Goal: Information Seeking & Learning: Learn about a topic

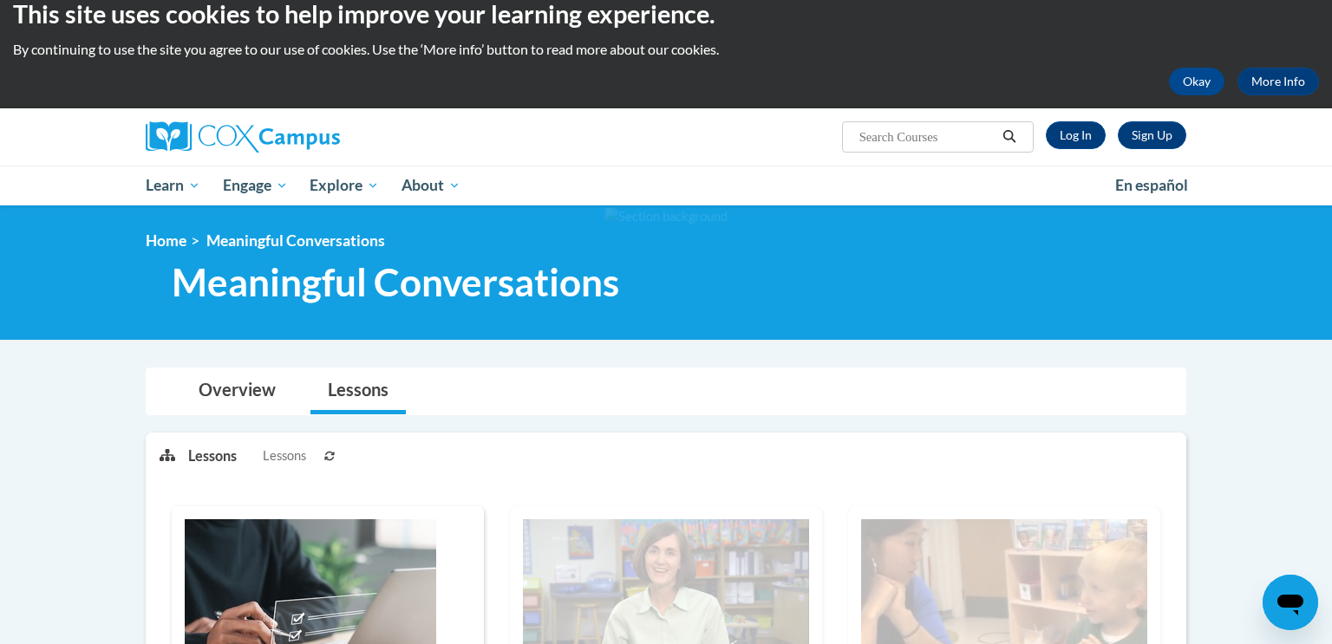
scroll to position [3, 0]
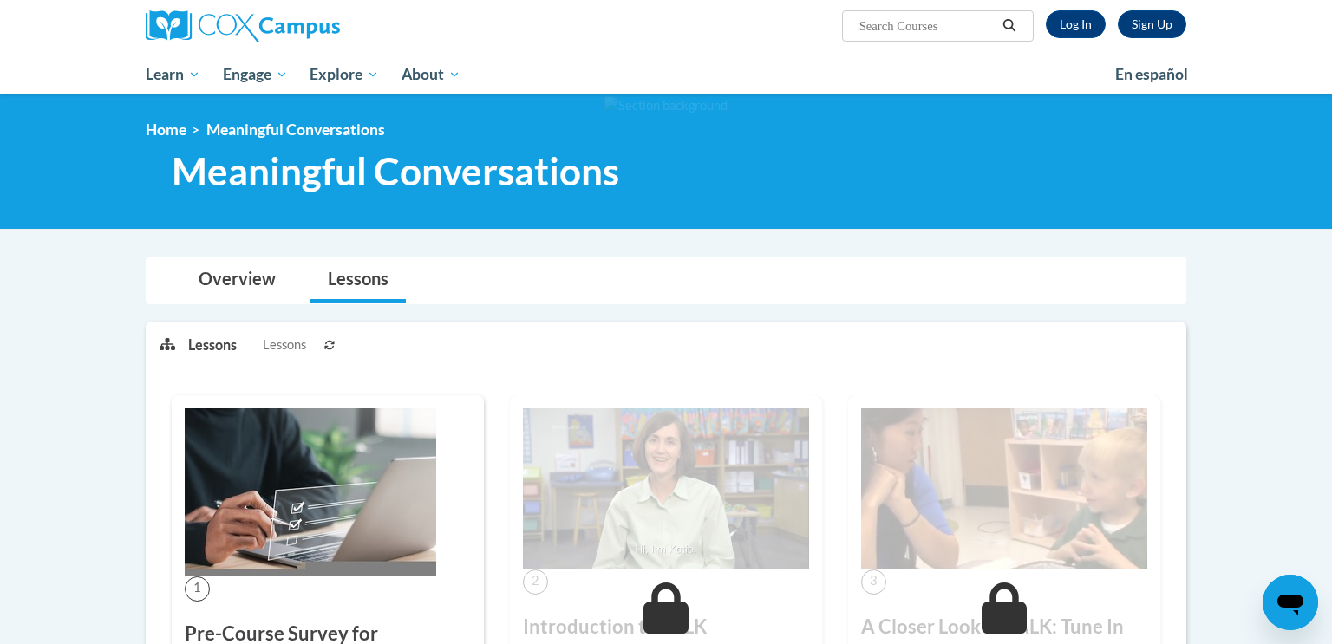
scroll to position [3, 0]
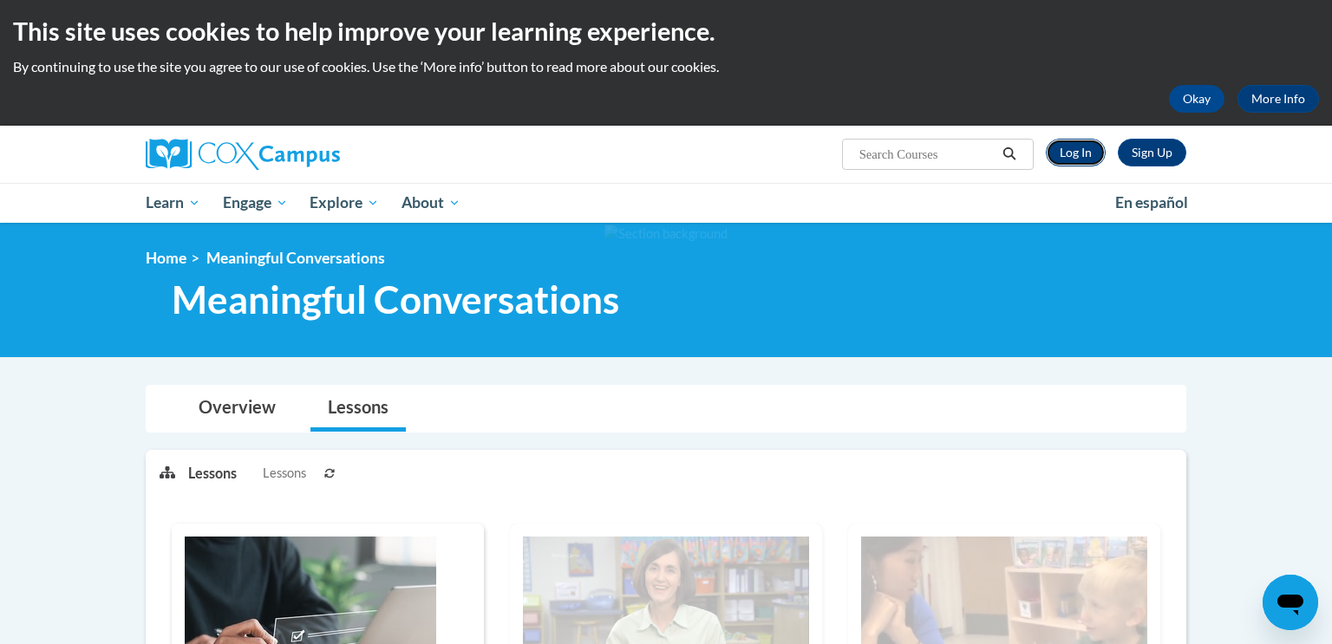
click at [1072, 145] on link "Log In" at bounding box center [1076, 153] width 60 height 28
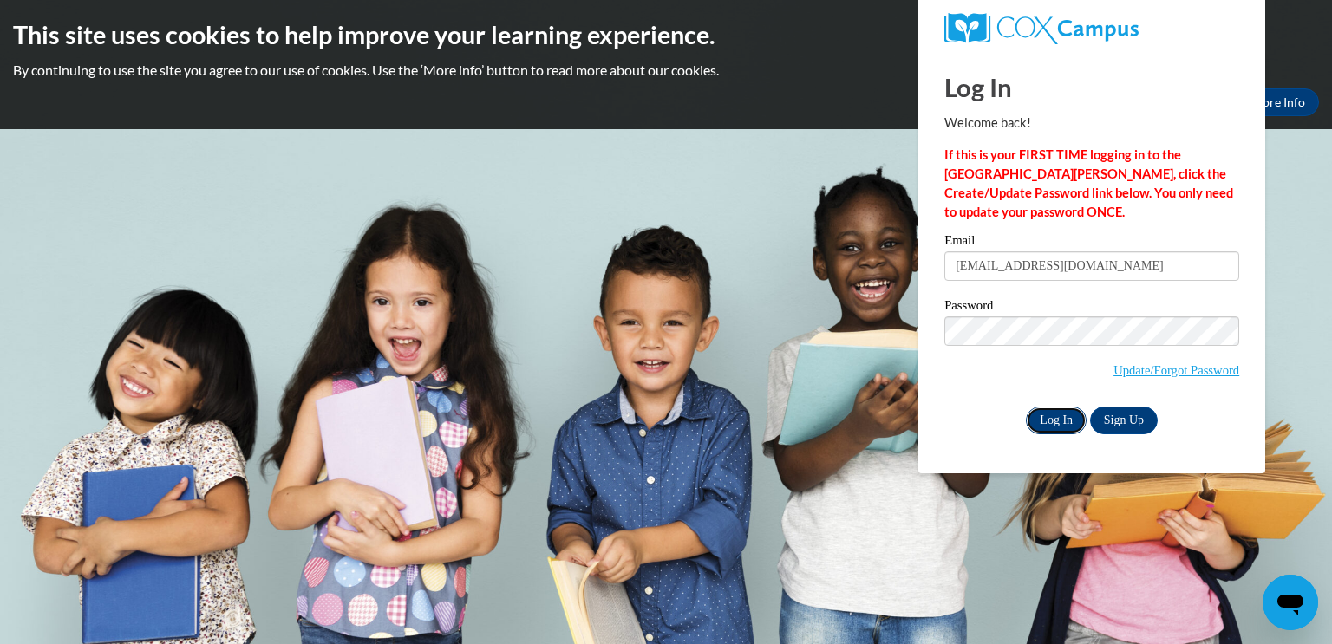
click at [1056, 412] on input "Log In" at bounding box center [1056, 421] width 61 height 28
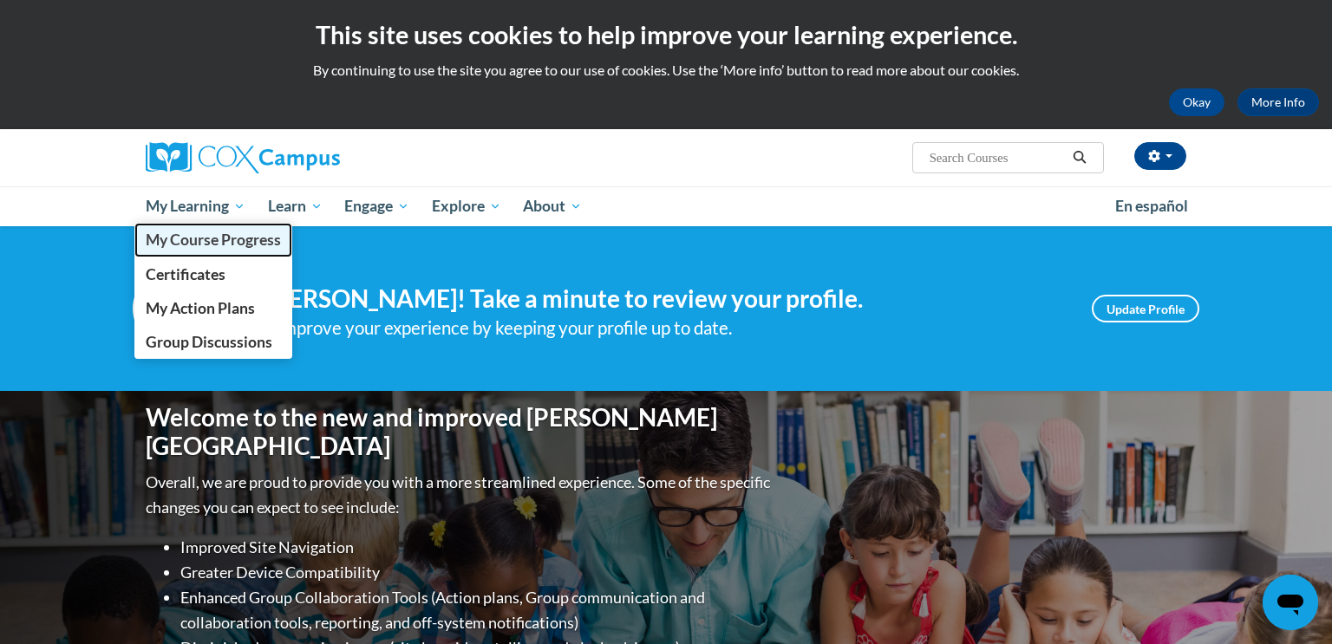
click at [199, 238] on span "My Course Progress" at bounding box center [213, 240] width 135 height 18
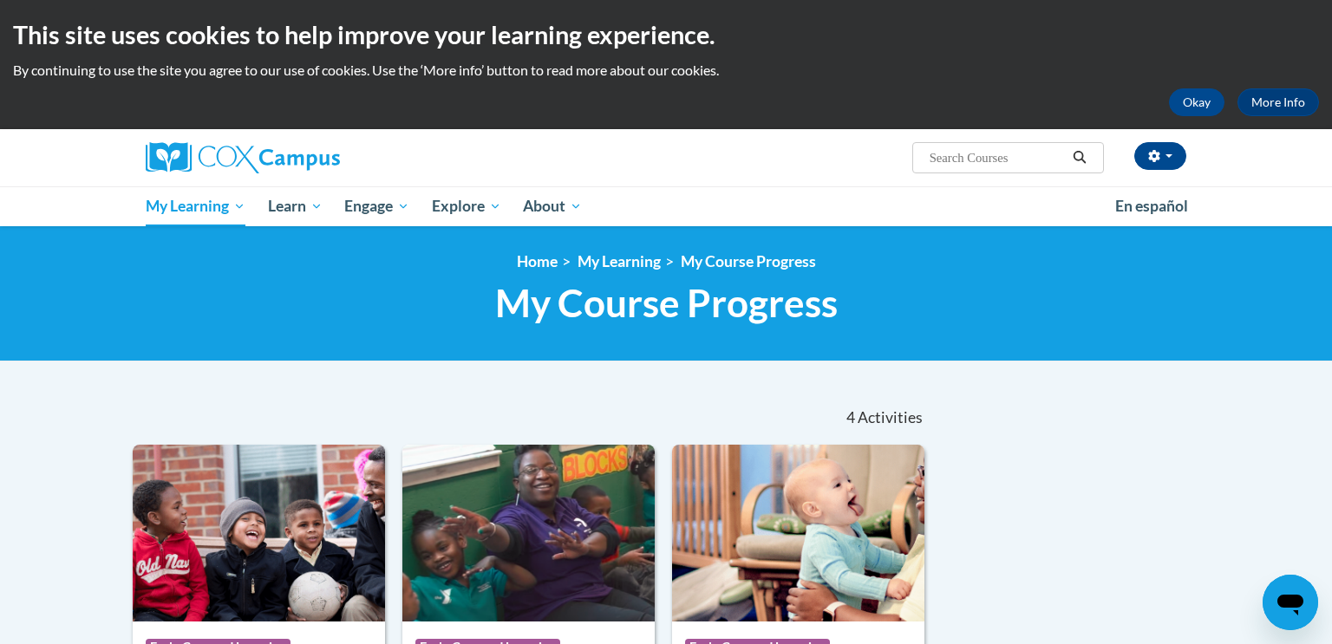
click at [1257, 222] on div "Amanda Phillips (America/New_York UTC-04:00) My Profile Inbox My Transcripts Lo…" at bounding box center [666, 177] width 1332 height 97
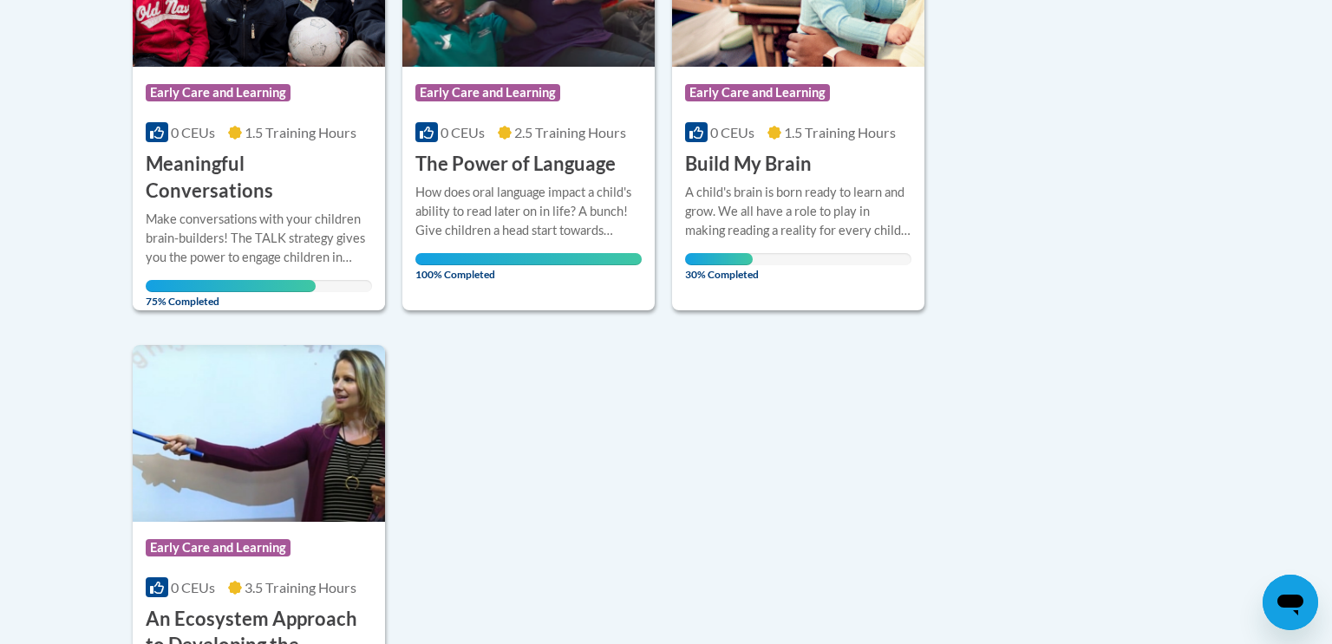
scroll to position [624, 0]
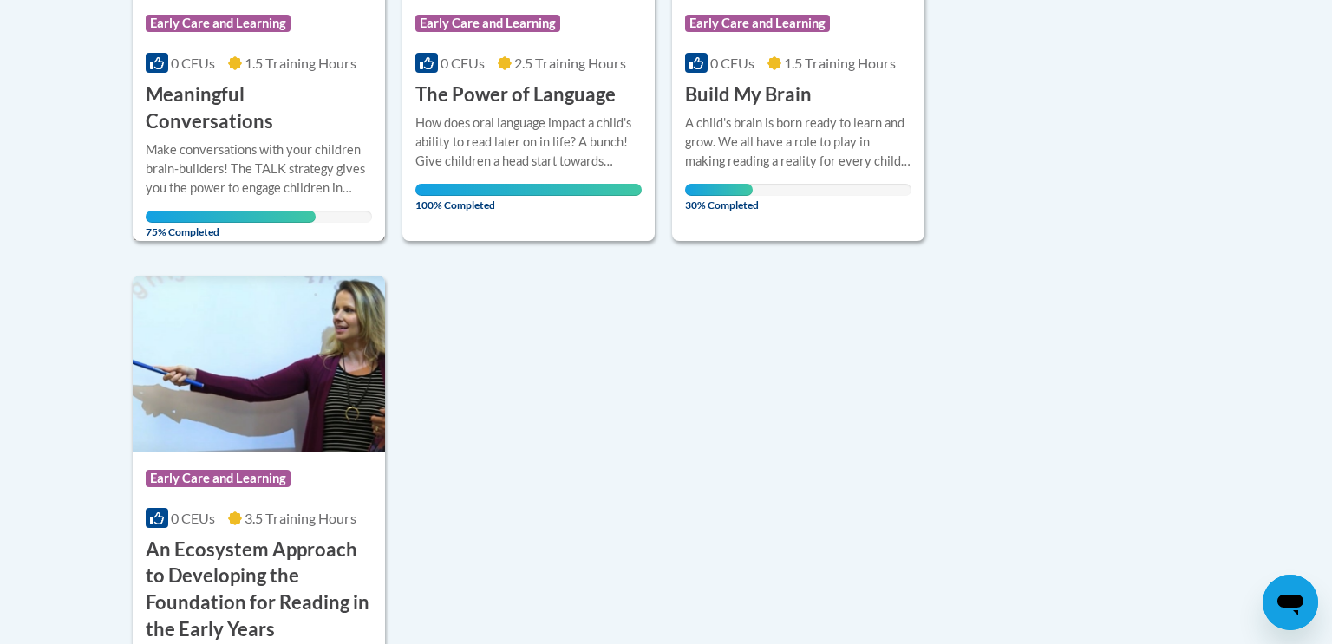
click at [312, 30] on div "Course Category: Early Care and Learning" at bounding box center [259, 25] width 226 height 39
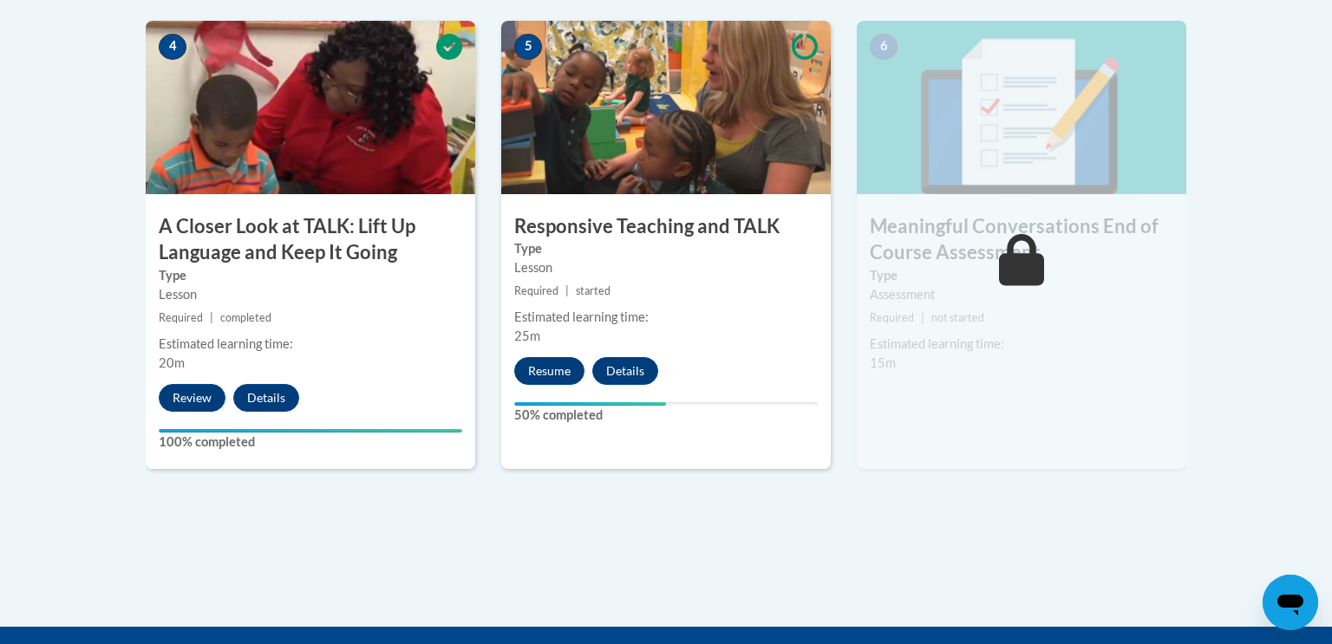
scroll to position [1075, 0]
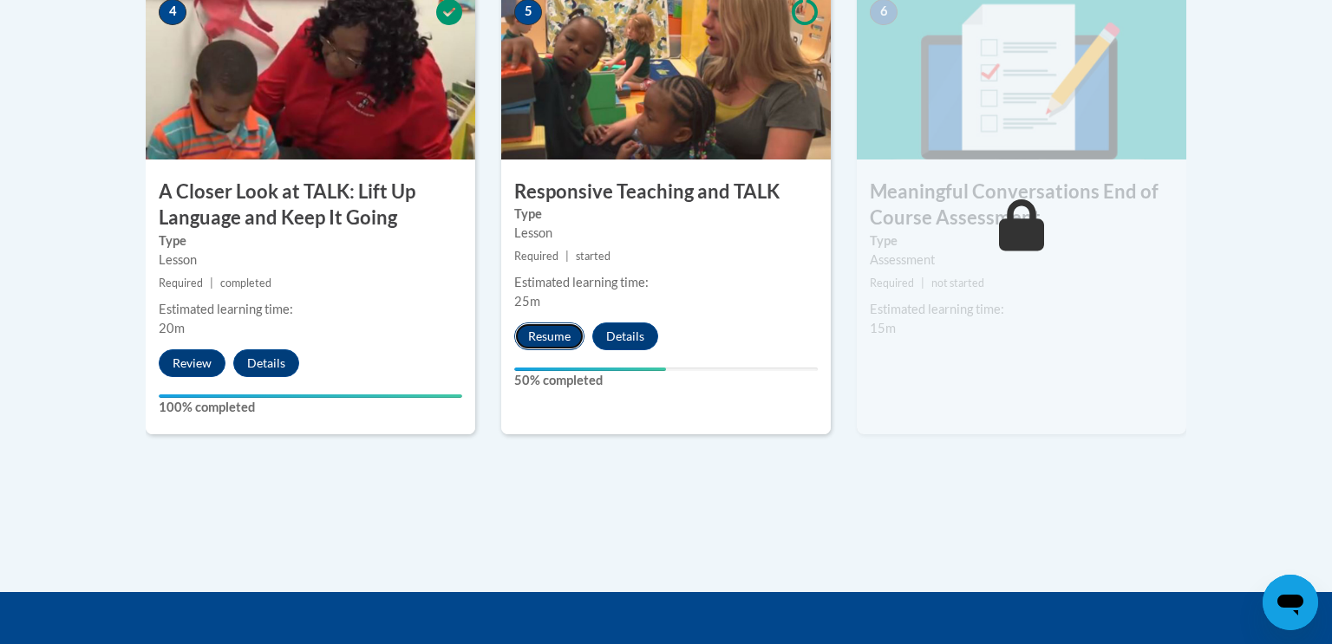
click at [556, 333] on button "Resume" at bounding box center [549, 337] width 70 height 28
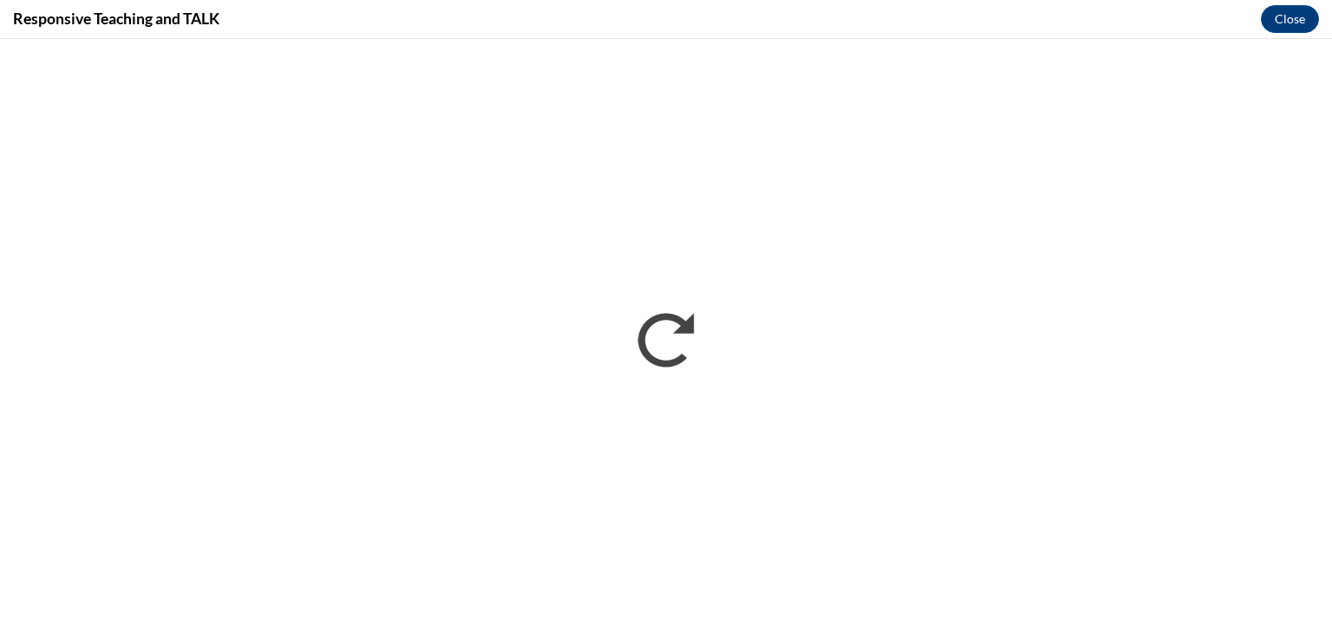
scroll to position [0, 0]
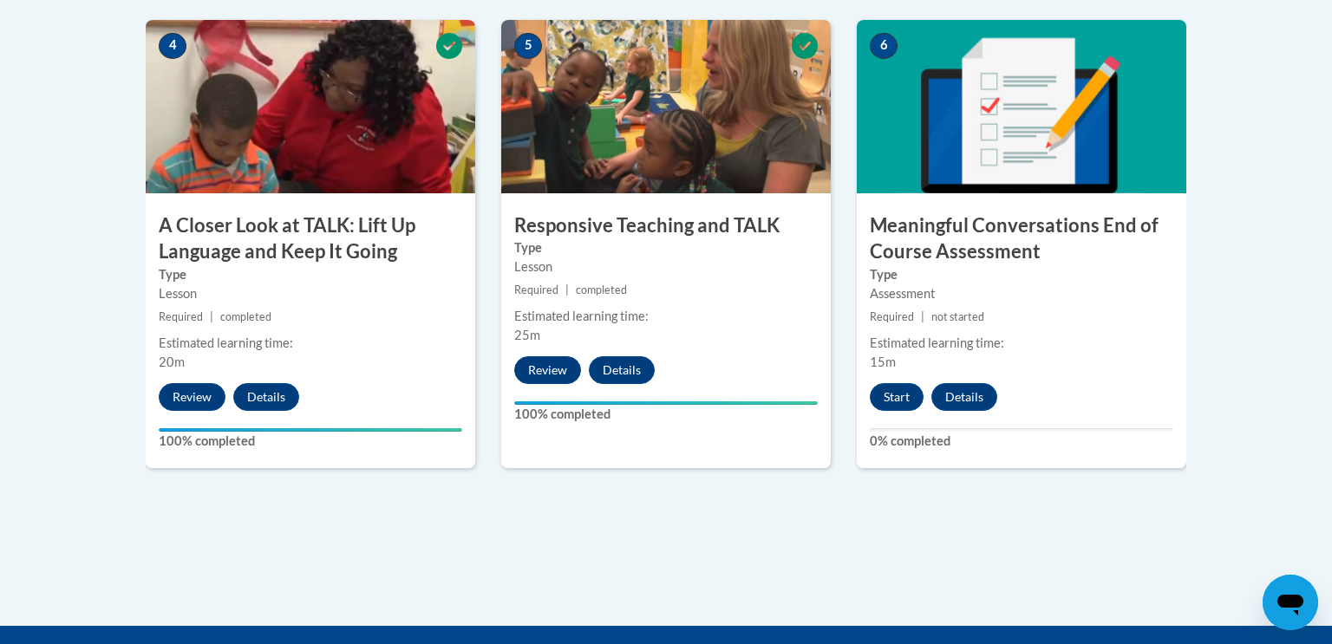
scroll to position [1093, 0]
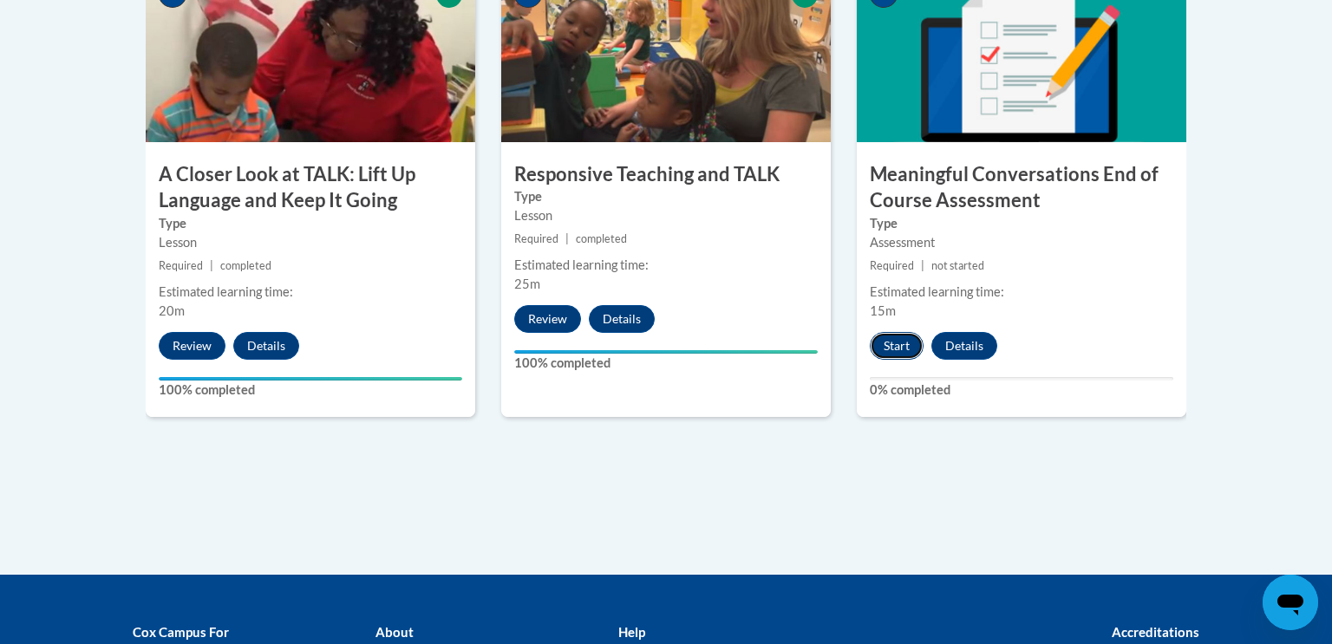
click at [882, 349] on button "Start" at bounding box center [897, 346] width 54 height 28
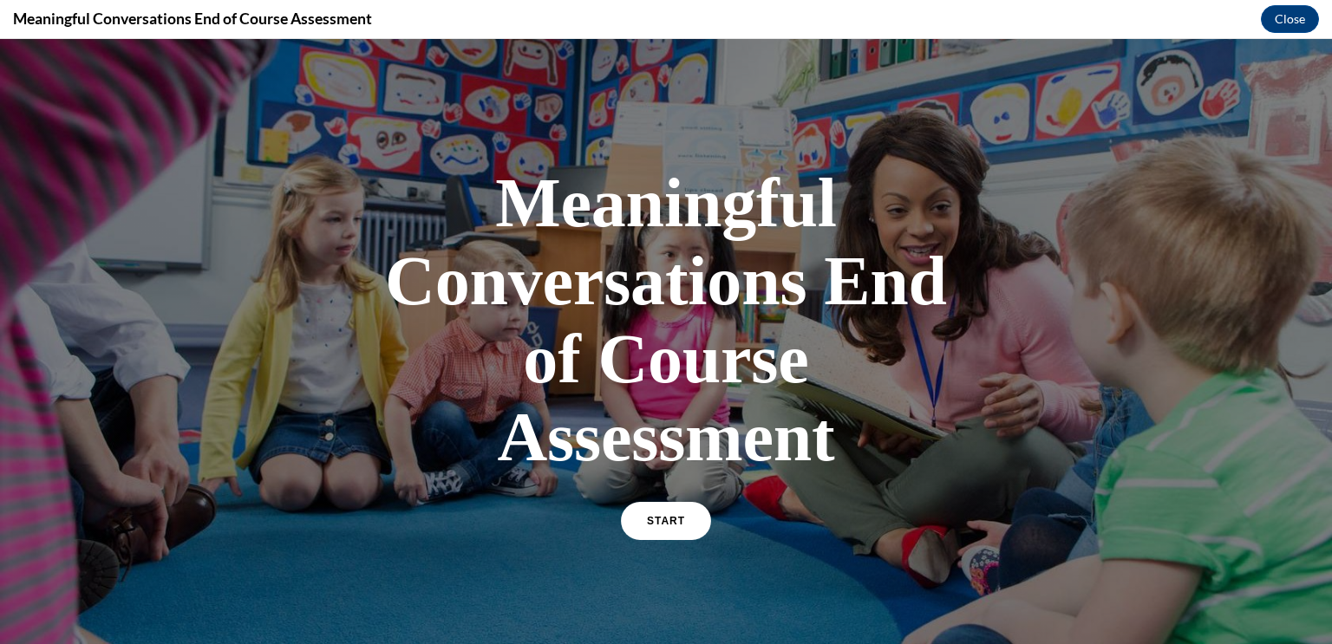
scroll to position [0, 0]
click at [647, 512] on link "START" at bounding box center [665, 521] width 95 height 40
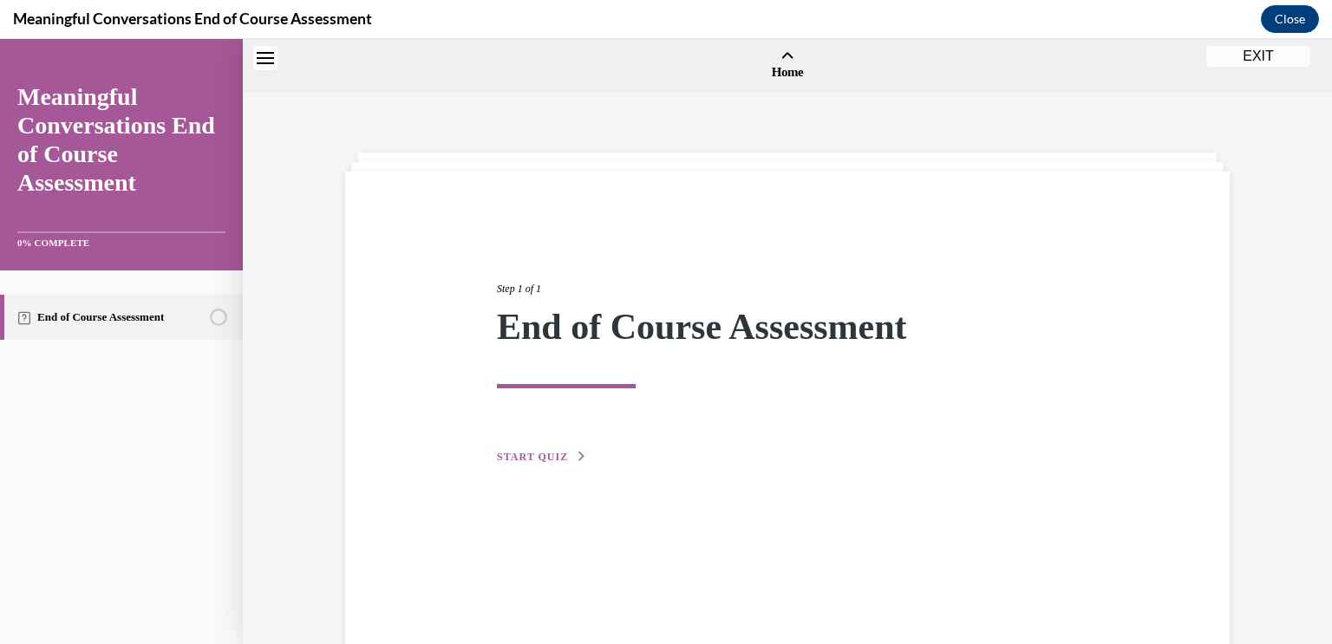
scroll to position [53, 0]
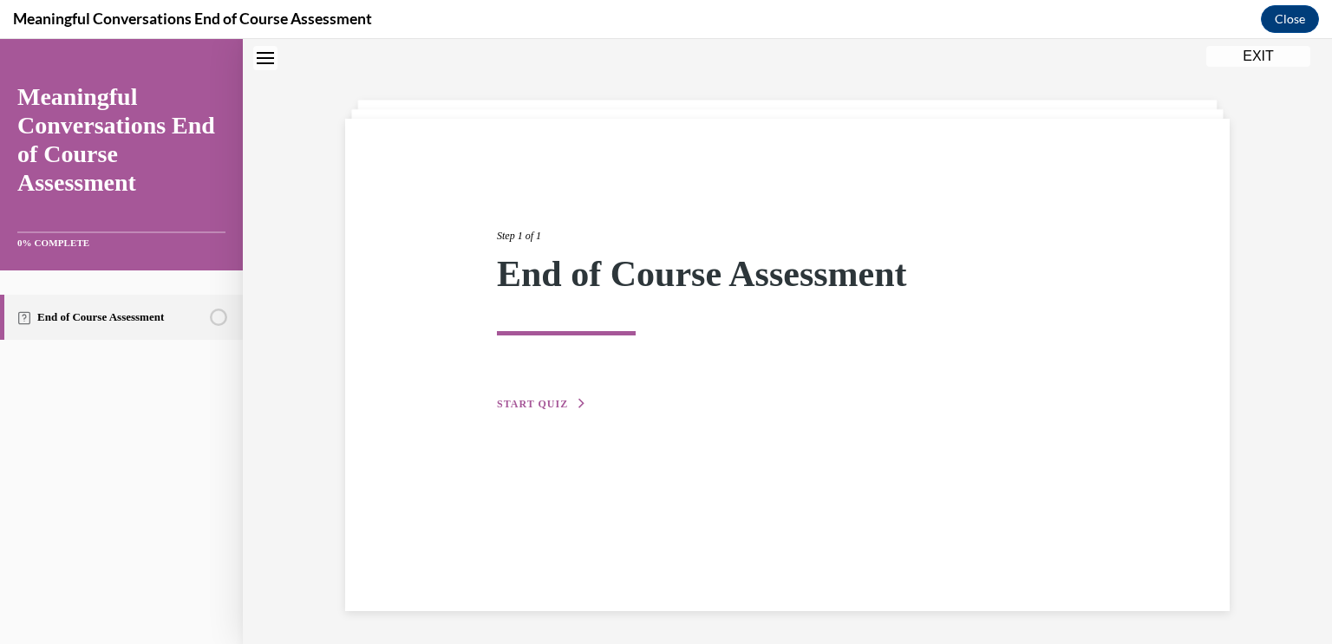
click at [544, 401] on span "START QUIZ" at bounding box center [532, 404] width 71 height 12
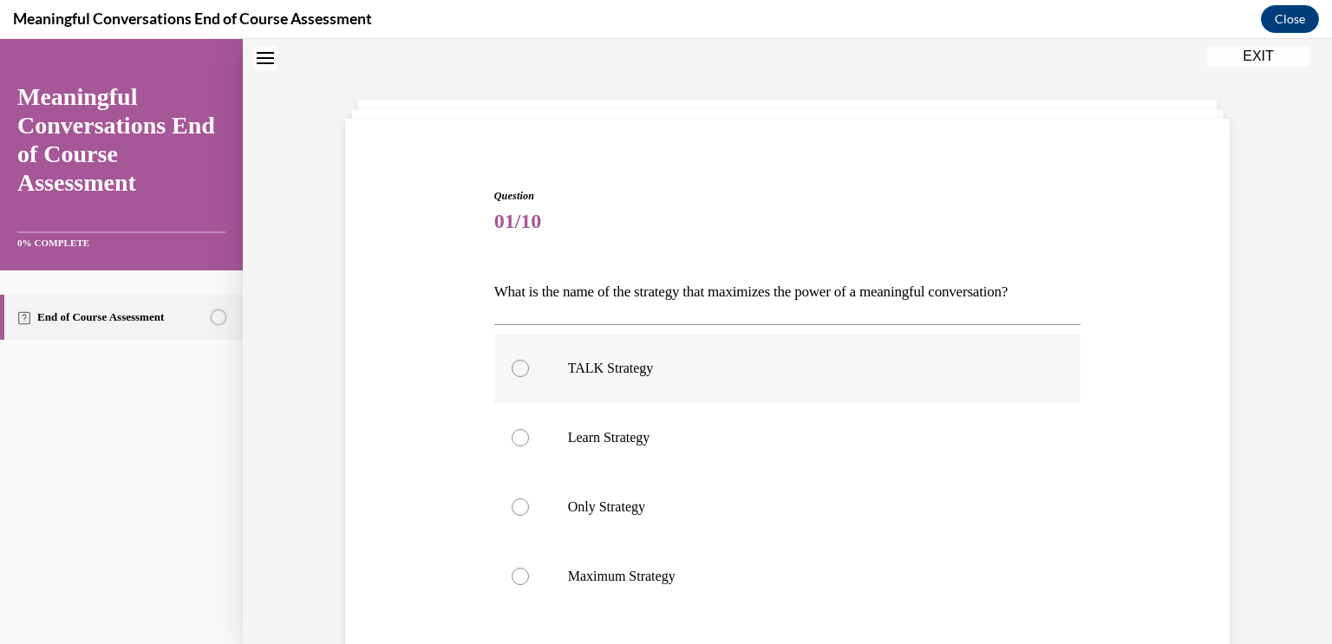
click at [520, 364] on div at bounding box center [520, 368] width 17 height 17
click at [520, 364] on input "TALK Strategy" at bounding box center [520, 368] width 17 height 17
radio input "true"
click at [409, 397] on div "Question 01/10 What is the name of the strategy that maximizes the power of a m…" at bounding box center [787, 481] width 893 height 690
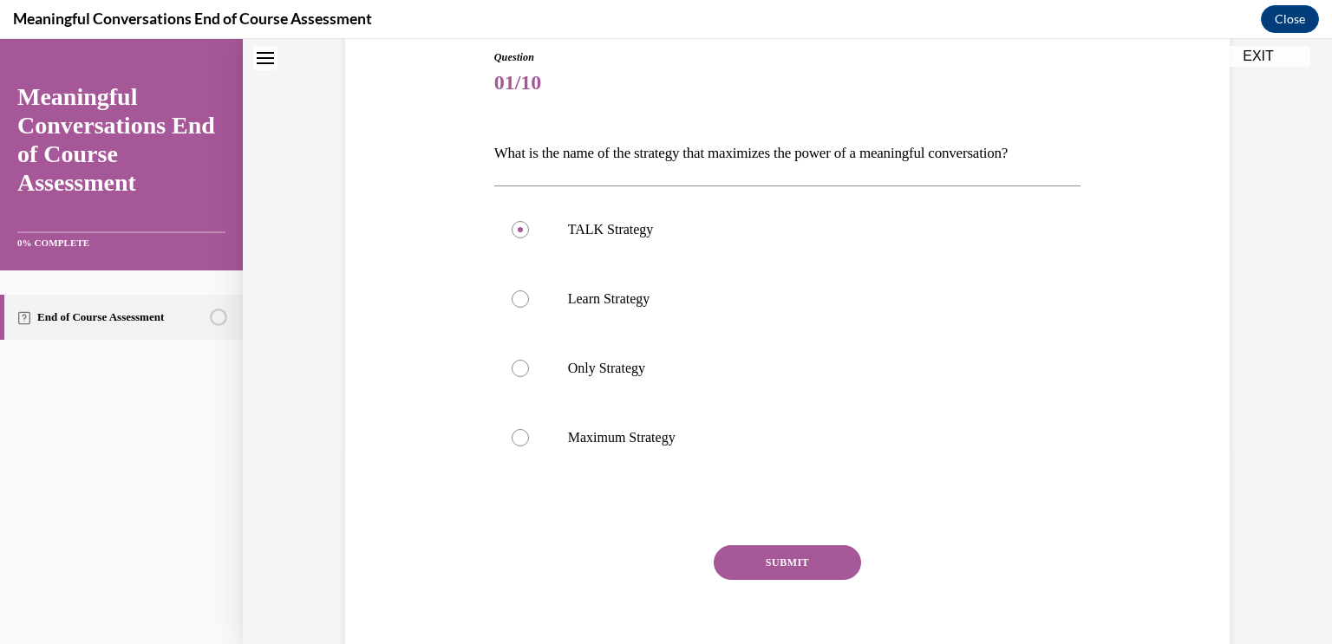
scroll to position [226, 0]
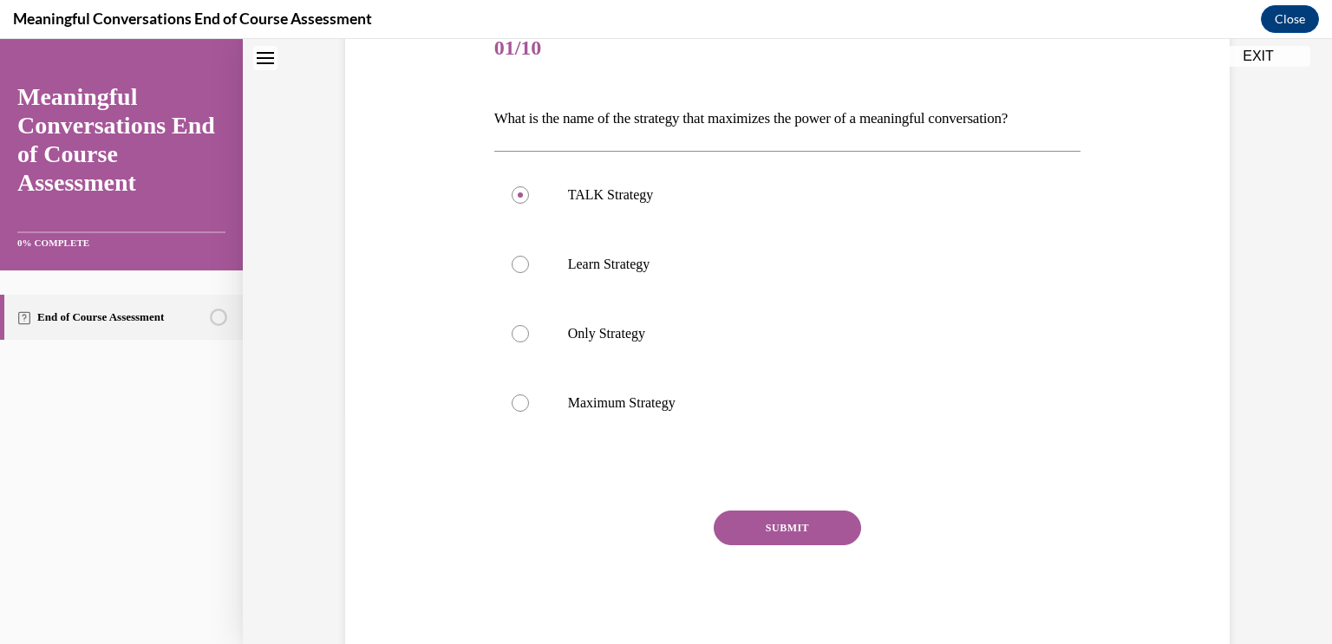
click at [811, 521] on button "SUBMIT" at bounding box center [787, 528] width 147 height 35
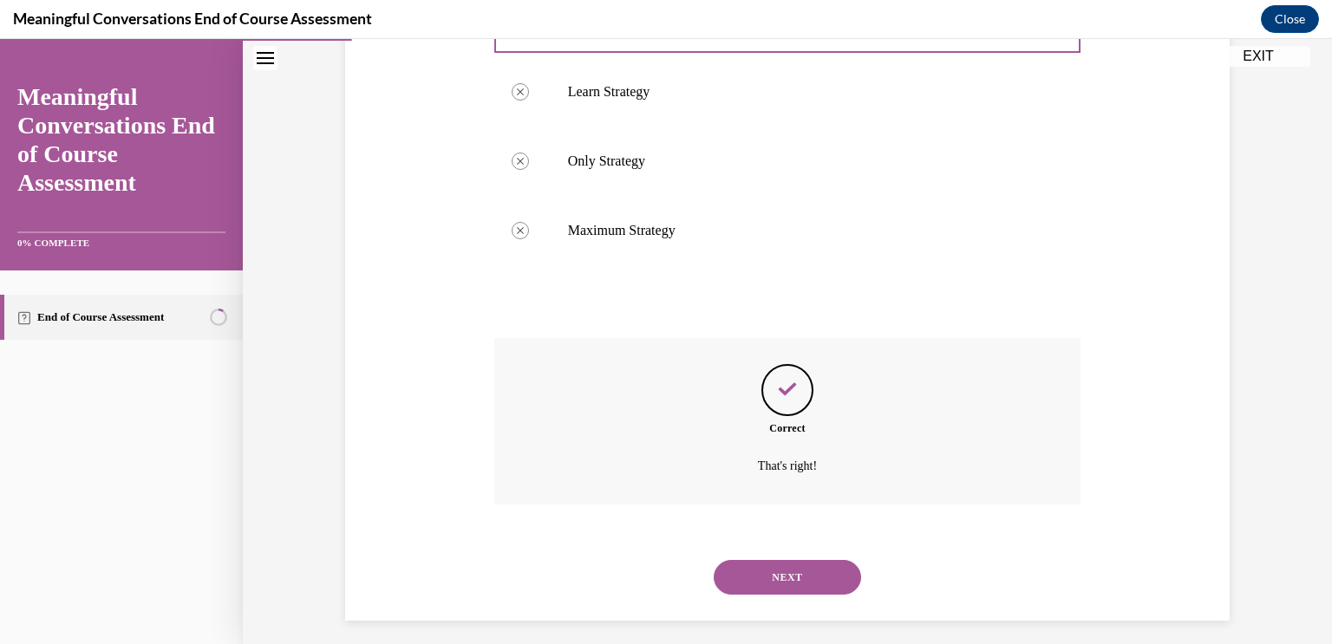
scroll to position [409, 0]
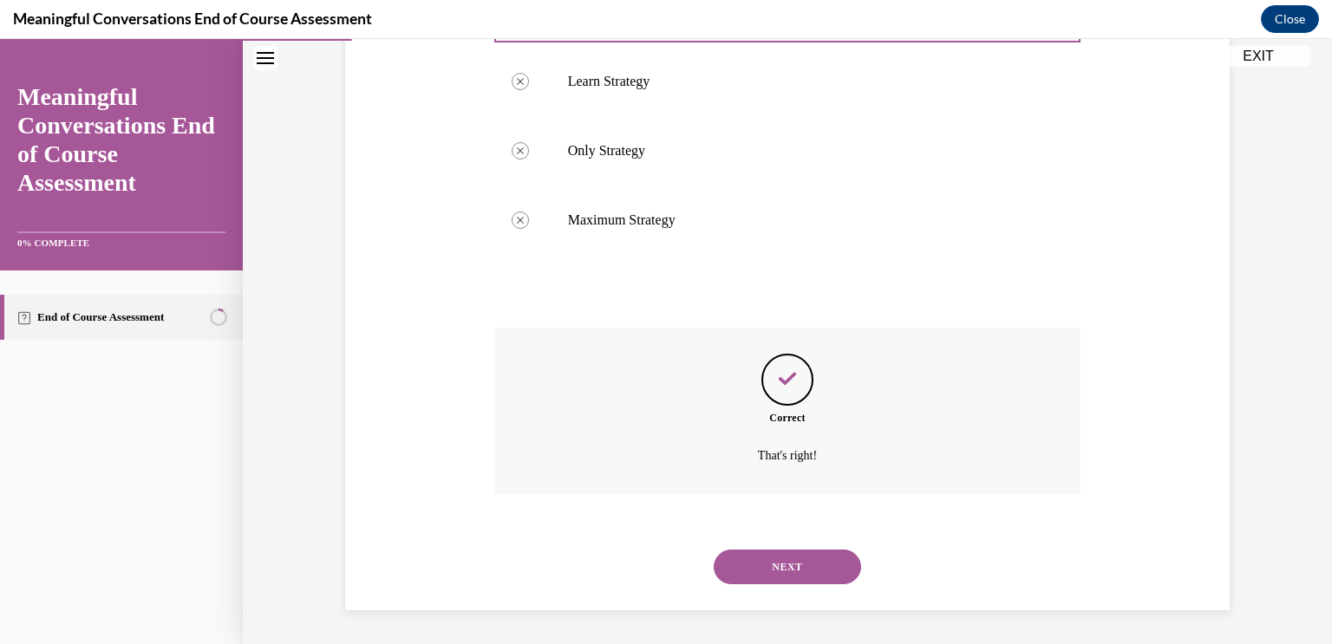
click at [801, 571] on button "NEXT" at bounding box center [787, 567] width 147 height 35
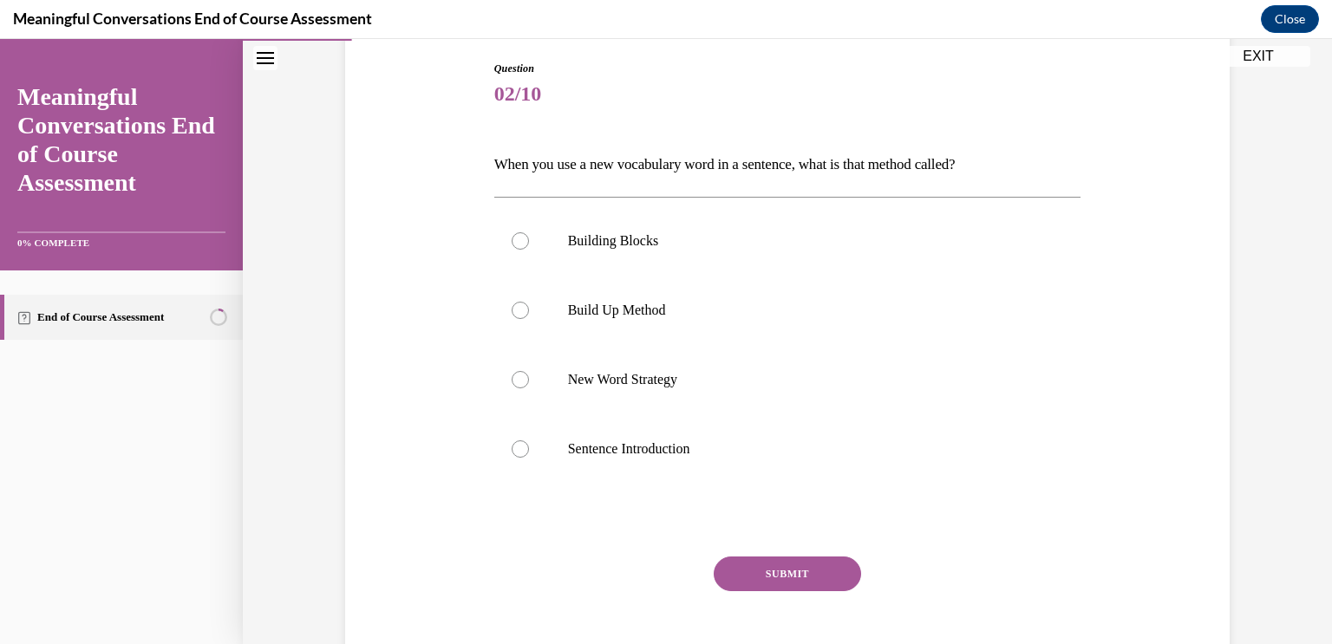
scroll to position [202, 0]
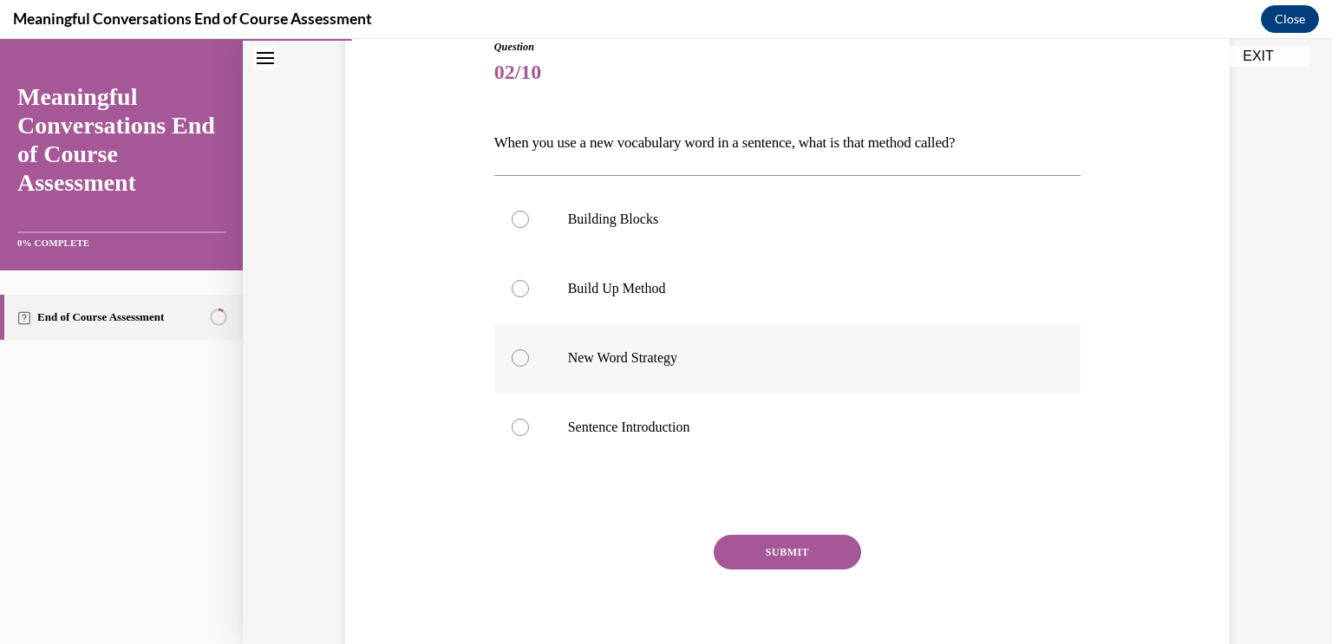
click at [523, 359] on div at bounding box center [520, 357] width 17 height 17
click at [523, 359] on input "New Word Strategy" at bounding box center [520, 357] width 17 height 17
radio input "true"
click at [812, 551] on button "SUBMIT" at bounding box center [787, 552] width 147 height 35
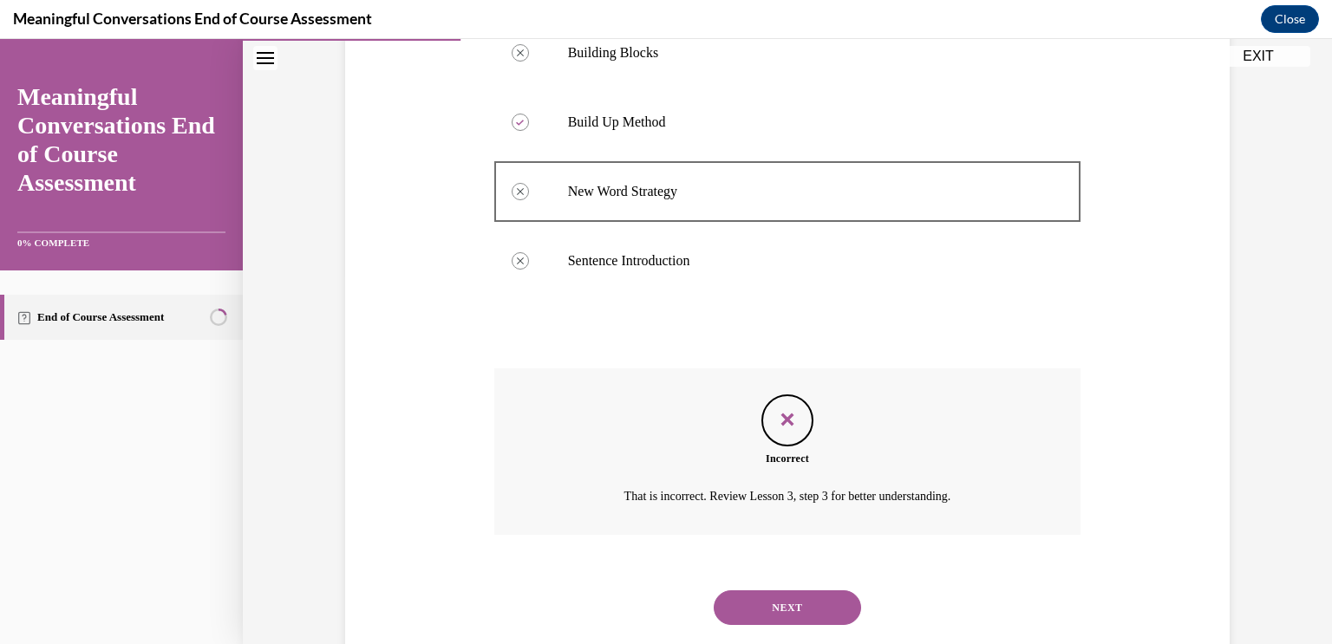
scroll to position [409, 0]
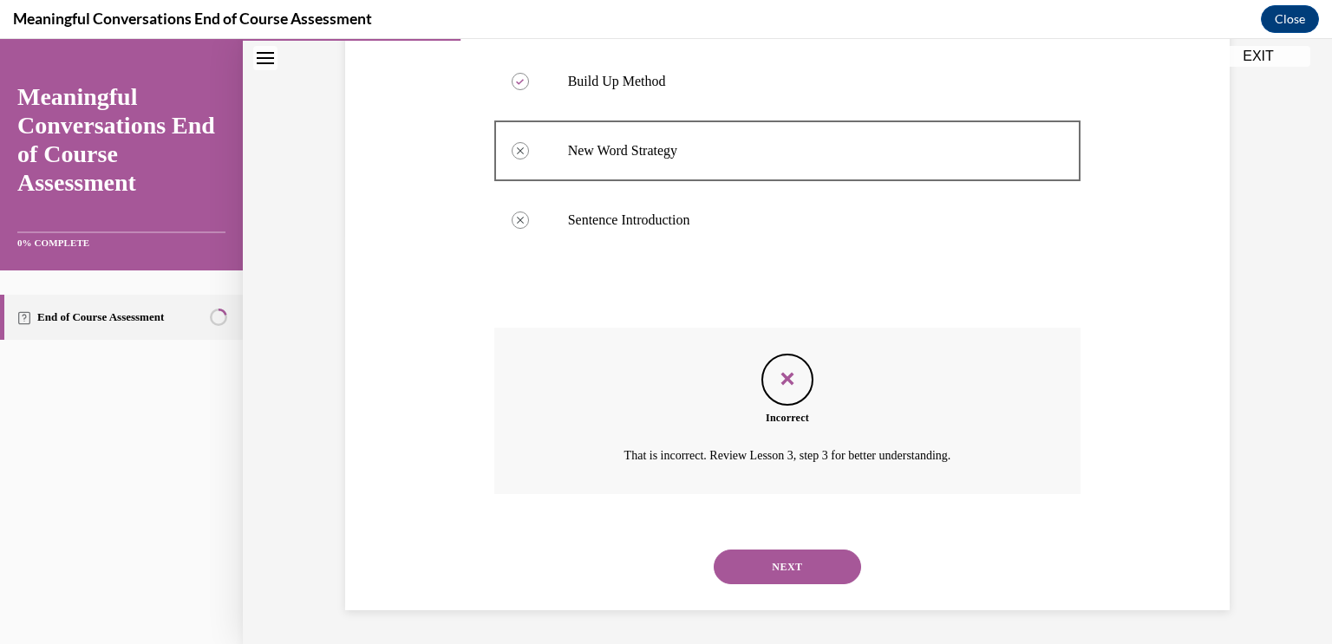
click at [805, 564] on button "NEXT" at bounding box center [787, 567] width 147 height 35
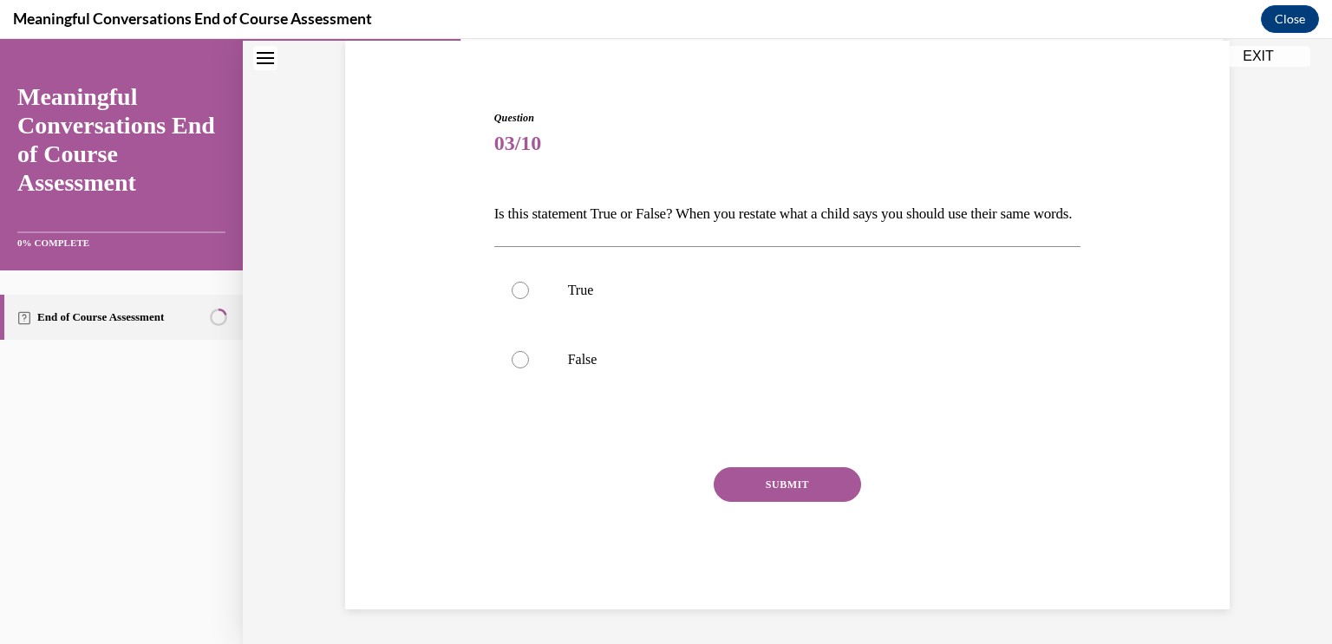
scroll to position [160, 0]
click at [521, 287] on div at bounding box center [520, 290] width 17 height 17
click at [521, 287] on input "True" at bounding box center [520, 290] width 17 height 17
radio input "true"
click at [787, 479] on button "SUBMIT" at bounding box center [787, 484] width 147 height 35
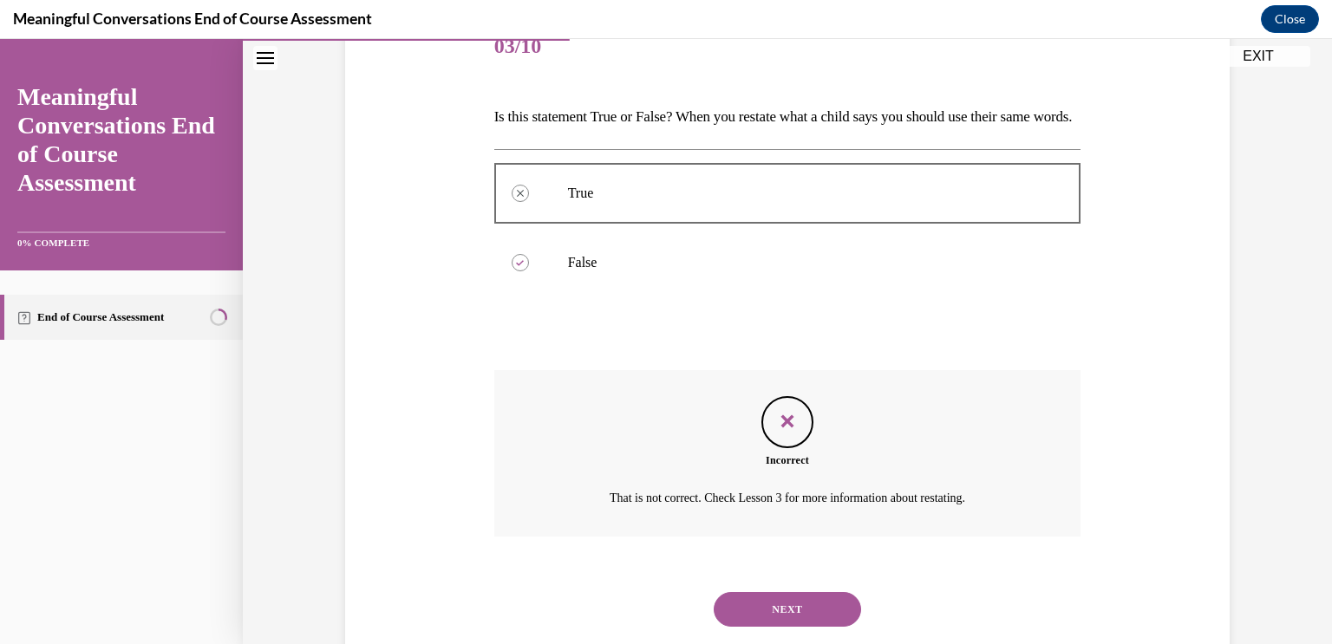
scroll to position [300, 0]
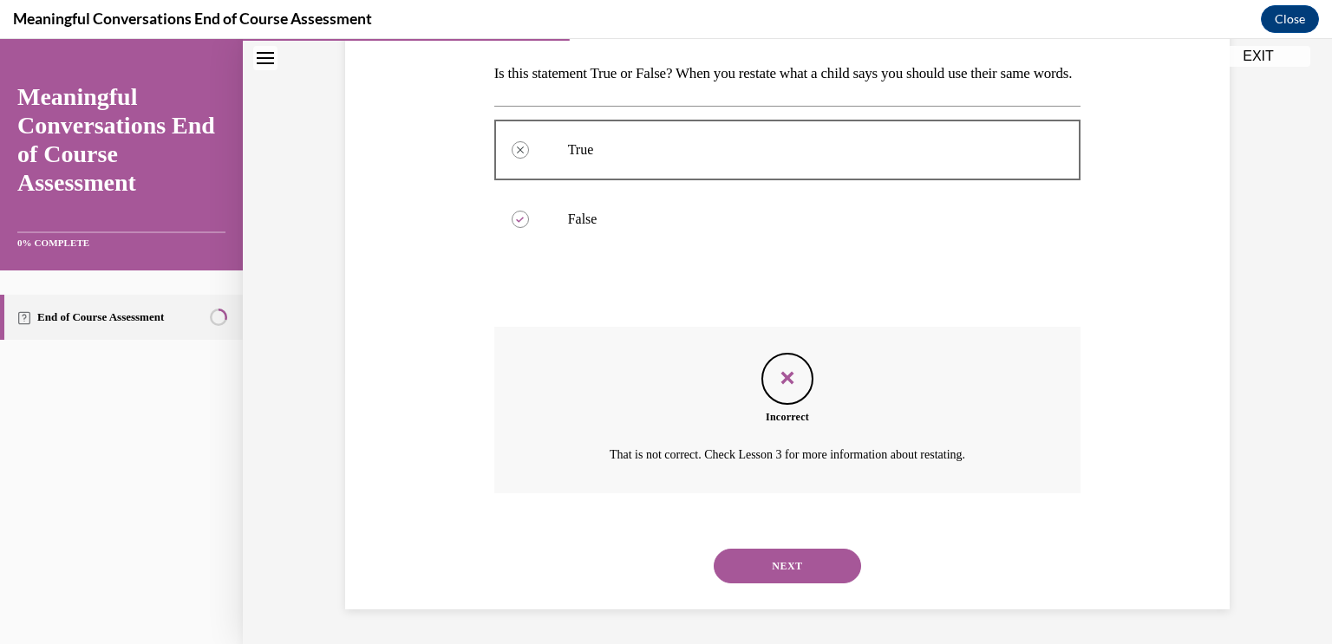
click at [827, 583] on button "NEXT" at bounding box center [787, 566] width 147 height 35
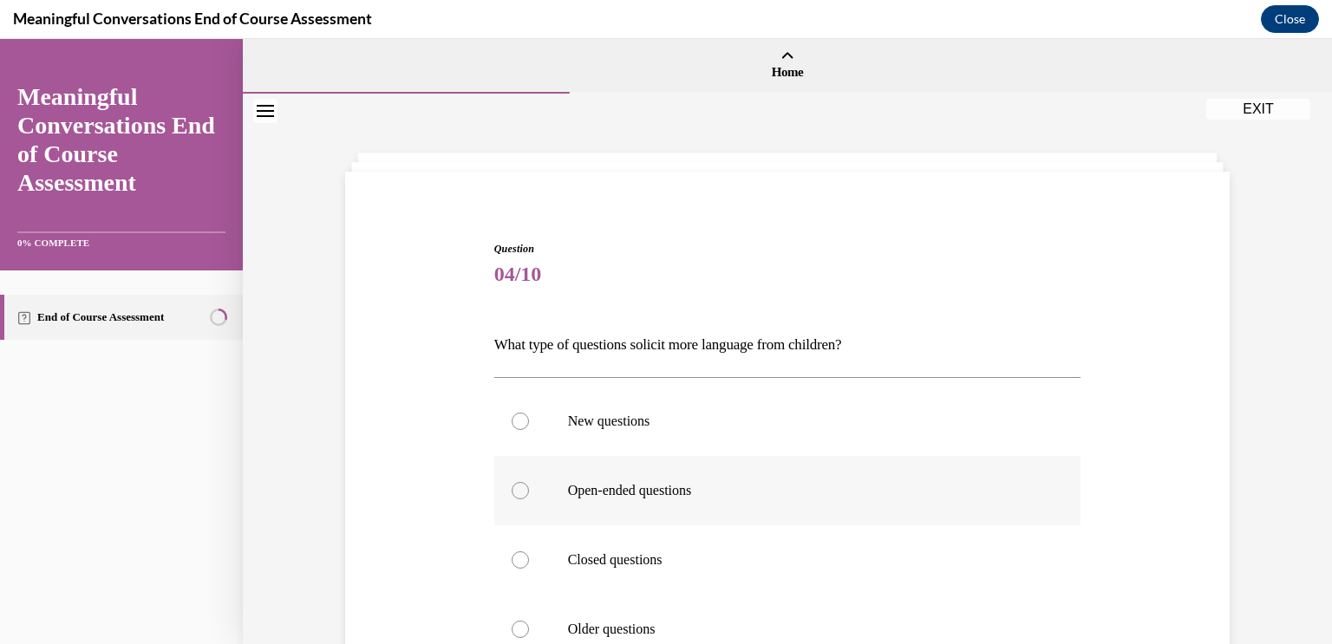
click at [523, 486] on div at bounding box center [520, 490] width 17 height 17
click at [523, 486] on input "Open-ended questions" at bounding box center [520, 490] width 17 height 17
radio input "true"
click at [1253, 388] on div "Question 04/10 What type of questions solicit more language from children? New …" at bounding box center [787, 504] width 1089 height 820
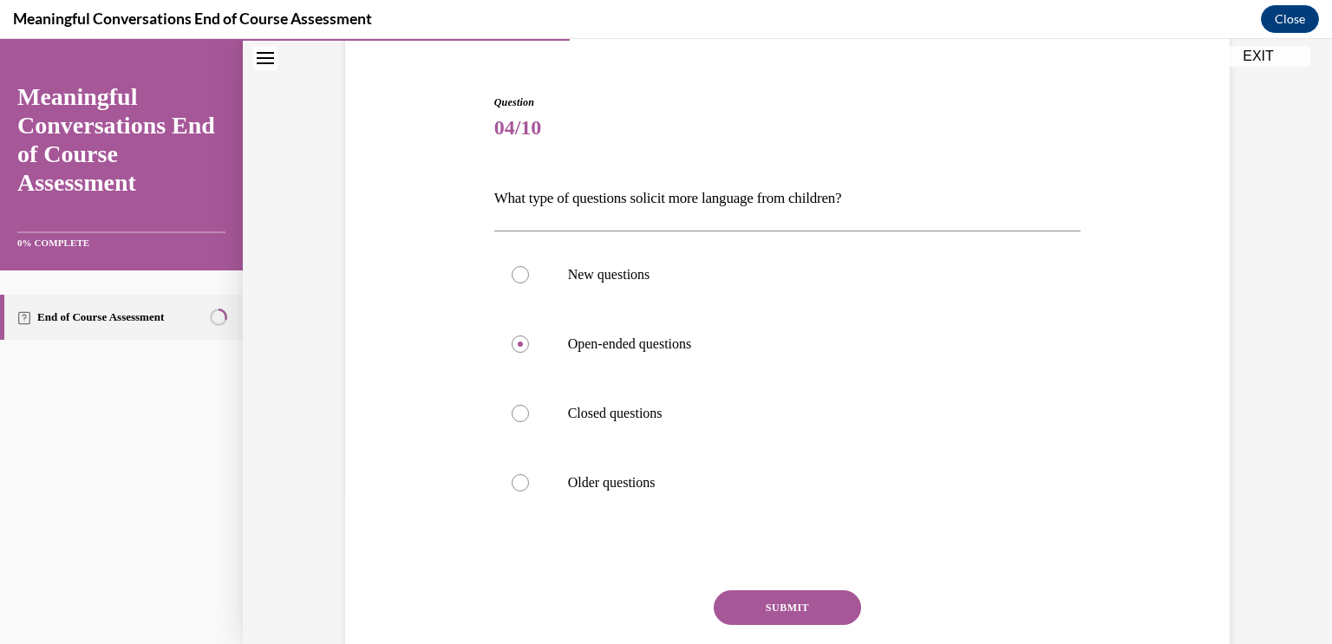
scroll to position [269, 0]
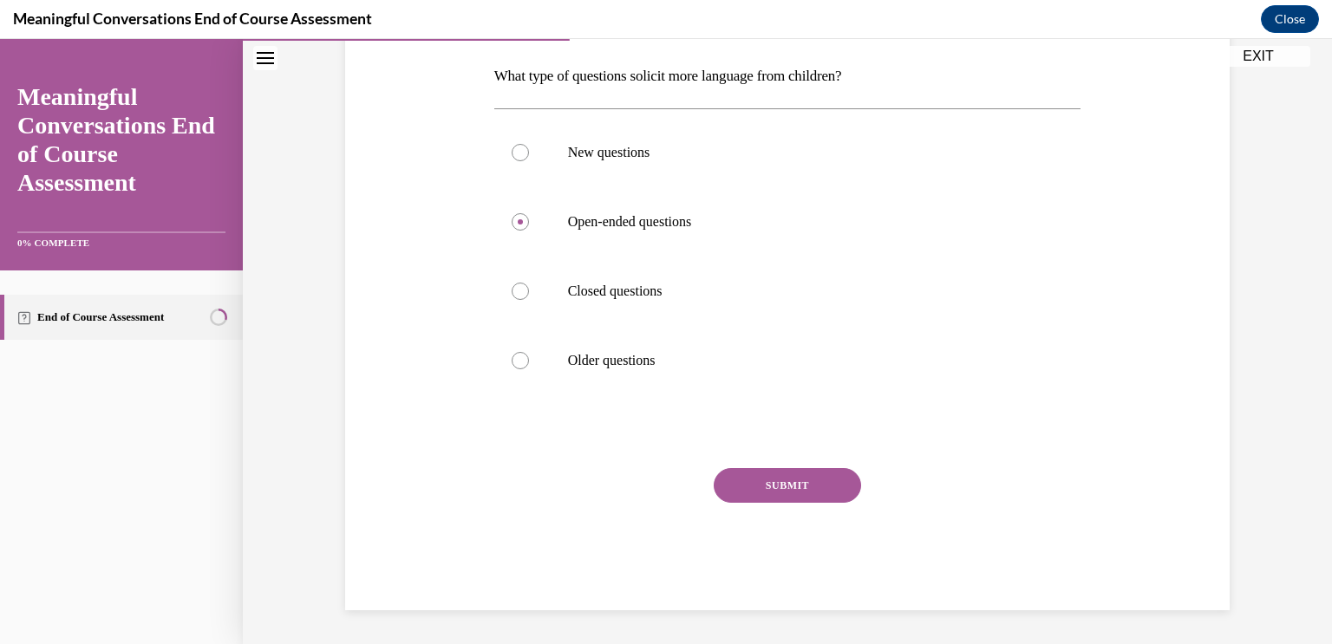
click at [845, 475] on button "SUBMIT" at bounding box center [787, 485] width 147 height 35
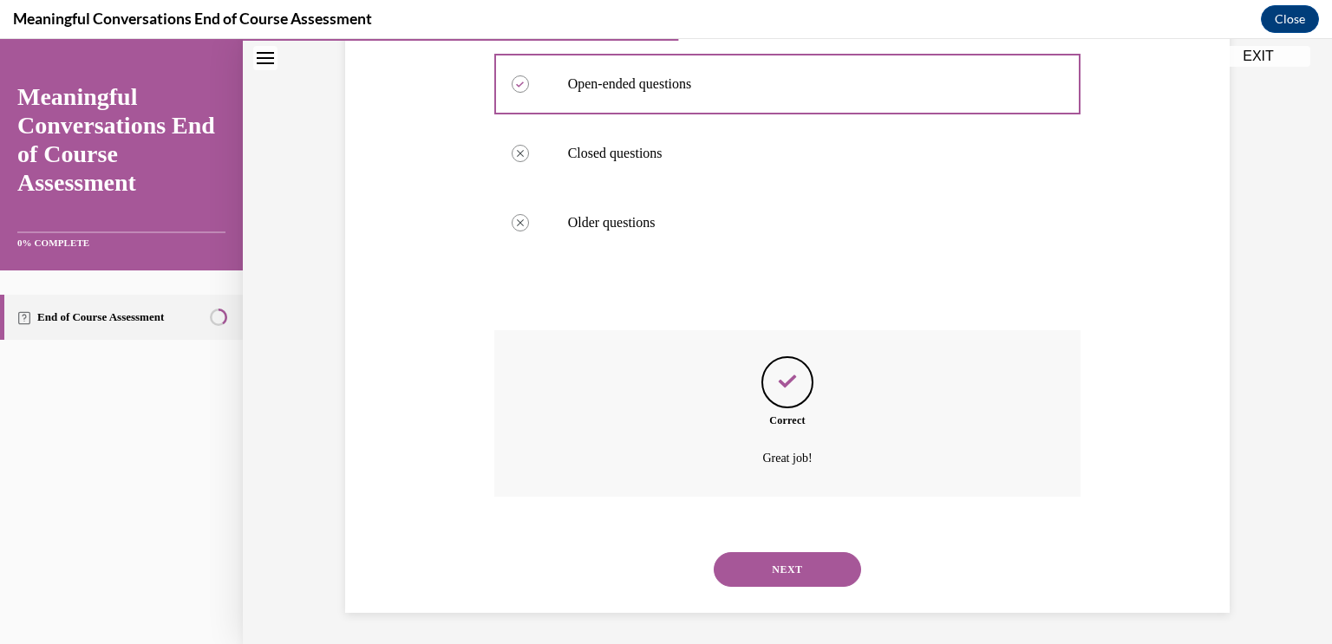
scroll to position [409, 0]
click at [786, 573] on button "NEXT" at bounding box center [787, 567] width 147 height 35
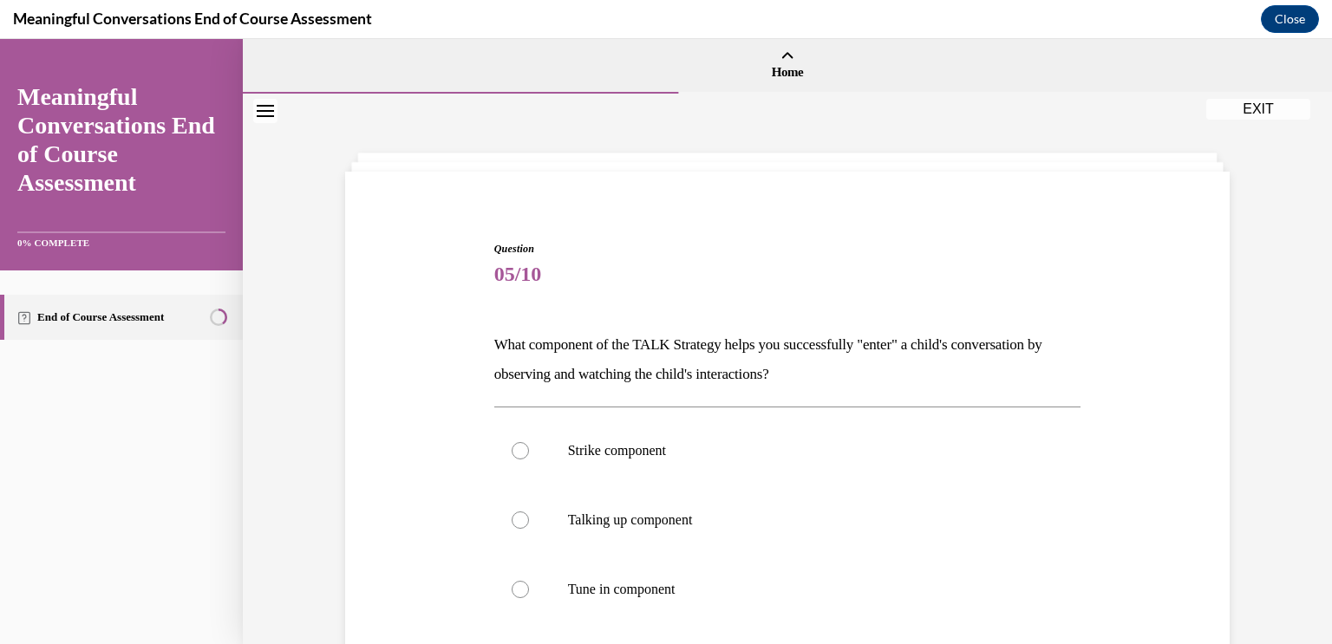
click at [1244, 321] on div "Question 05/10 What component of the TALK Strategy helps you successfully "ente…" at bounding box center [787, 519] width 1089 height 850
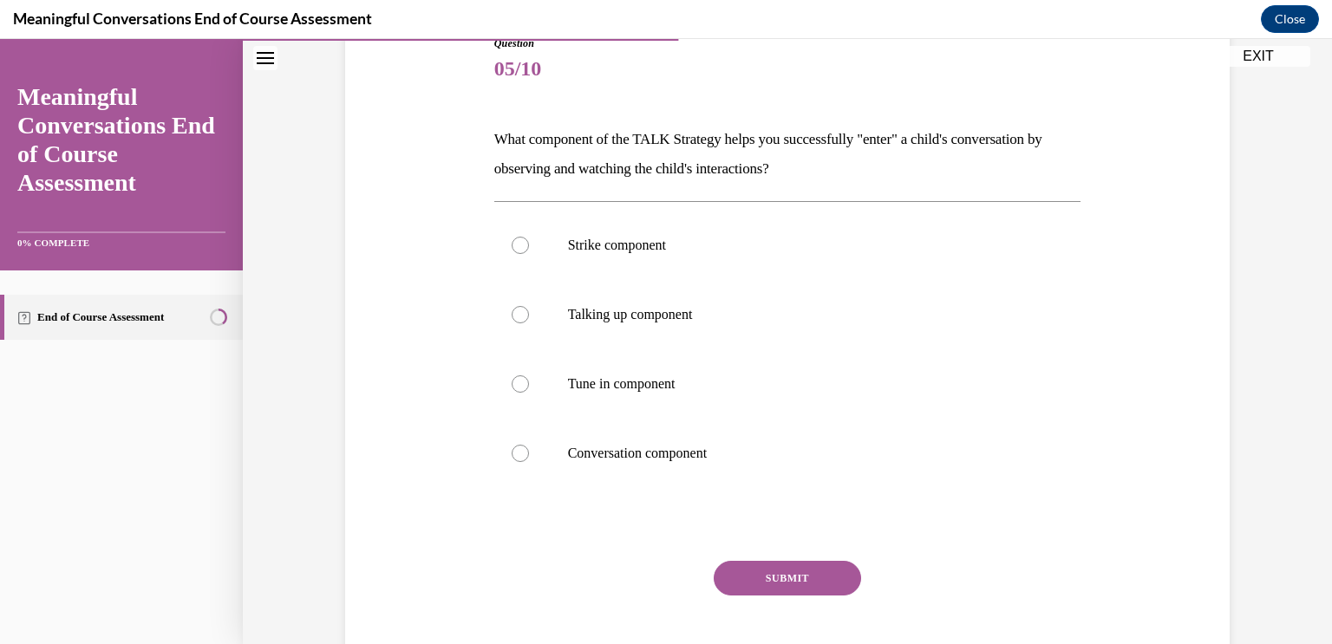
scroll to position [208, 0]
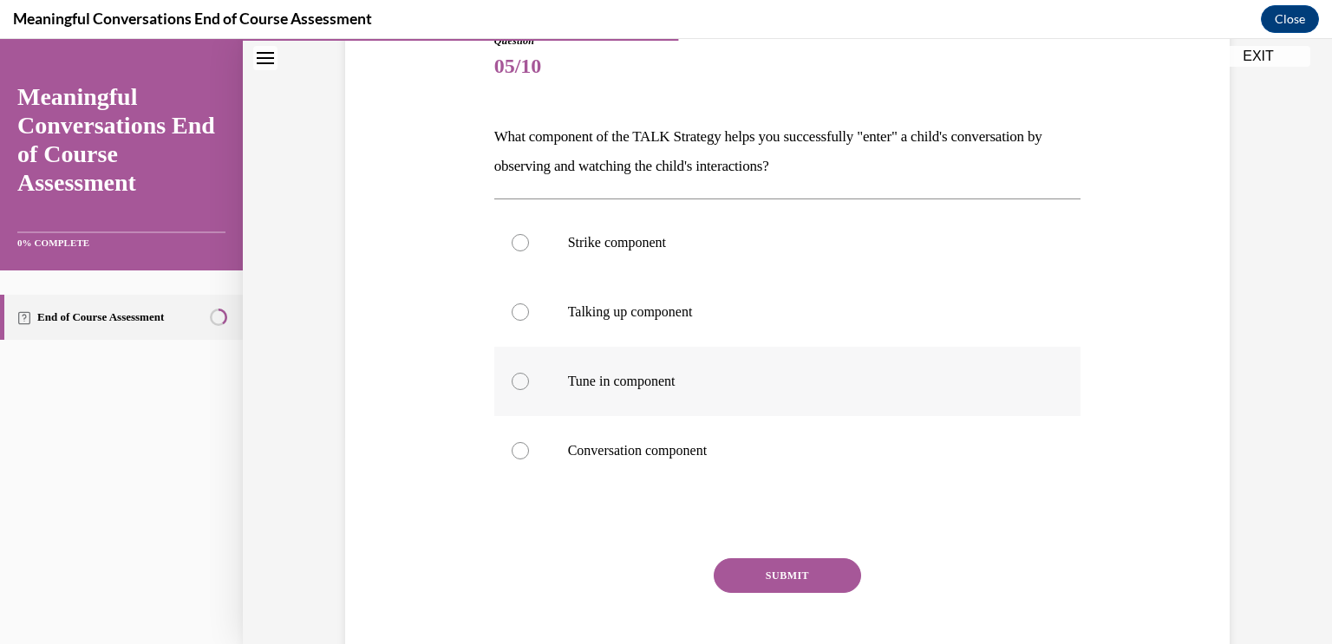
click at [518, 380] on div at bounding box center [520, 381] width 17 height 17
click at [518, 380] on input "Tune in component" at bounding box center [520, 381] width 17 height 17
radio input "true"
click at [800, 571] on button "SUBMIT" at bounding box center [787, 575] width 147 height 35
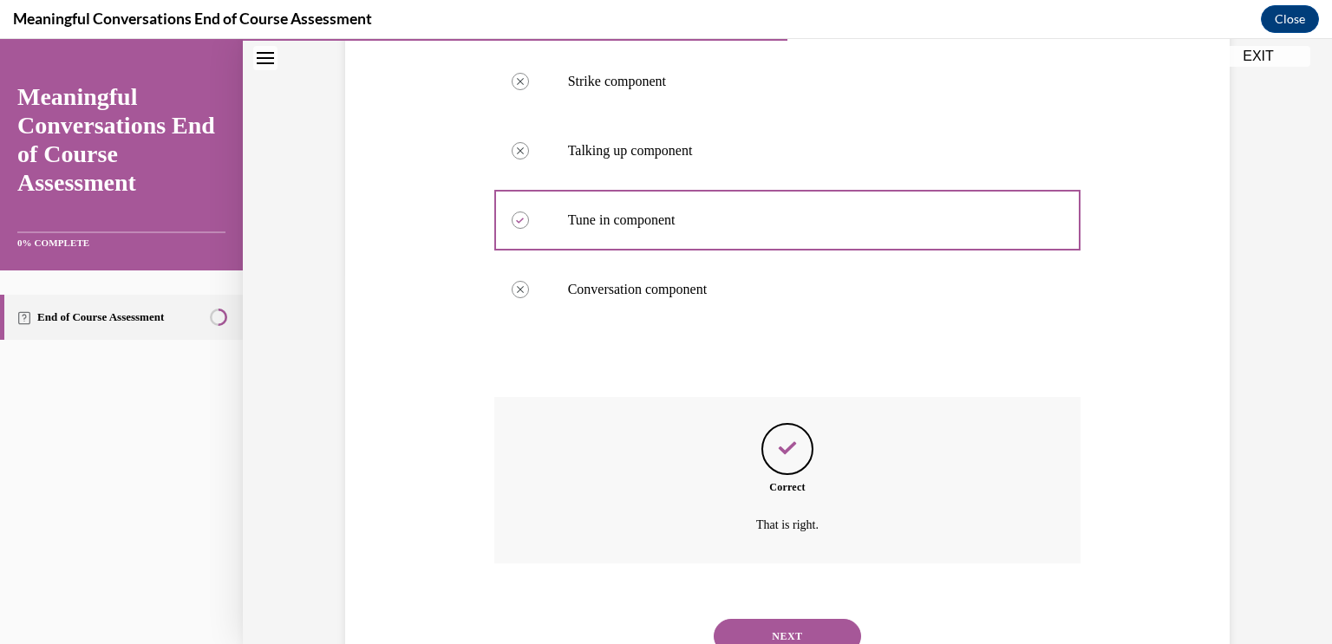
scroll to position [439, 0]
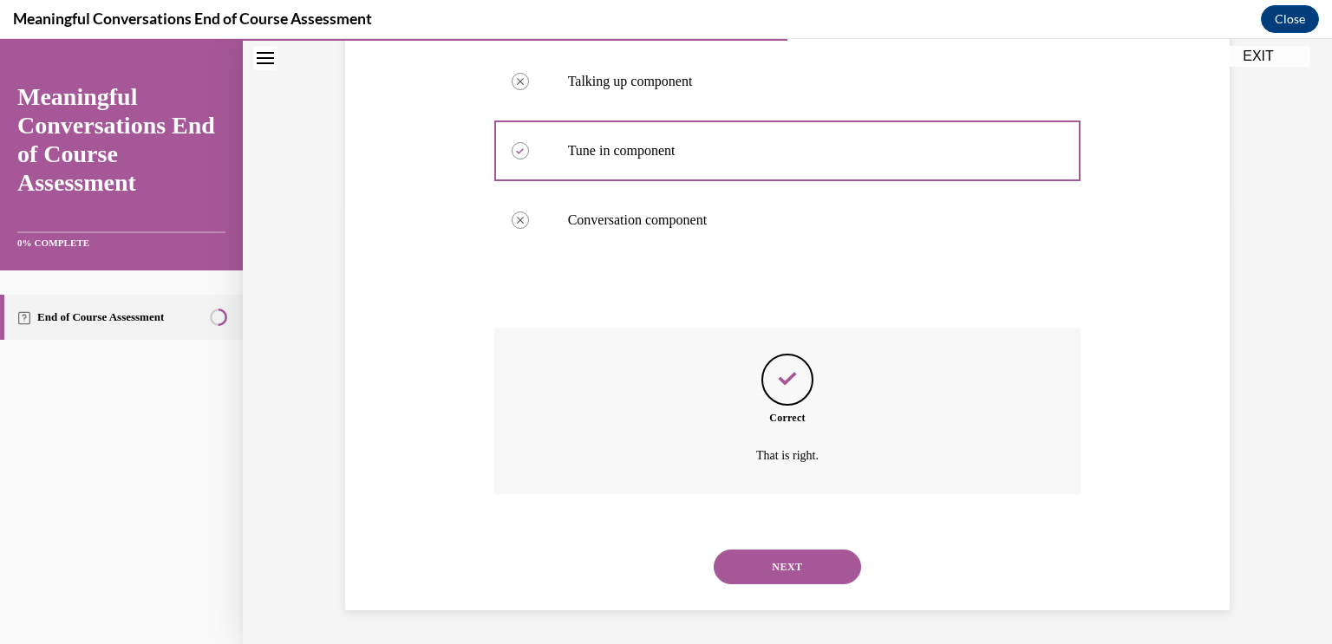
click at [806, 564] on button "NEXT" at bounding box center [787, 567] width 147 height 35
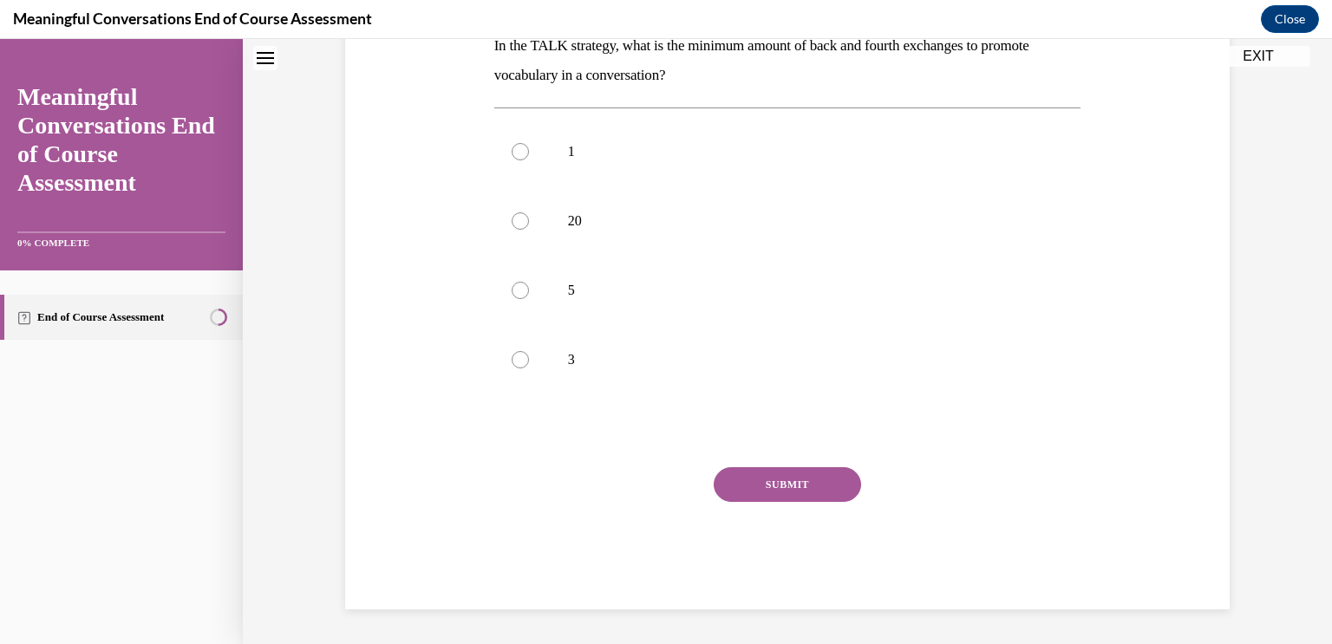
scroll to position [0, 0]
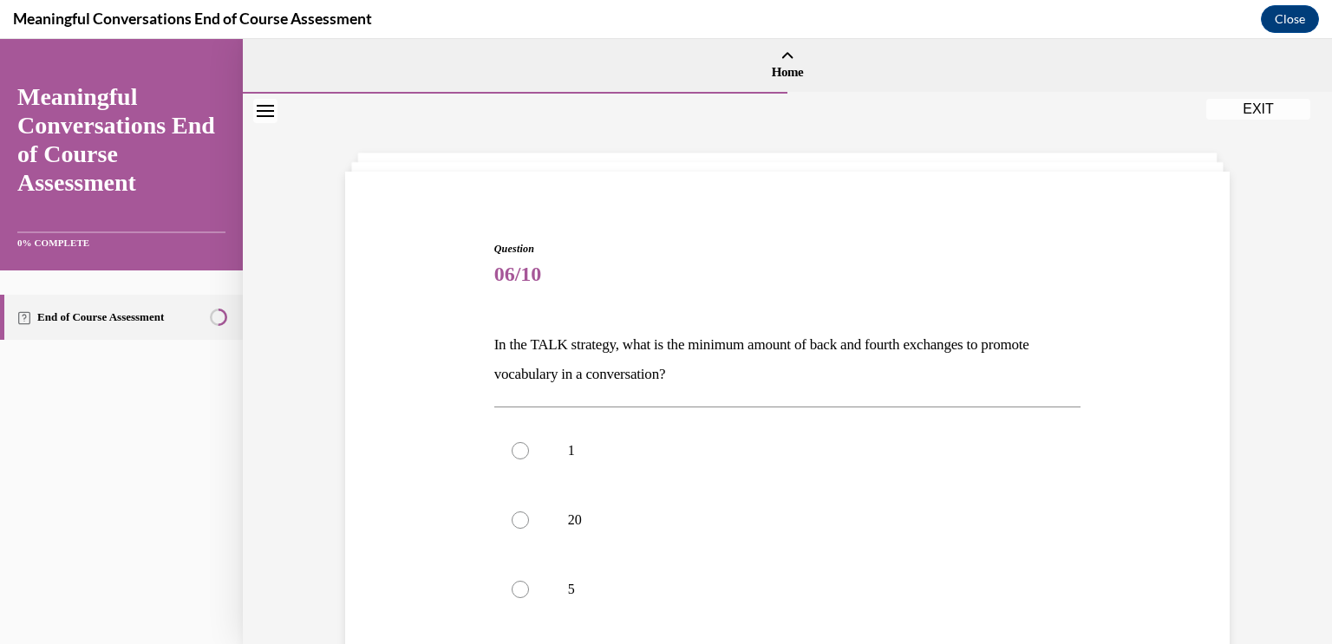
click at [1265, 304] on div "Question 06/10 In the TALK strategy, what is the minimum amount of back and fou…" at bounding box center [787, 519] width 1089 height 850
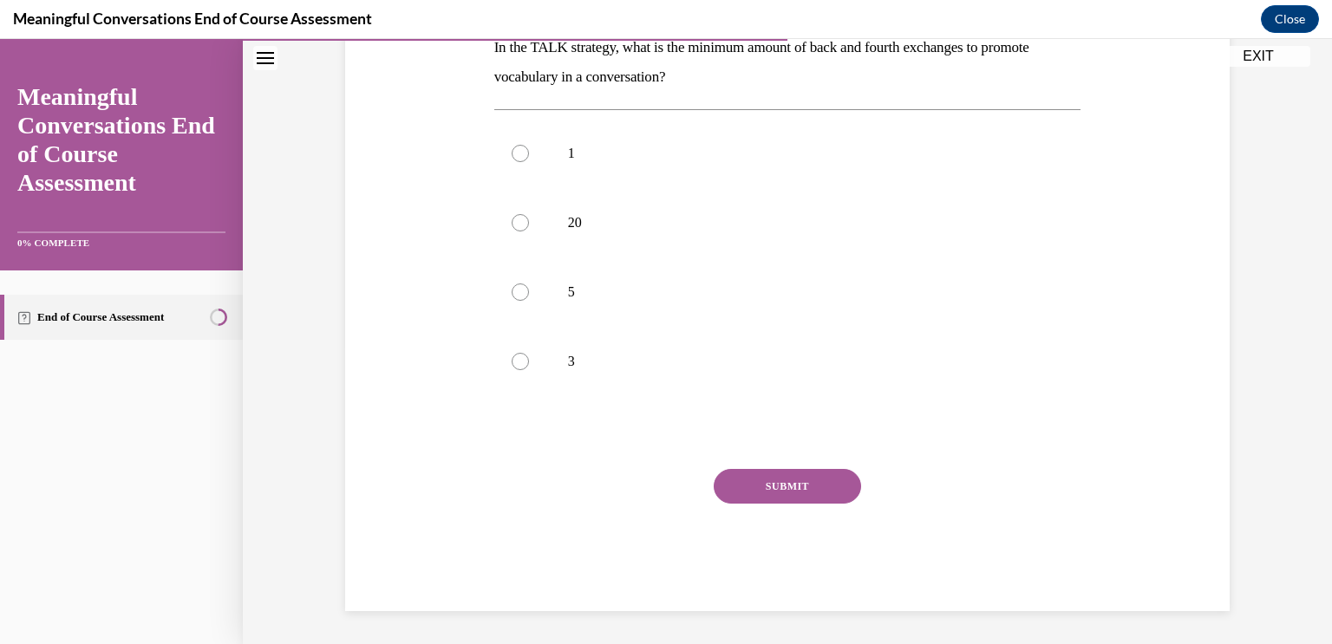
scroll to position [298, 0]
click at [522, 292] on div at bounding box center [520, 291] width 17 height 17
click at [522, 292] on input "5" at bounding box center [520, 291] width 17 height 17
radio input "true"
click at [779, 481] on button "SUBMIT" at bounding box center [787, 485] width 147 height 35
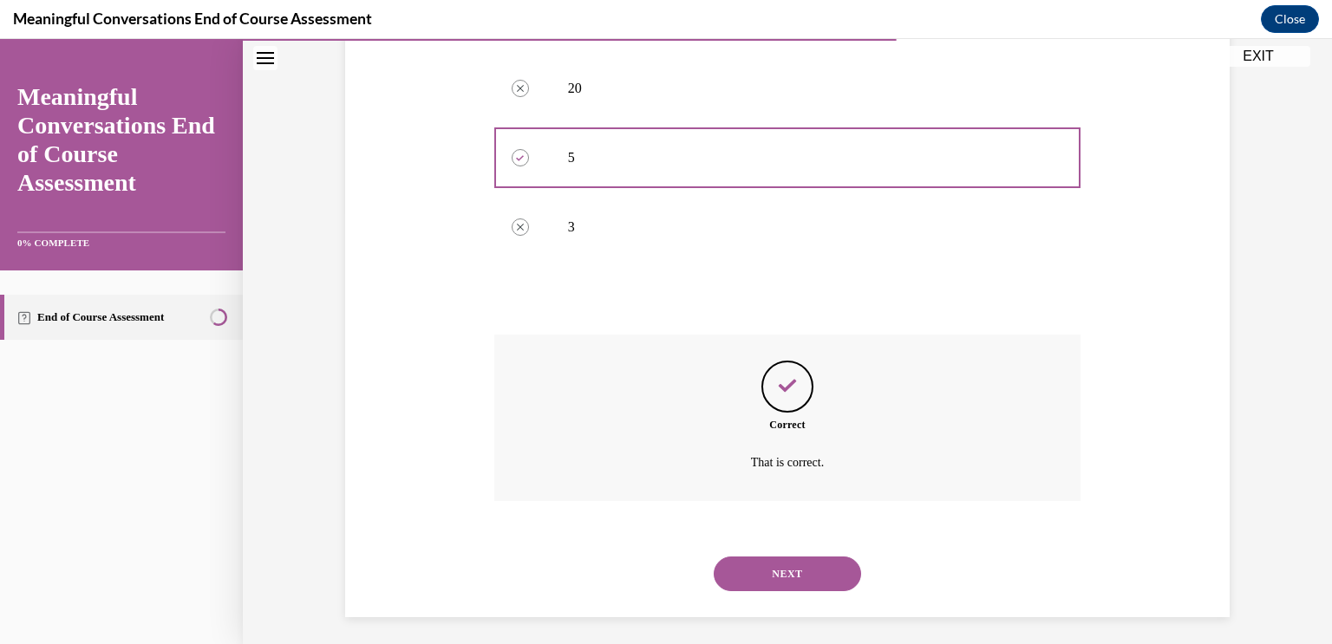
scroll to position [439, 0]
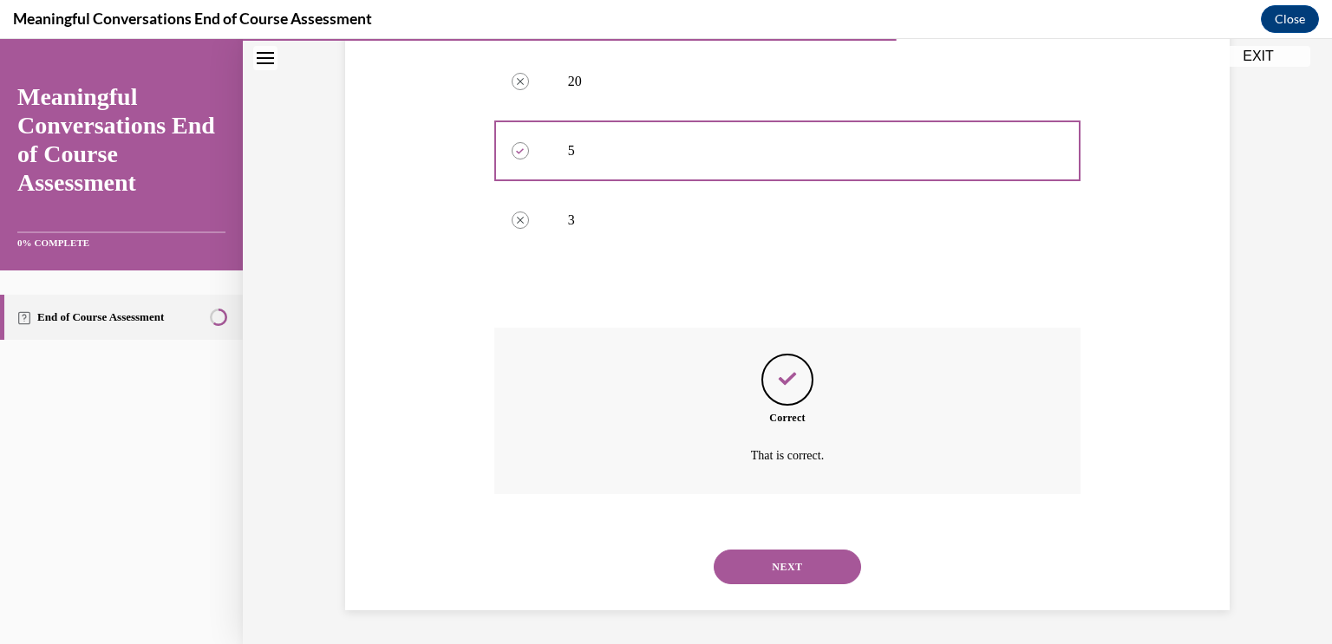
click at [794, 563] on button "NEXT" at bounding box center [787, 567] width 147 height 35
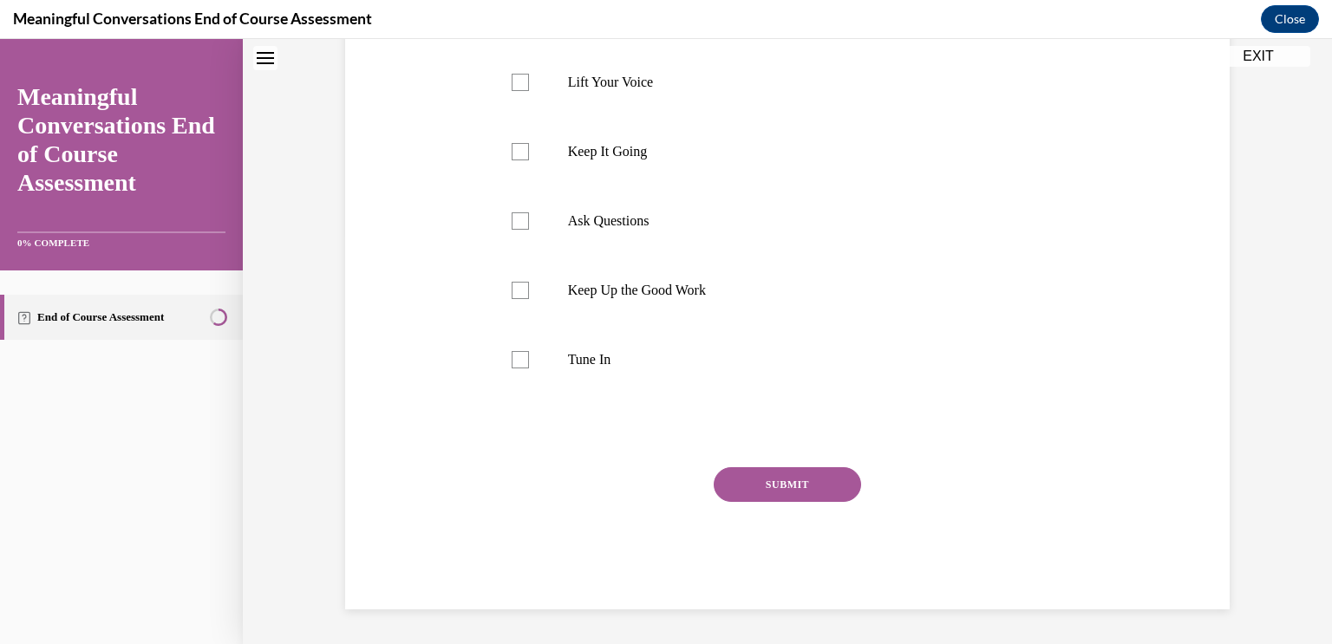
scroll to position [0, 0]
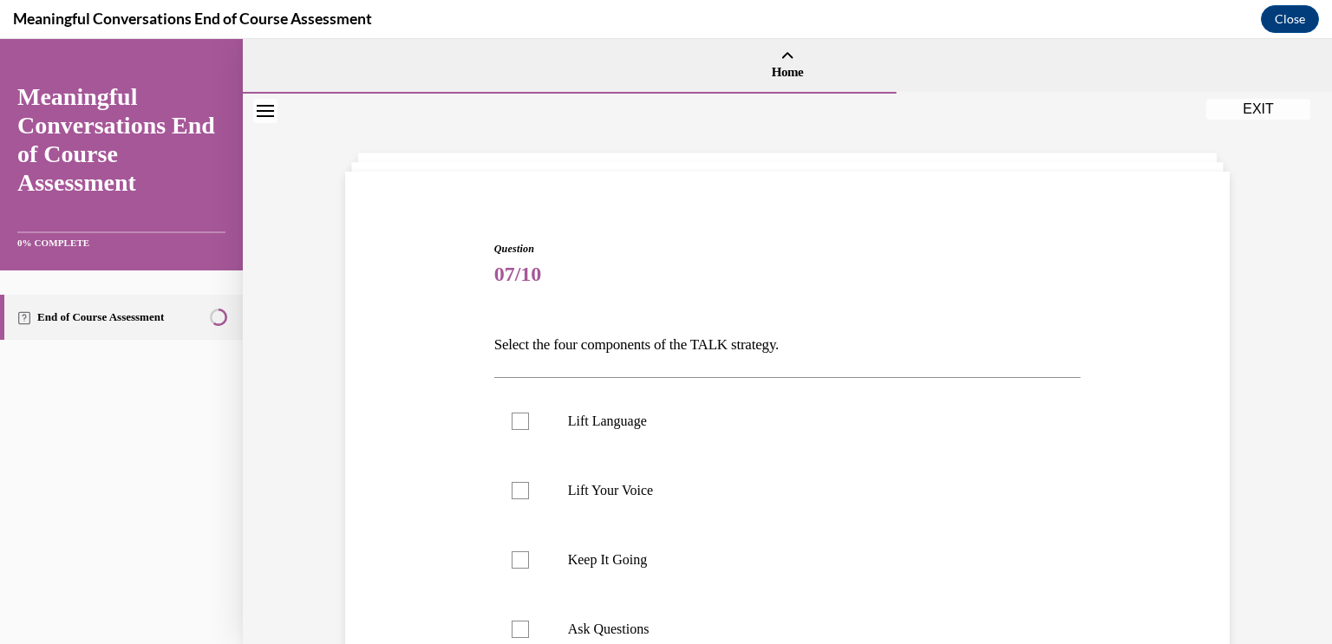
click at [1250, 284] on div "Question 07/10 Select the four components of the TALK strategy. Lift Language L…" at bounding box center [787, 573] width 1089 height 959
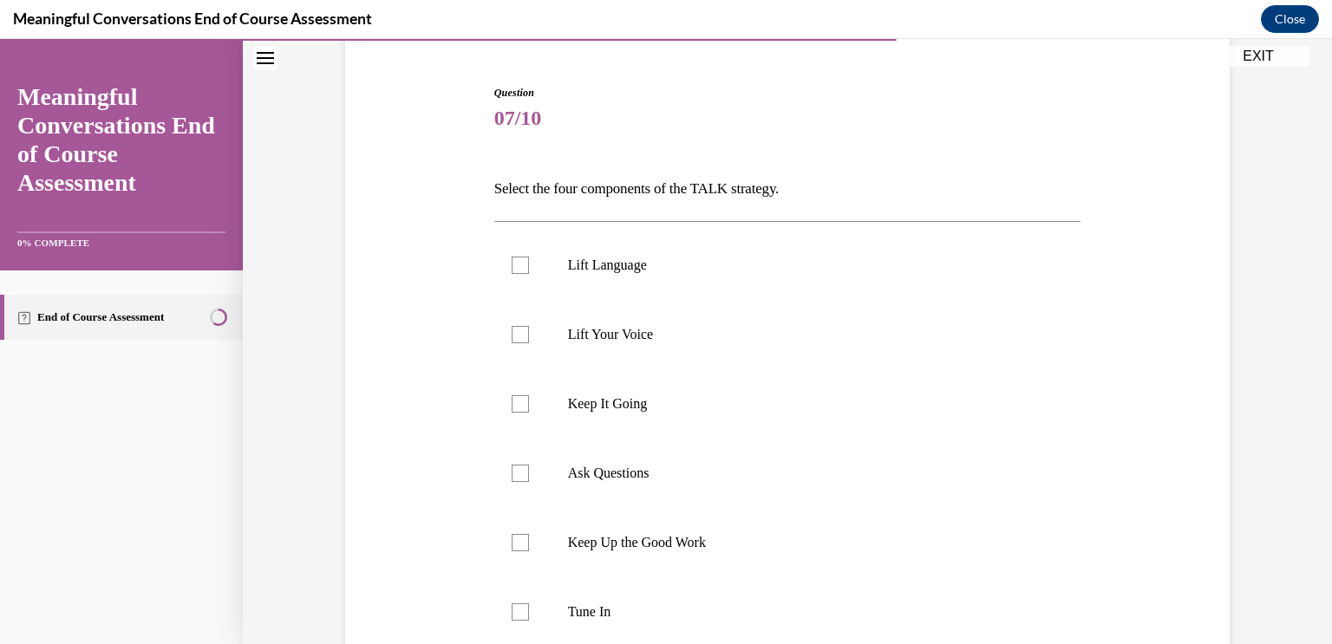
scroll to position [173, 0]
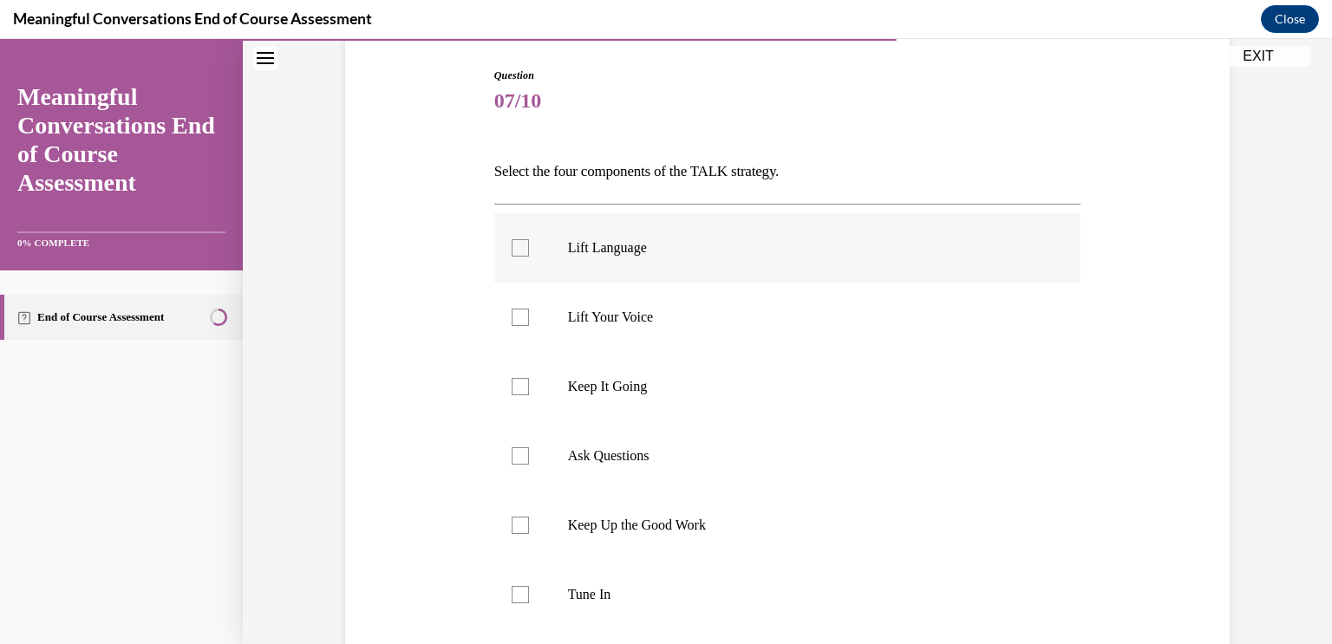
click at [514, 250] on div at bounding box center [520, 247] width 17 height 17
click at [514, 250] on input "Lift Language" at bounding box center [520, 247] width 17 height 17
checkbox input "true"
click at [515, 593] on div at bounding box center [520, 594] width 17 height 17
click at [515, 593] on input "Tune In" at bounding box center [520, 594] width 17 height 17
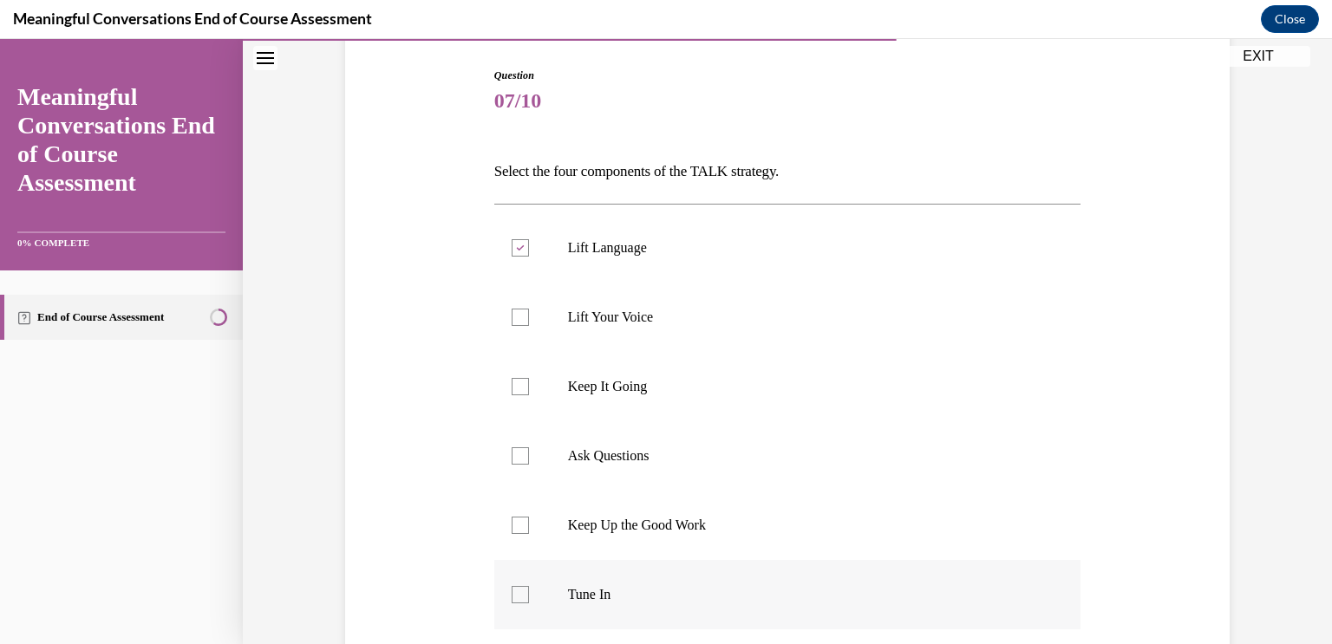
checkbox input "true"
click at [520, 459] on div at bounding box center [520, 455] width 17 height 17
click at [520, 459] on input "Ask Questions" at bounding box center [520, 455] width 17 height 17
checkbox input "true"
click at [527, 388] on div at bounding box center [520, 386] width 17 height 17
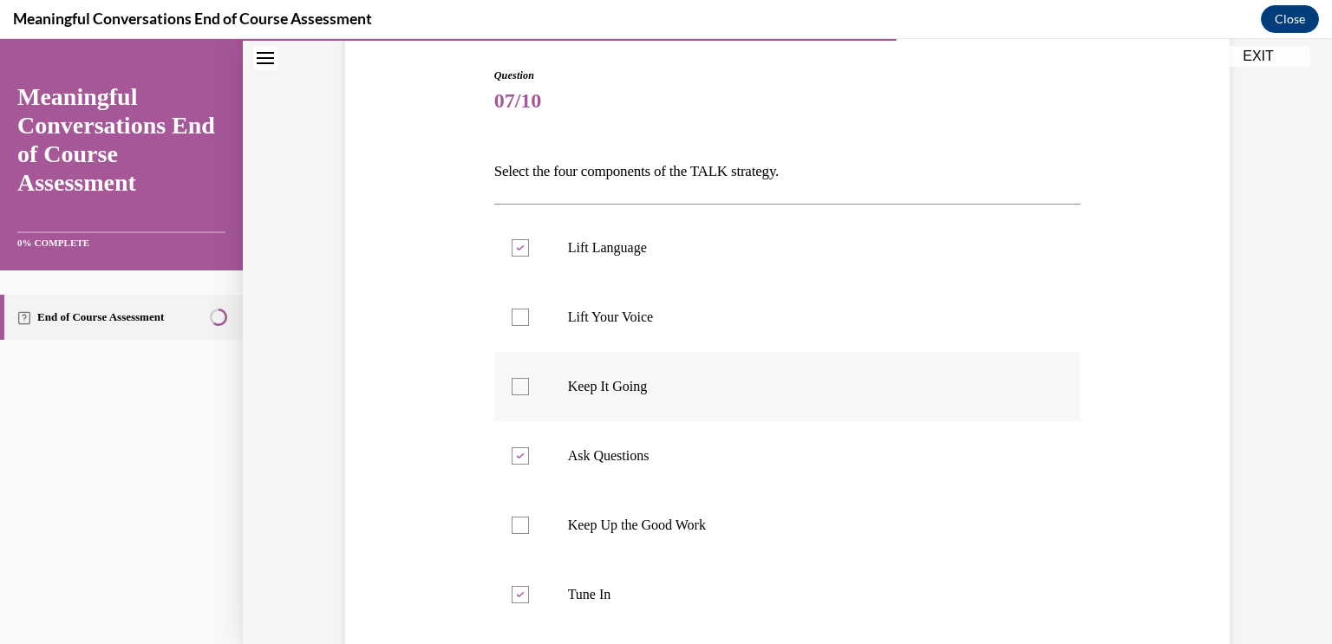
click at [527, 388] on input "Keep It Going" at bounding box center [520, 386] width 17 height 17
checkbox input "true"
click at [1280, 411] on div "Question 07/10 Select the four components of the TALK strategy. Lift Language L…" at bounding box center [787, 399] width 1089 height 959
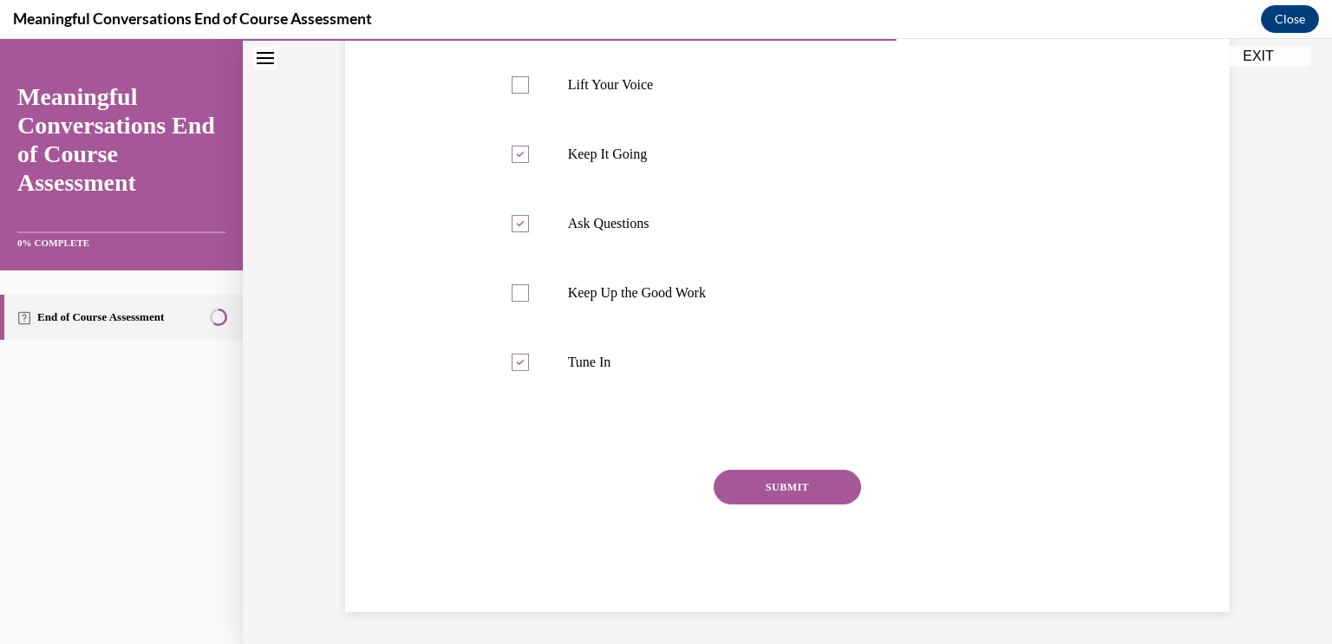
scroll to position [408, 0]
click at [773, 490] on button "SUBMIT" at bounding box center [787, 485] width 147 height 35
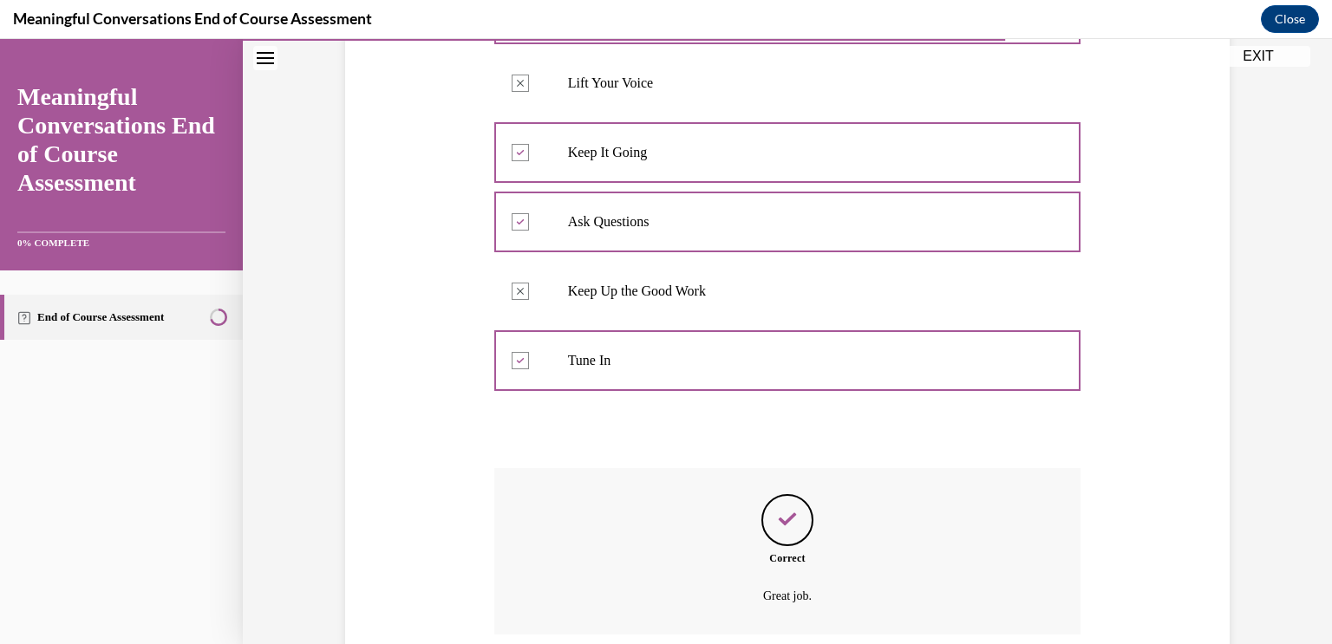
scroll to position [548, 0]
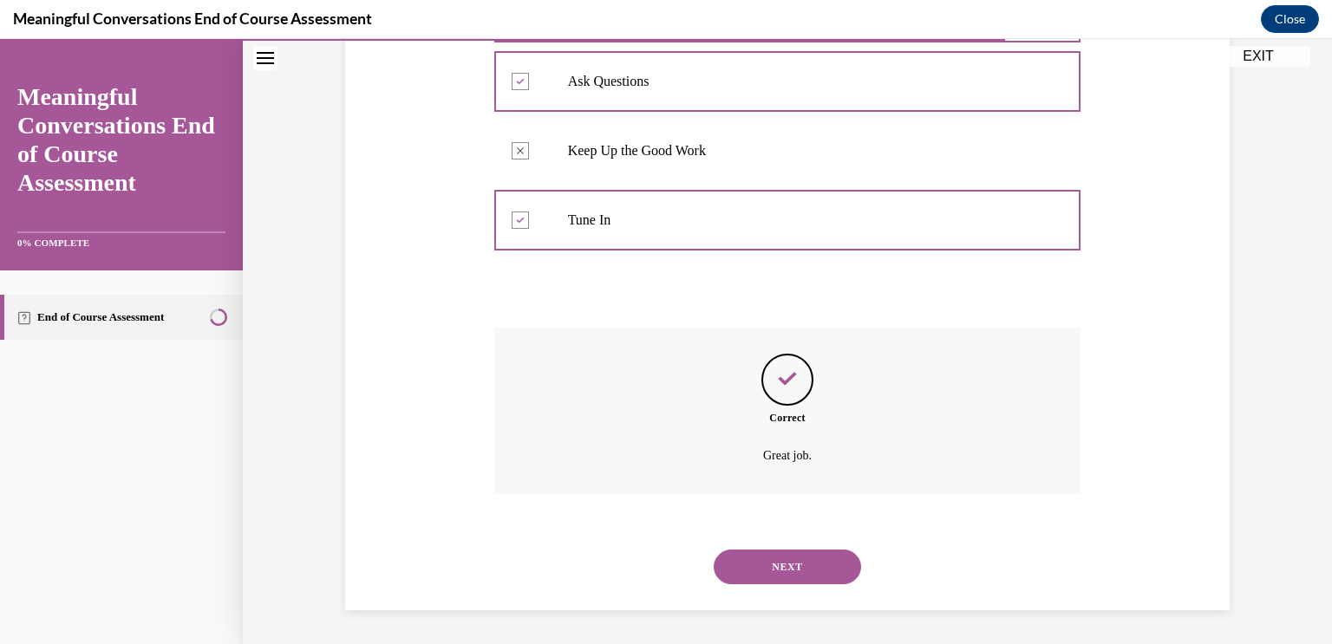
click at [790, 560] on button "NEXT" at bounding box center [787, 567] width 147 height 35
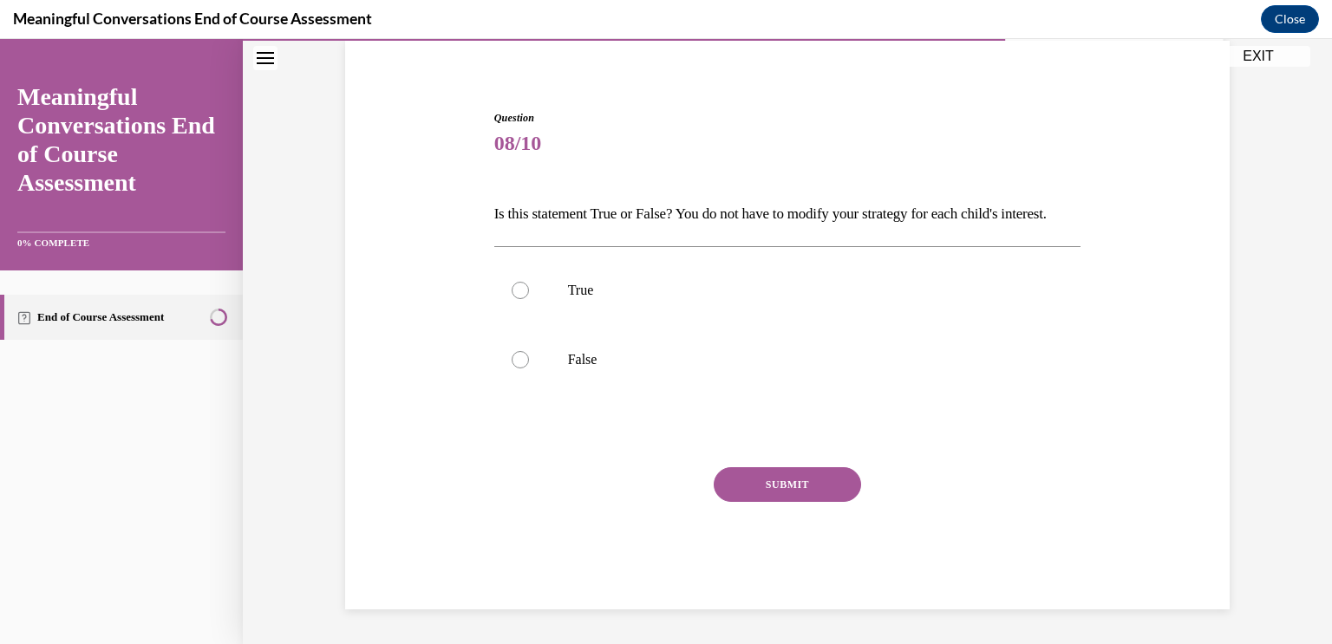
scroll to position [160, 0]
click at [524, 358] on div at bounding box center [520, 359] width 17 height 17
click at [524, 358] on input "False" at bounding box center [520, 359] width 17 height 17
radio input "true"
click at [806, 484] on button "SUBMIT" at bounding box center [787, 484] width 147 height 35
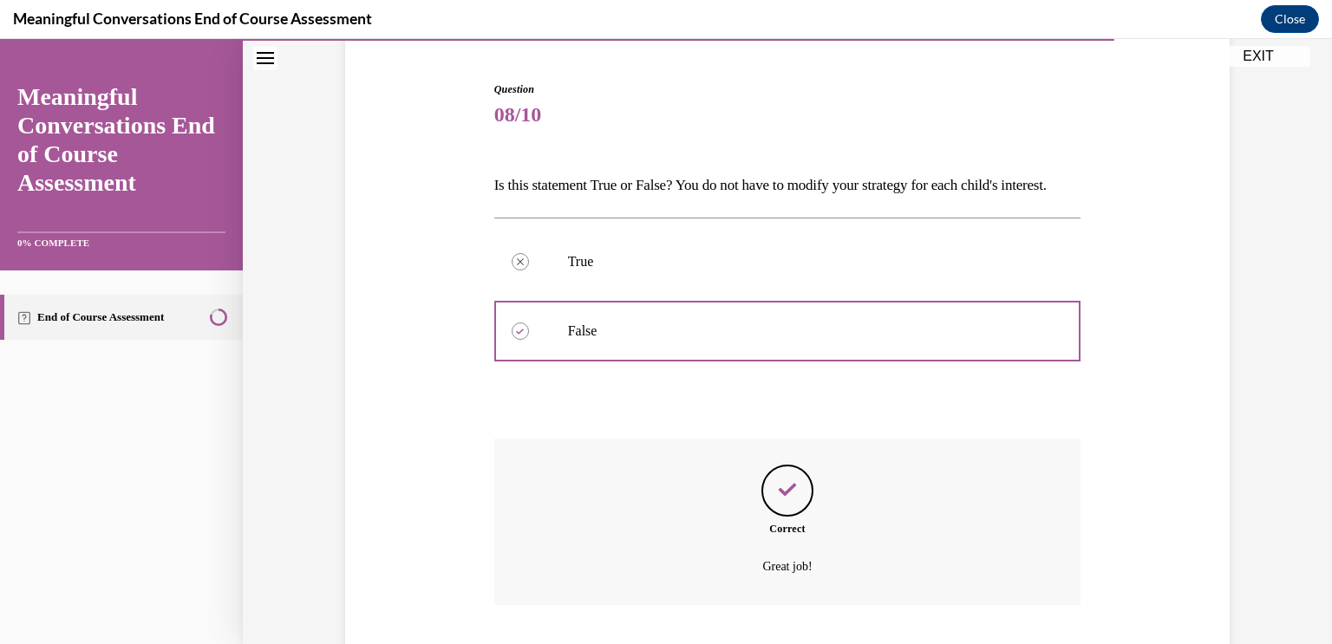
scroll to position [300, 0]
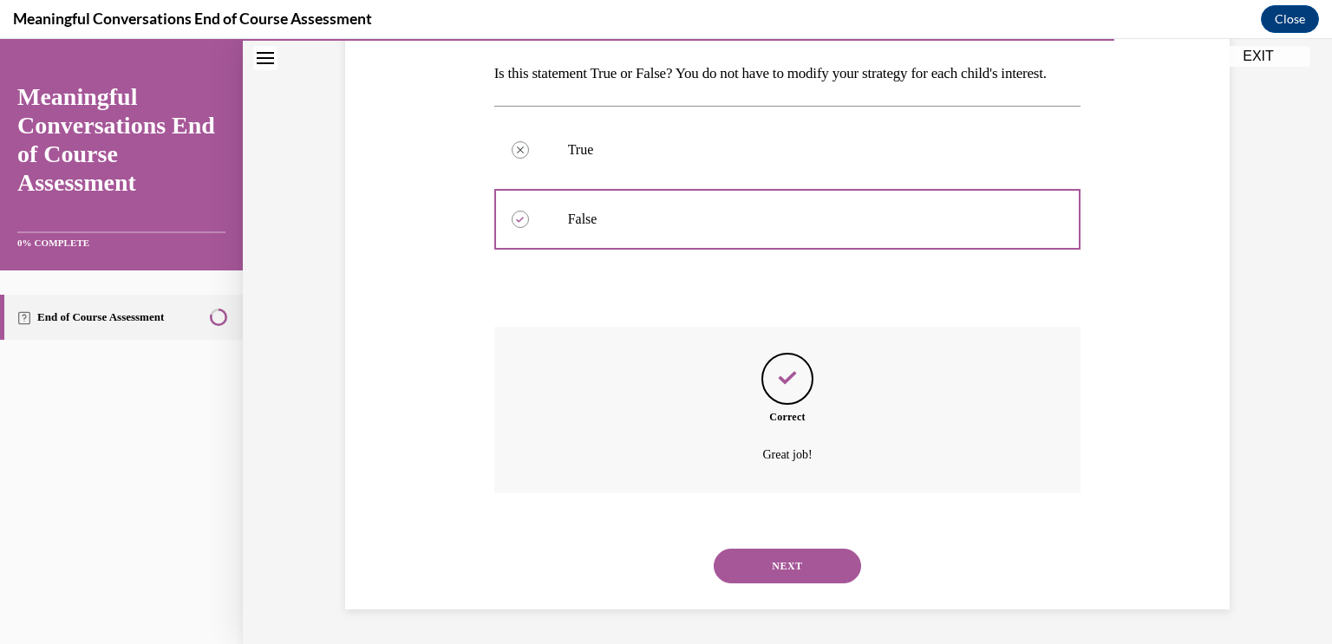
click at [806, 568] on button "NEXT" at bounding box center [787, 566] width 147 height 35
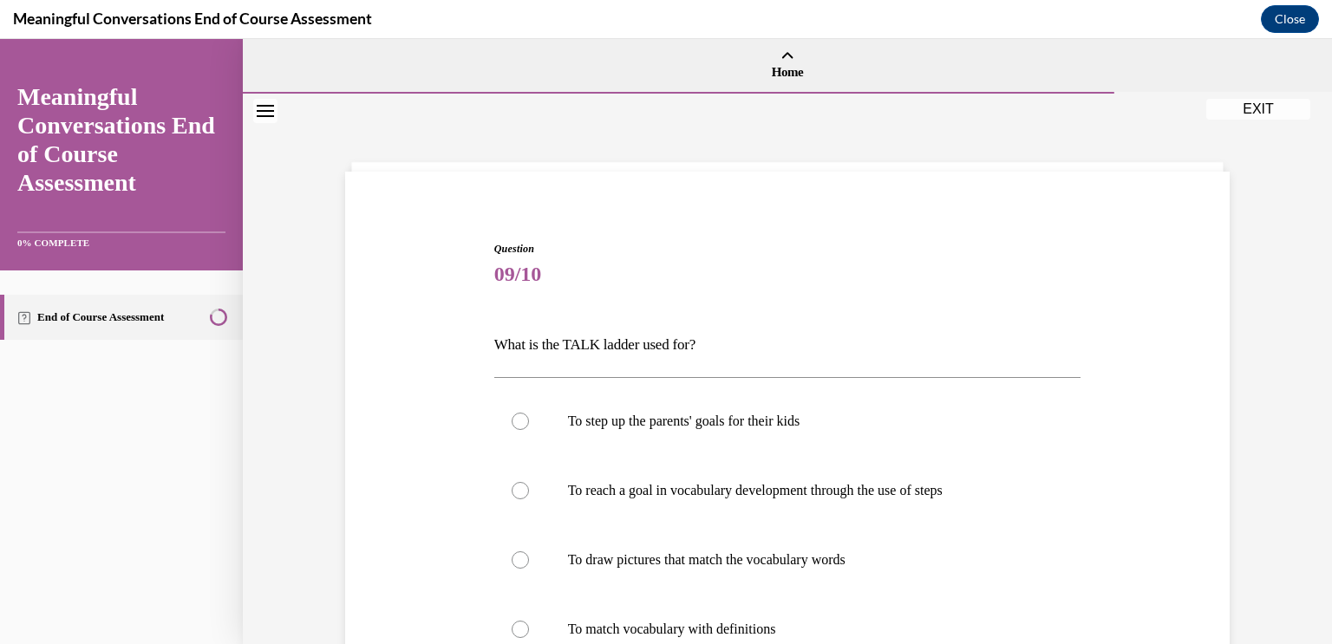
click at [1217, 391] on div "Question 09/10 What is the TALK ladder used for? To step up the parents' goals …" at bounding box center [787, 534] width 893 height 690
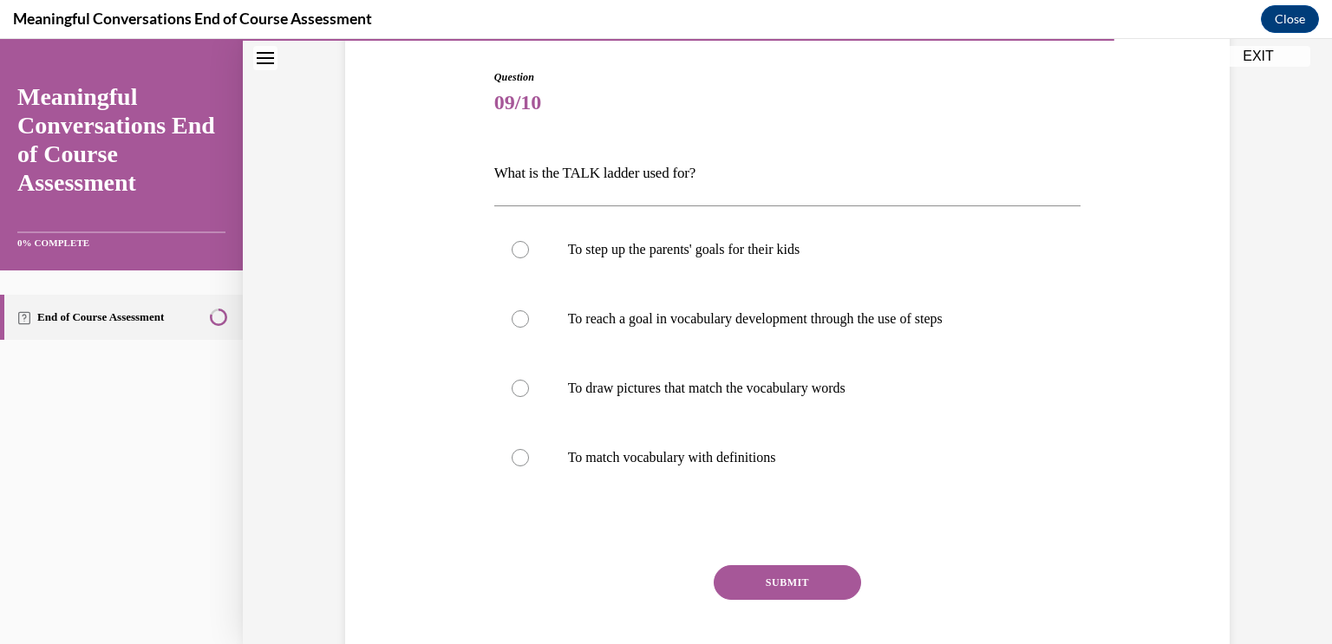
scroll to position [173, 0]
click at [522, 322] on div at bounding box center [520, 317] width 17 height 17
click at [522, 322] on input "To reach a goal in vocabulary development through the use of steps" at bounding box center [520, 317] width 17 height 17
radio input "true"
click at [794, 584] on button "SUBMIT" at bounding box center [787, 581] width 147 height 35
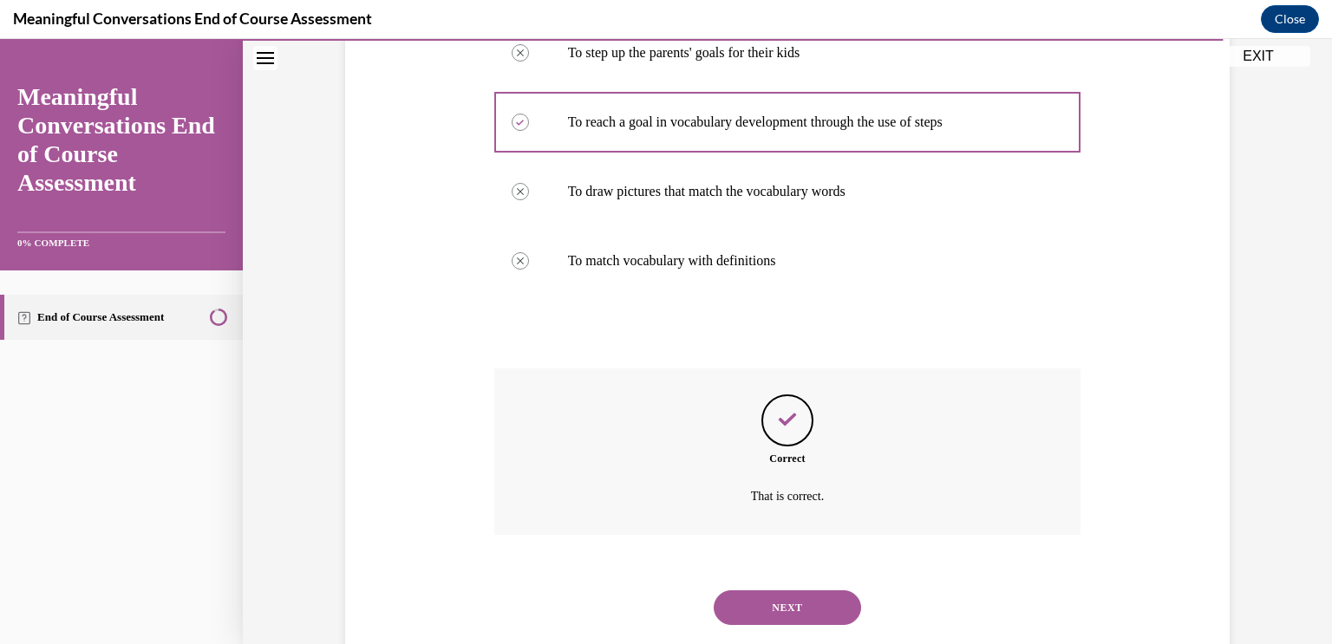
scroll to position [409, 0]
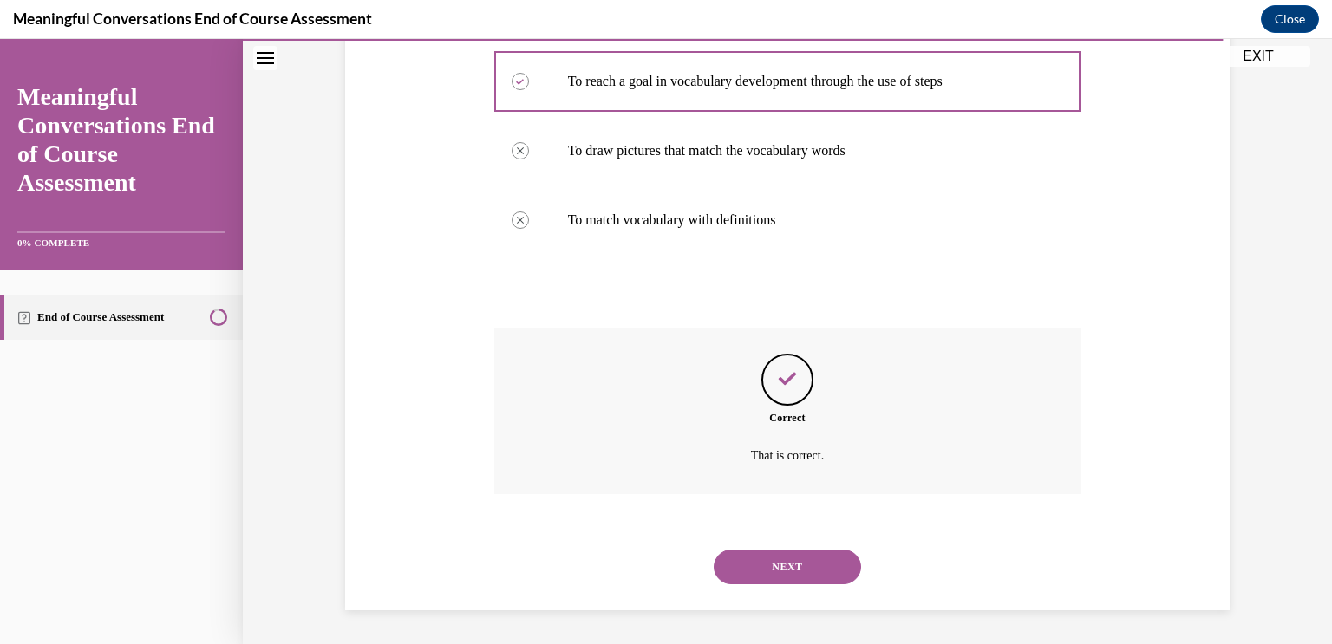
click at [773, 571] on button "NEXT" at bounding box center [787, 567] width 147 height 35
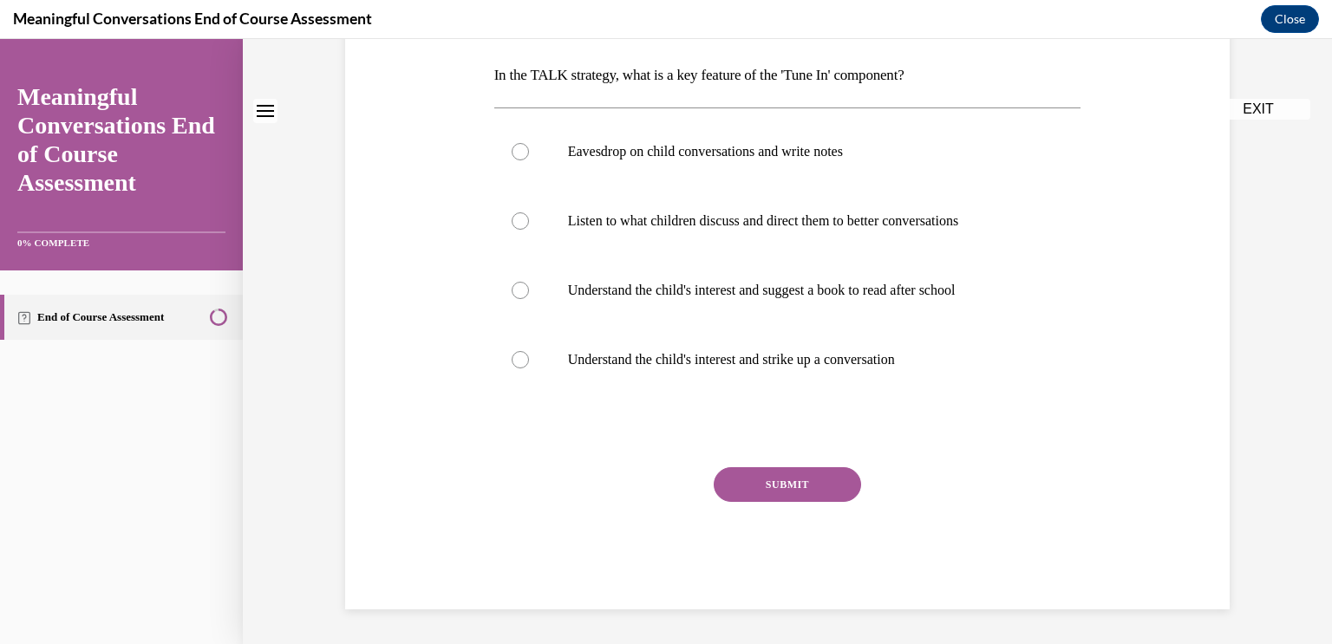
scroll to position [0, 0]
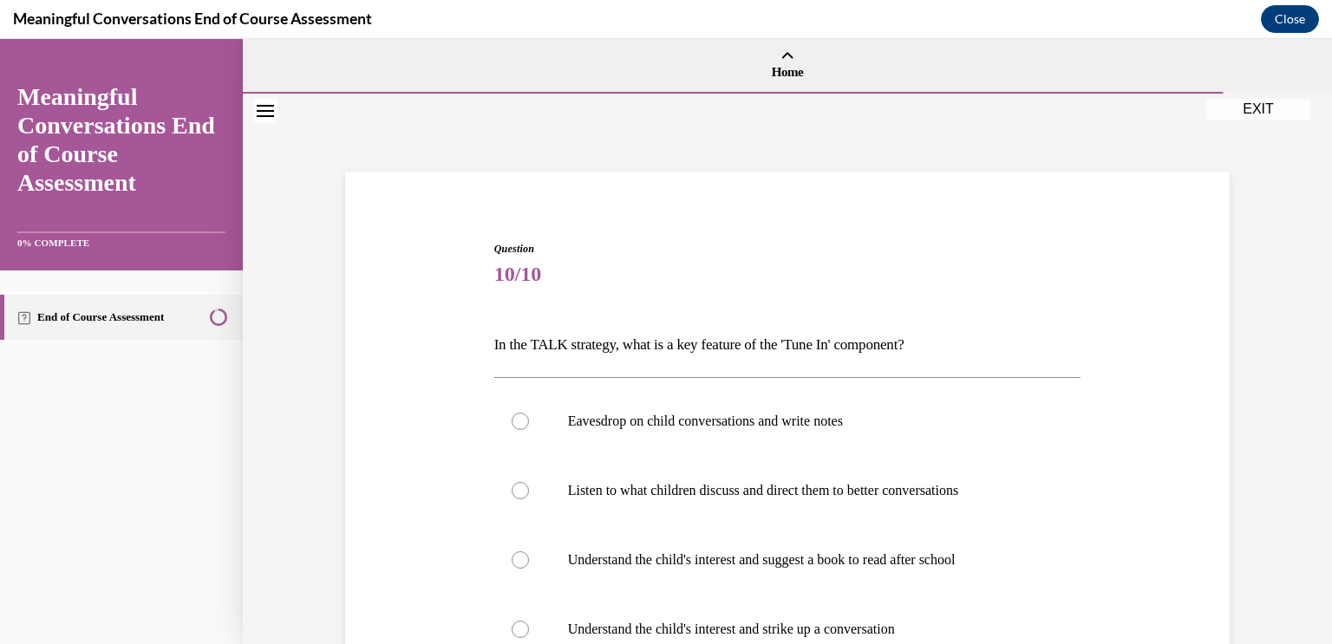
click at [1246, 444] on div "Question 10/10 In the TALK strategy, what is a key feature of the 'Tune In' com…" at bounding box center [787, 504] width 1089 height 820
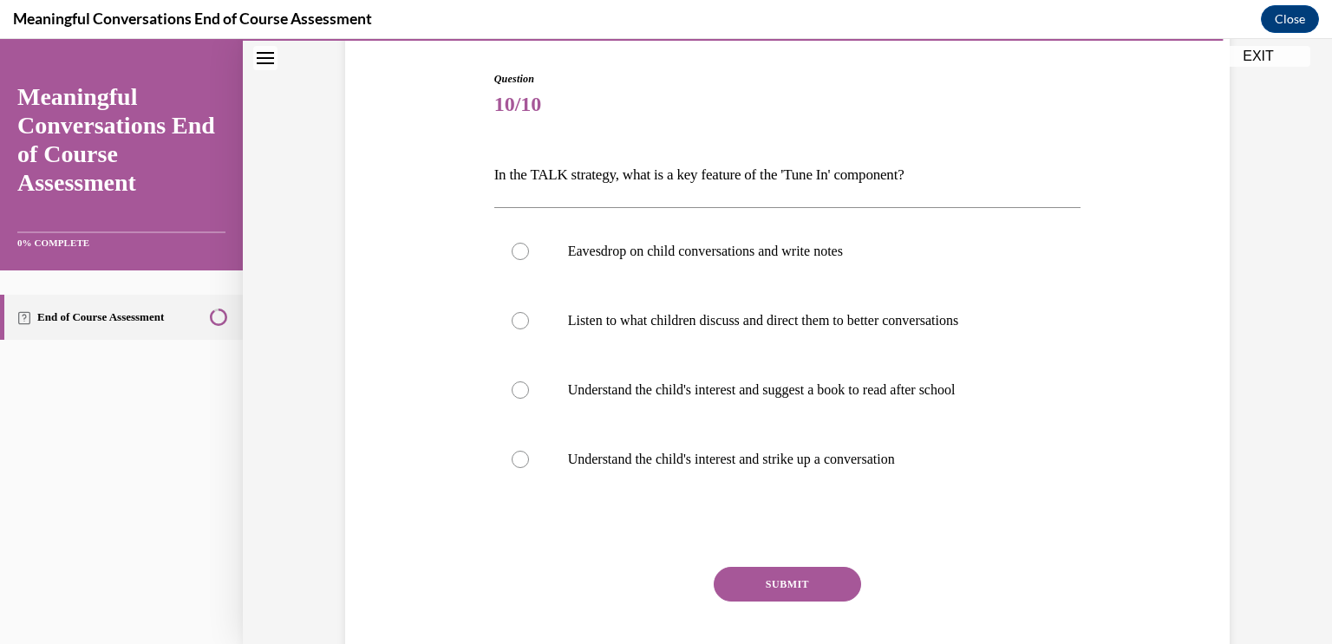
scroll to position [173, 0]
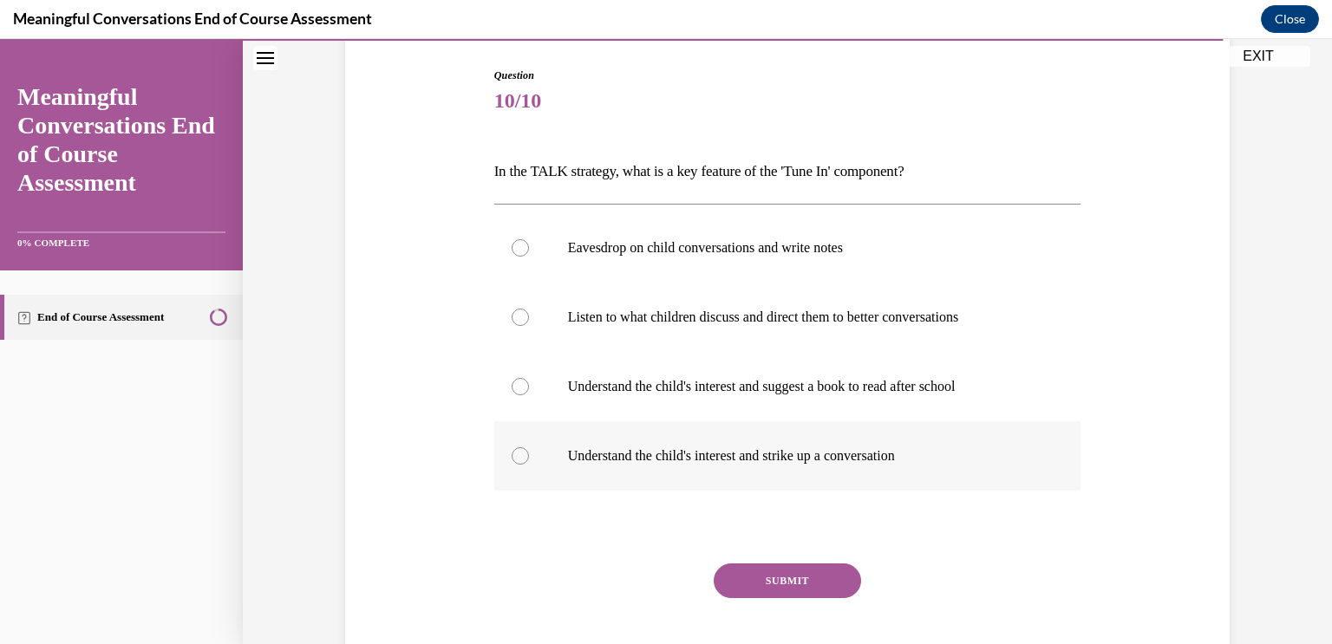
click at [519, 462] on div at bounding box center [520, 455] width 17 height 17
click at [519, 462] on input "Understand the child's interest and strike up a conversation" at bounding box center [520, 455] width 17 height 17
radio input "true"
click at [812, 584] on button "SUBMIT" at bounding box center [787, 581] width 147 height 35
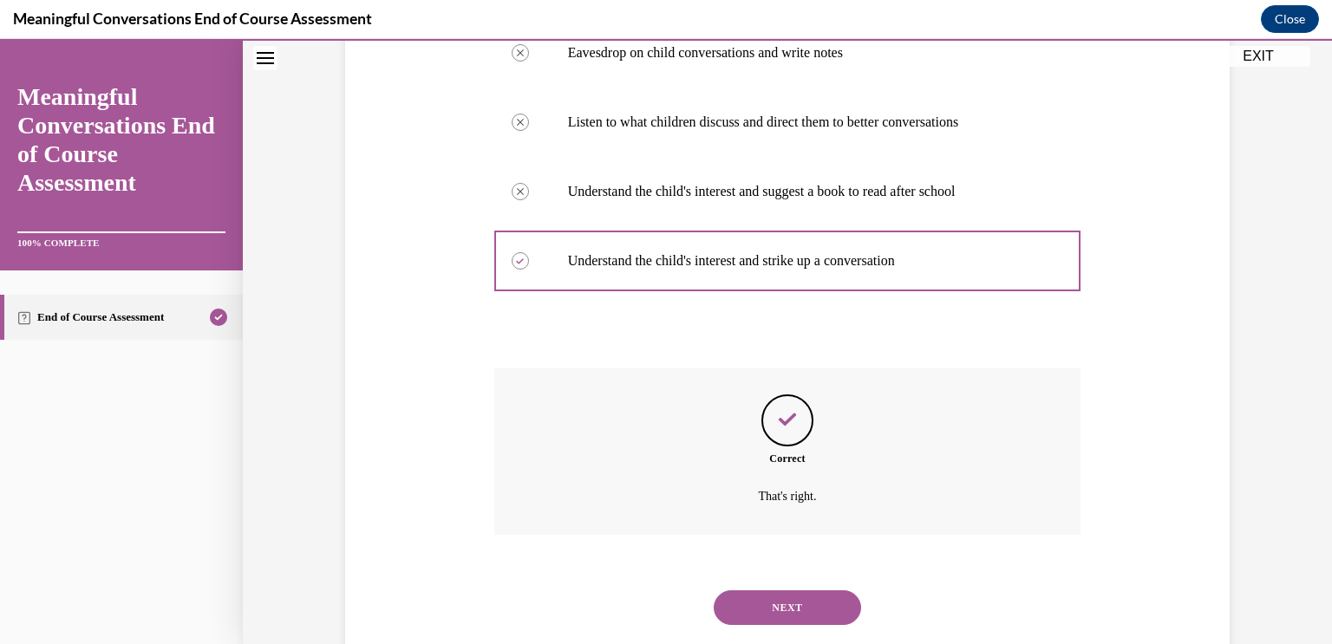
scroll to position [409, 0]
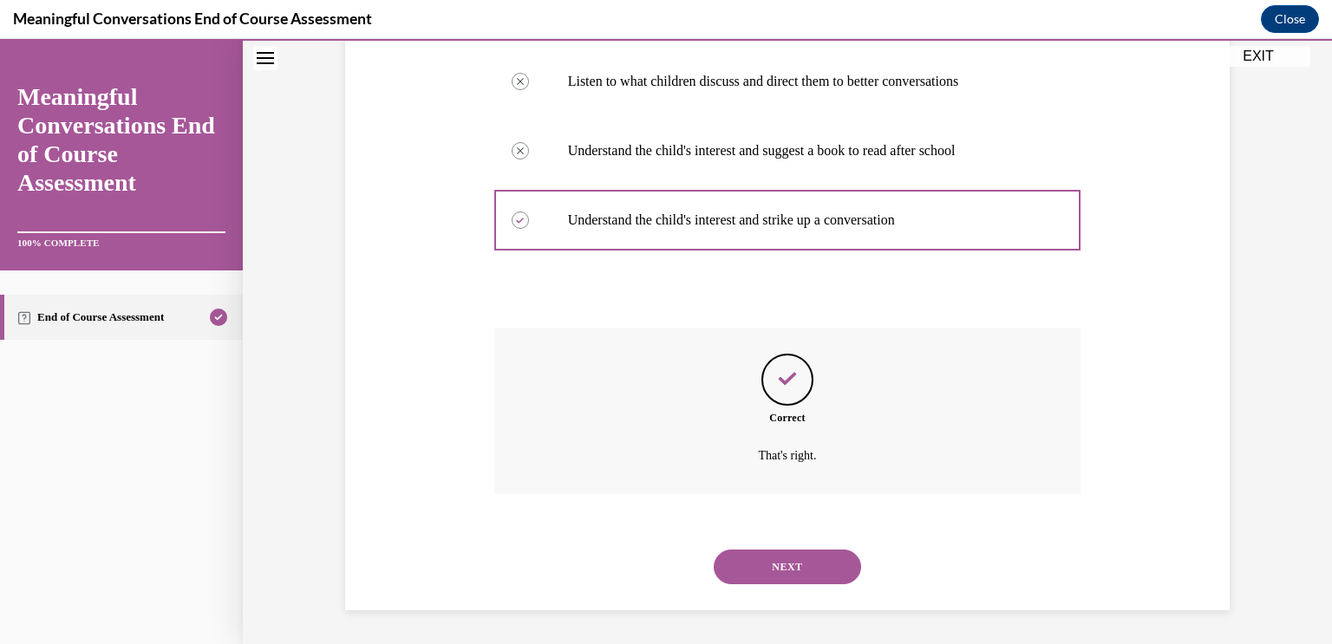
click at [823, 563] on button "NEXT" at bounding box center [787, 567] width 147 height 35
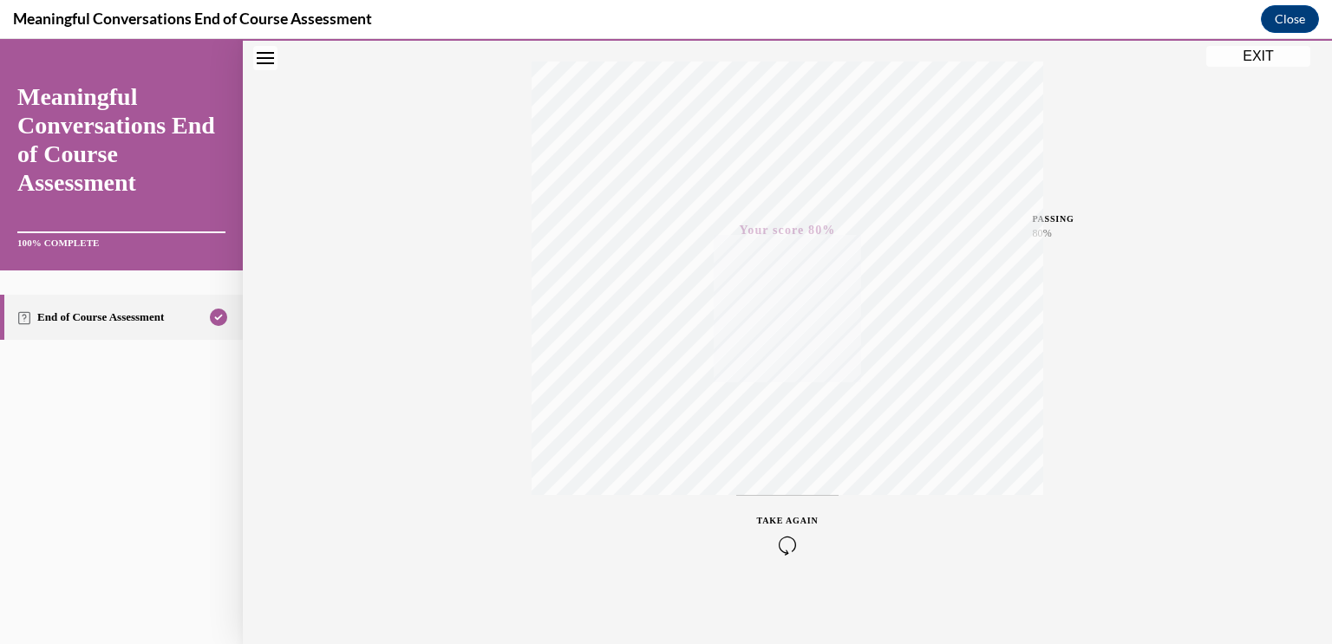
scroll to position [283, 0]
click at [1259, 64] on button "EXIT" at bounding box center [1258, 56] width 104 height 21
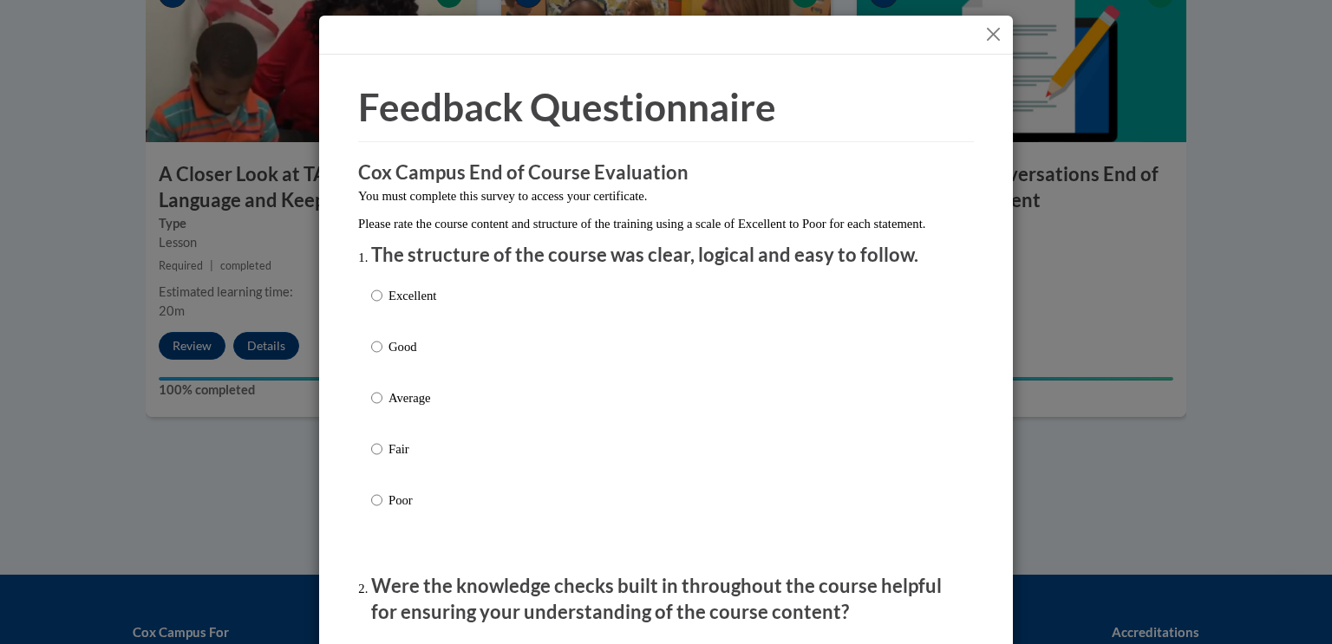
click at [992, 35] on button "Close" at bounding box center [993, 34] width 22 height 22
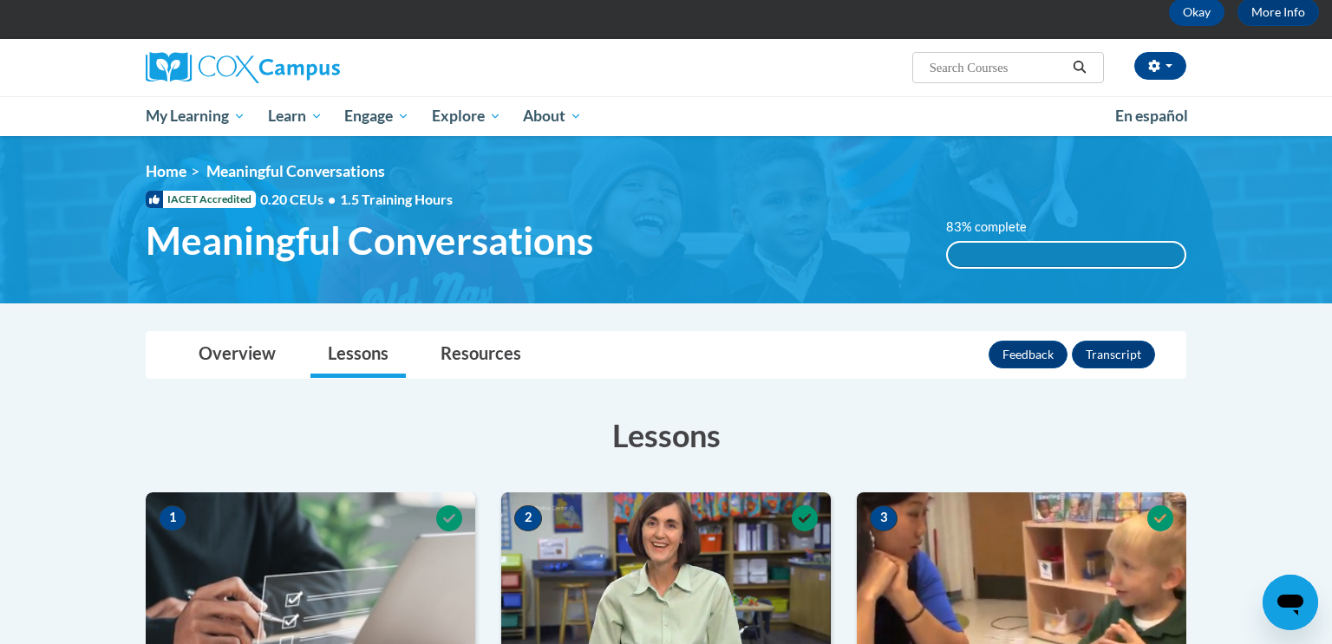
scroll to position [87, 0]
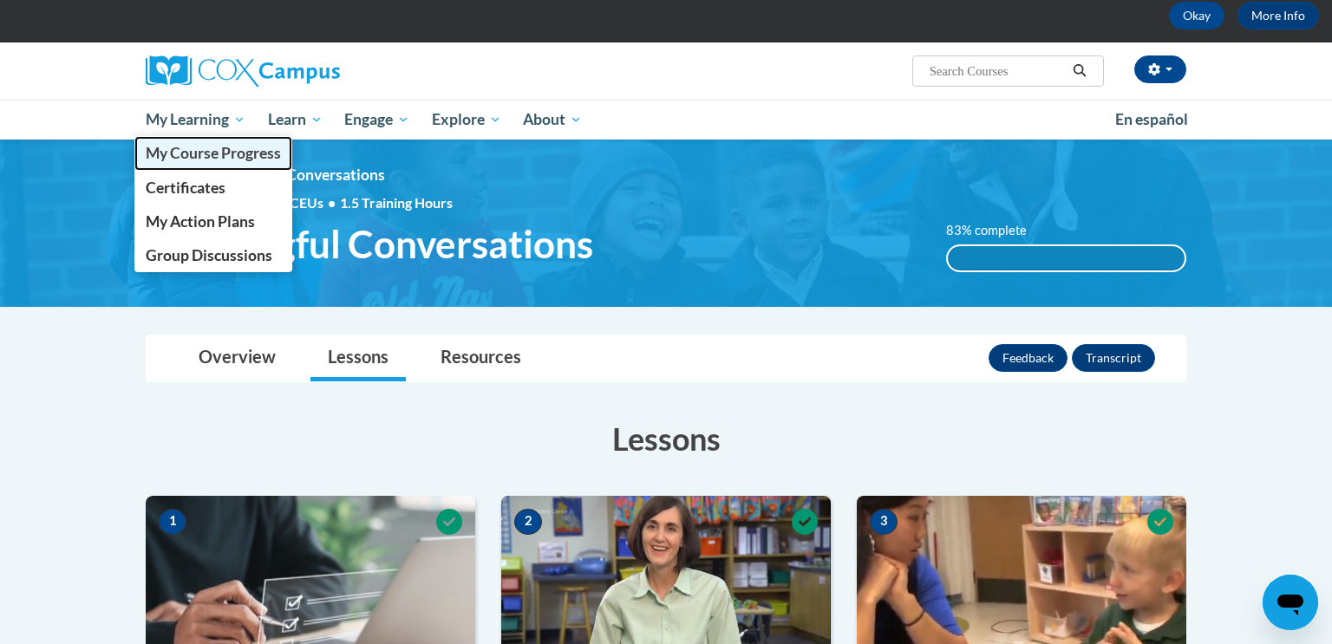
click at [186, 148] on span "My Course Progress" at bounding box center [213, 153] width 135 height 18
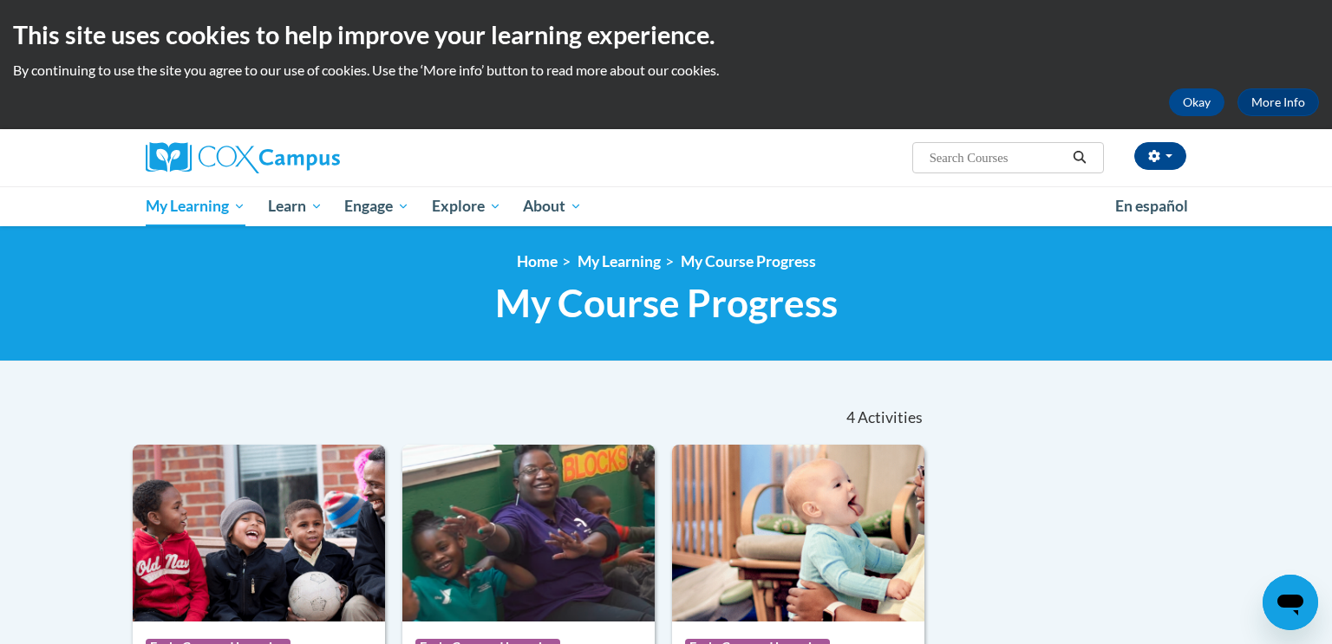
click at [957, 151] on input "Search..." at bounding box center [997, 157] width 139 height 21
type input "transforming storytime"
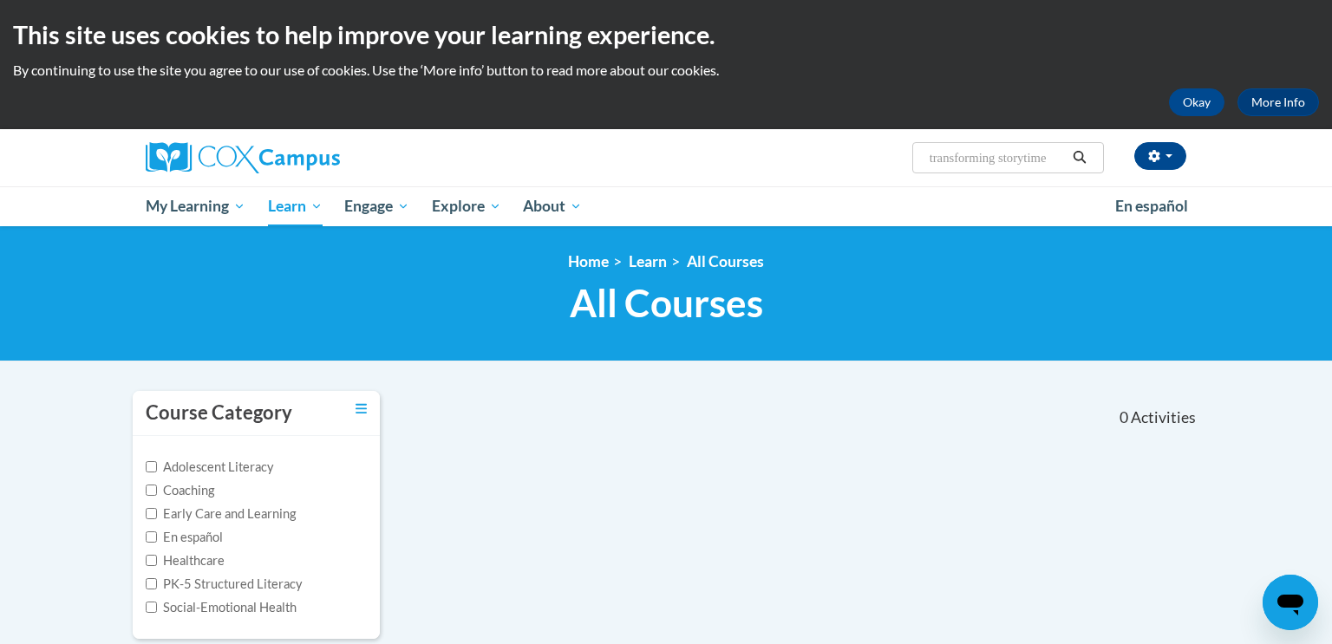
click at [87, 395] on body "This site uses cookies to help improve your learning experience. By continuing …" at bounding box center [666, 526] width 1332 height 1052
click at [1007, 157] on input "transforming storytime" at bounding box center [997, 157] width 139 height 21
drag, startPoint x: 1055, startPoint y: 160, endPoint x: 855, endPoint y: 118, distance: 204.6
click at [855, 118] on body "This site uses cookies to help improve your learning experience. By continuing …" at bounding box center [666, 526] width 1332 height 1052
type input "st10126792"
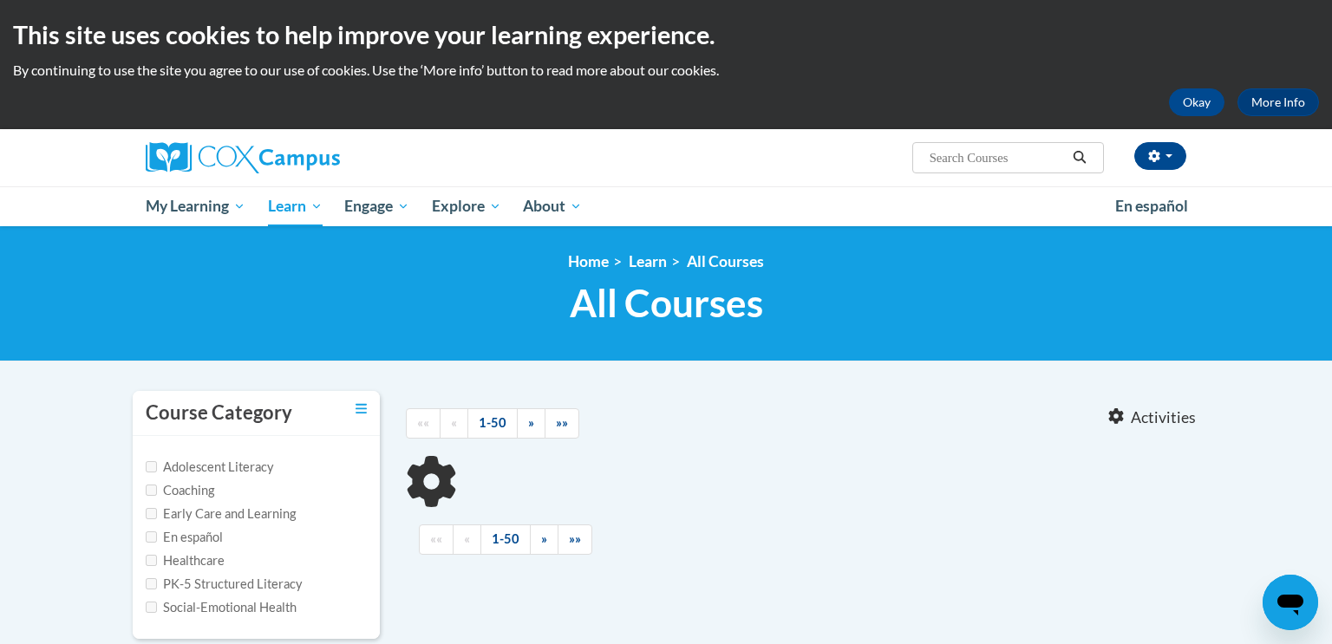
type input "st10126792"
click at [593, 270] on link "Home" at bounding box center [588, 261] width 41 height 18
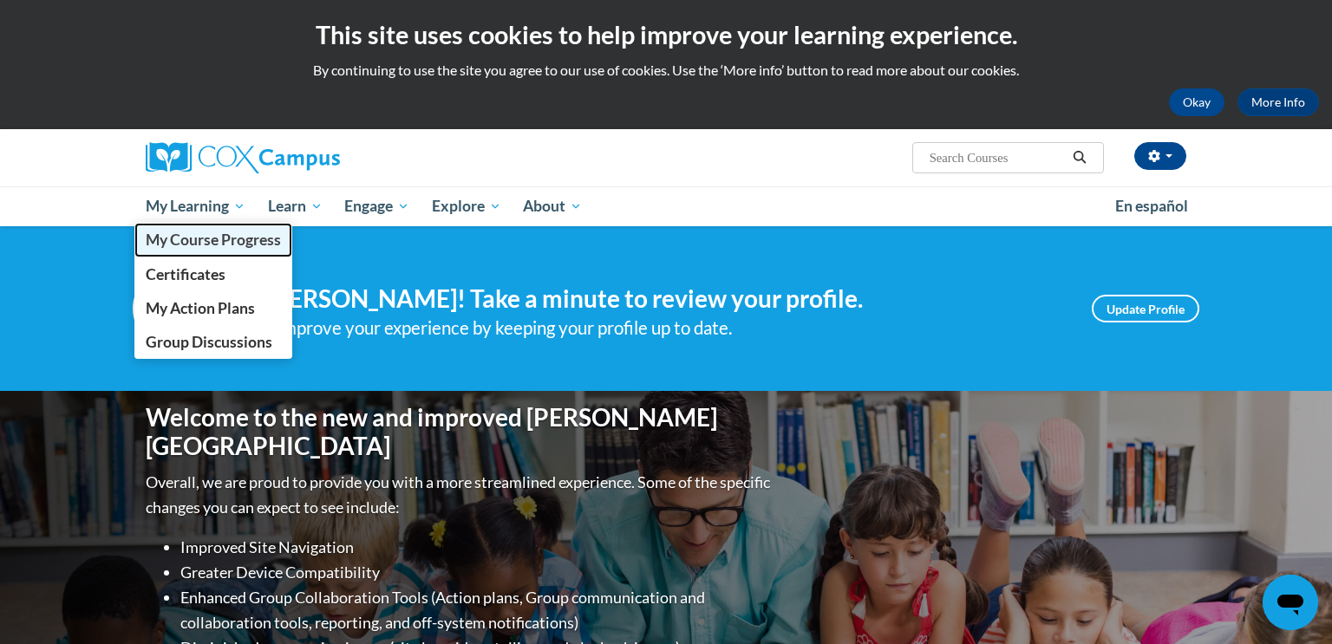
click at [221, 247] on span "My Course Progress" at bounding box center [213, 240] width 135 height 18
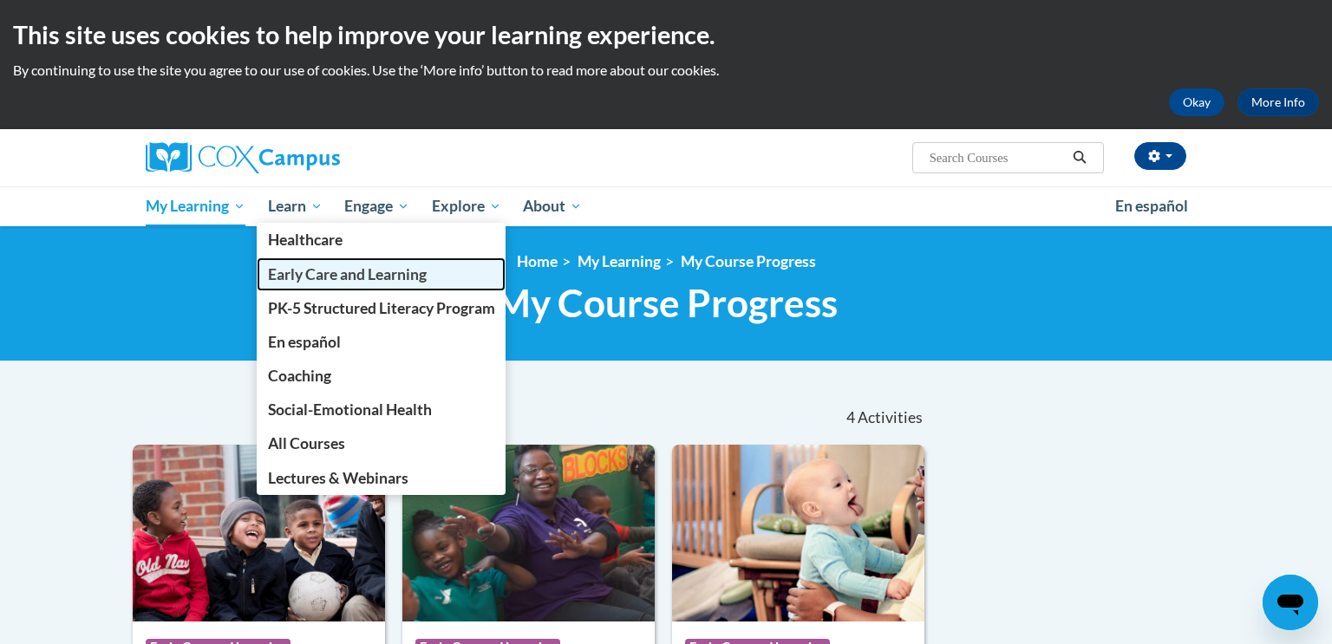
click at [323, 279] on span "Early Care and Learning" at bounding box center [347, 274] width 159 height 18
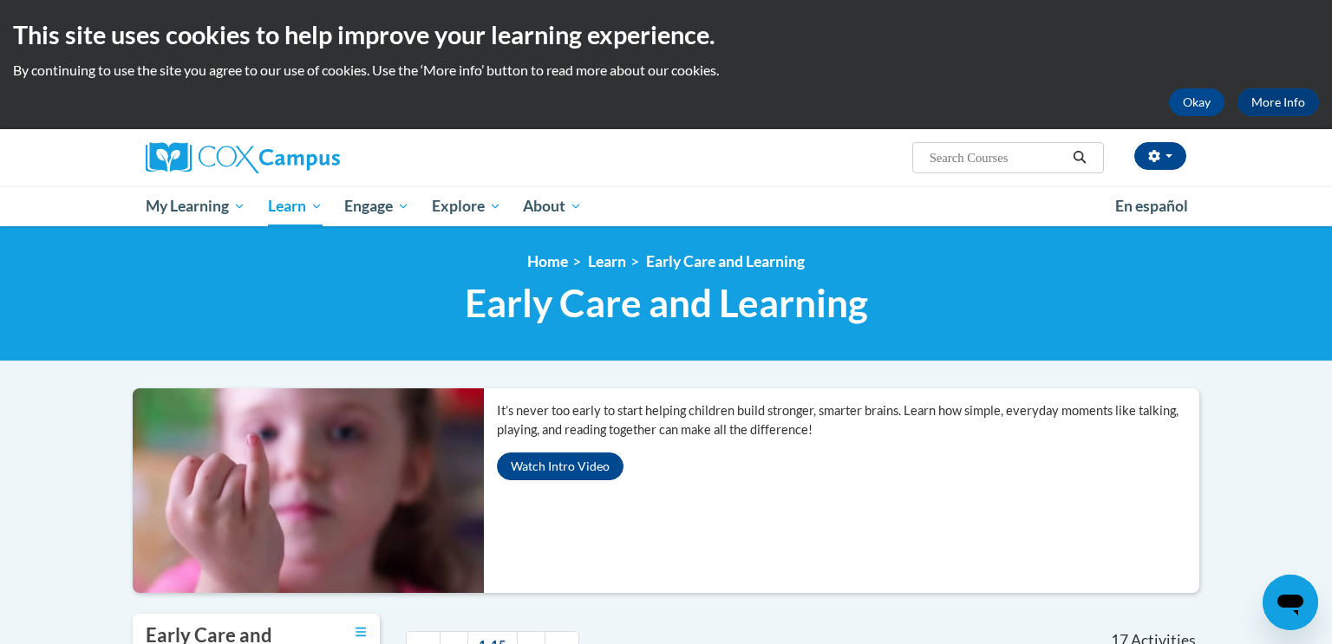
click at [1053, 149] on input "Search..." at bounding box center [997, 157] width 139 height 21
type input "ecostystme"
type input "ecosystem approach to early literacy"
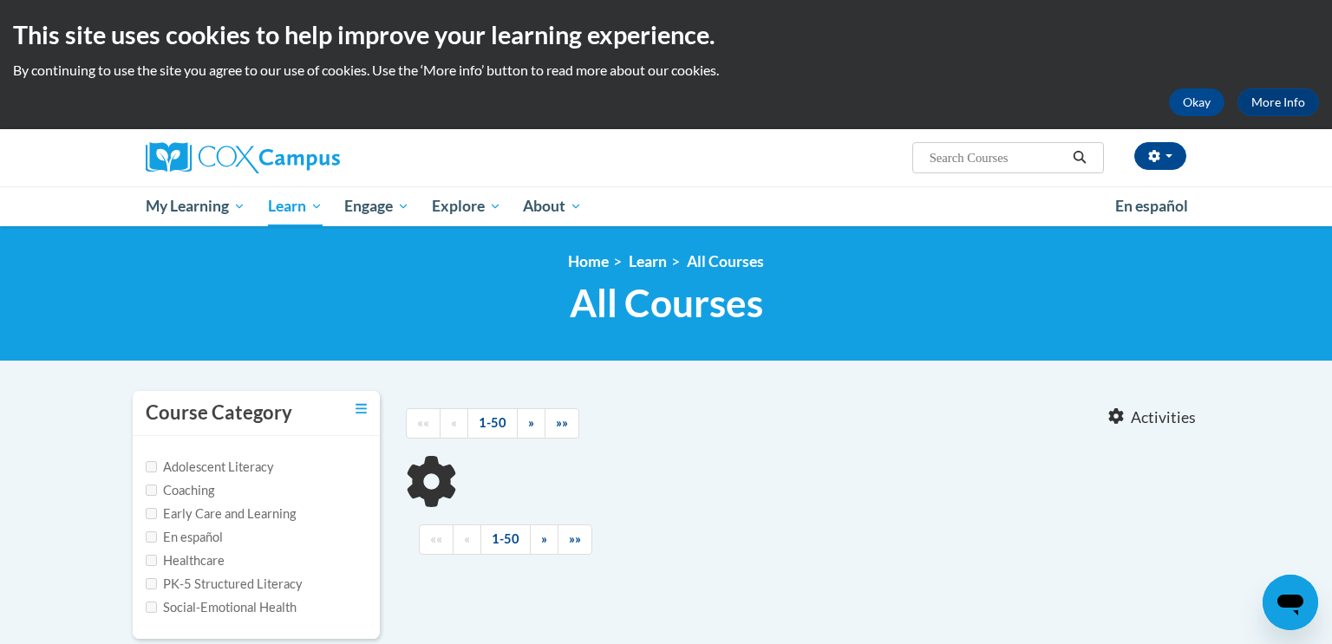
type input "ecosystem approach to early literacy"
click at [82, 343] on div "<en>My Learning</en><fr>New fr_My Learning</fr><it>New it_My Learning</it><de>N…" at bounding box center [666, 293] width 1332 height 135
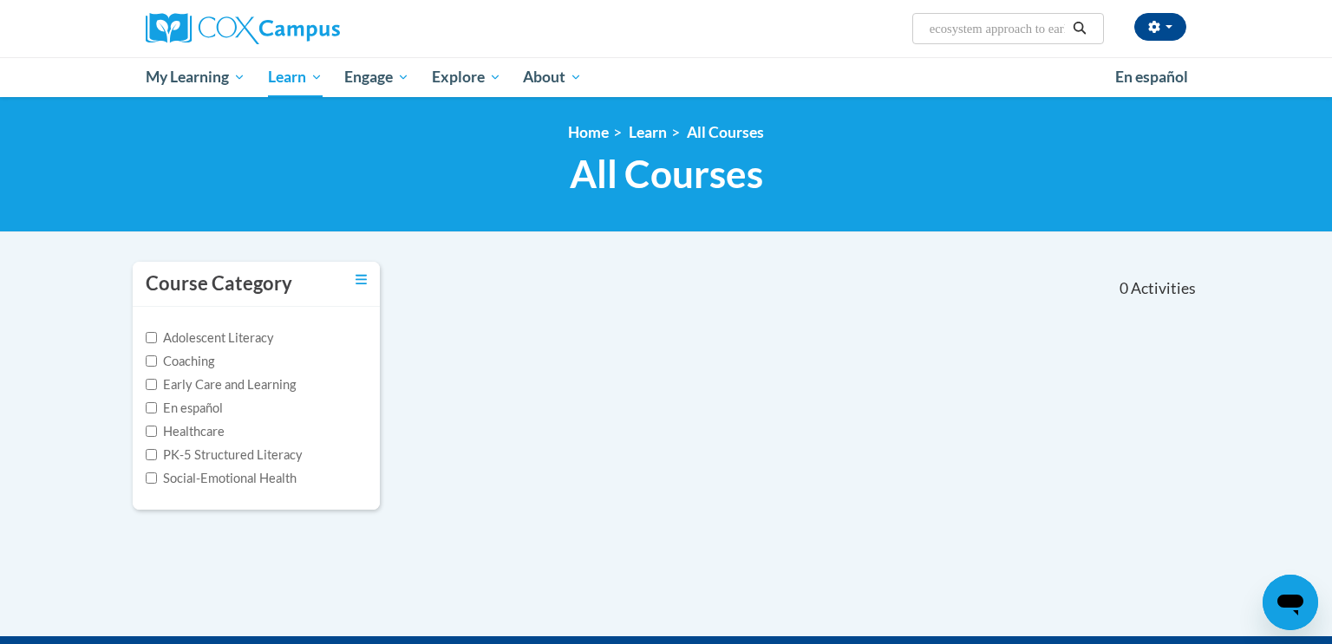
scroll to position [128, 0]
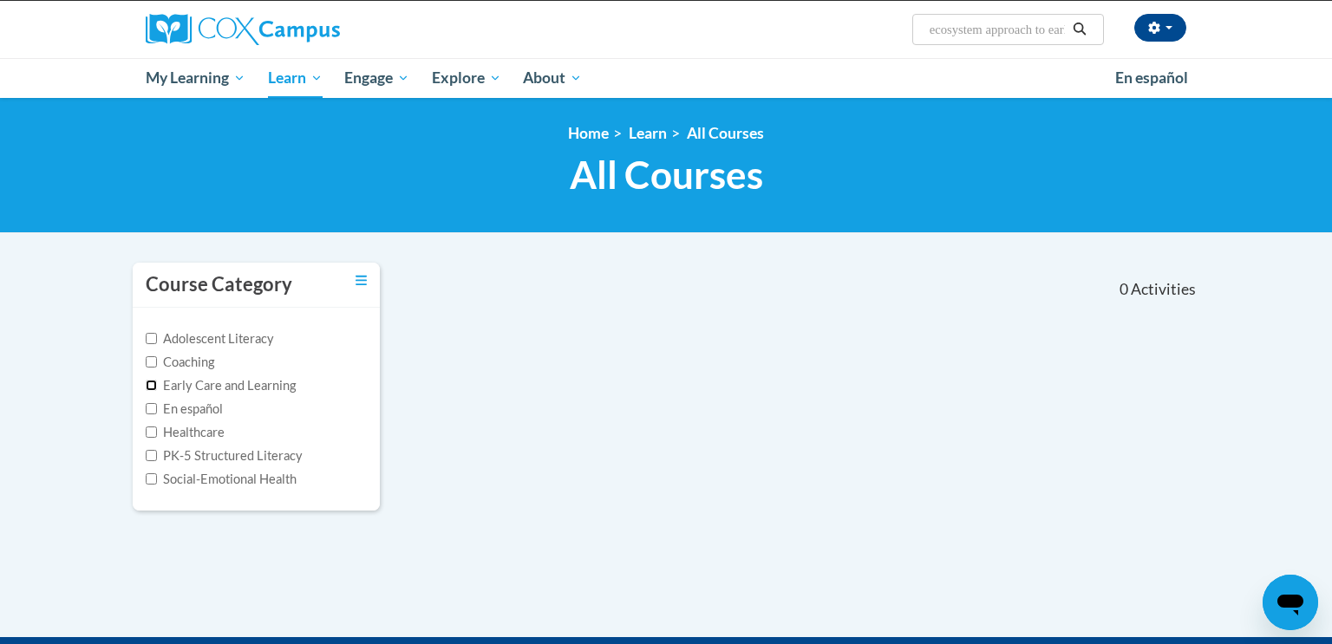
click at [152, 382] on input "Early Care and Learning" at bounding box center [151, 385] width 11 height 11
checkbox input "true"
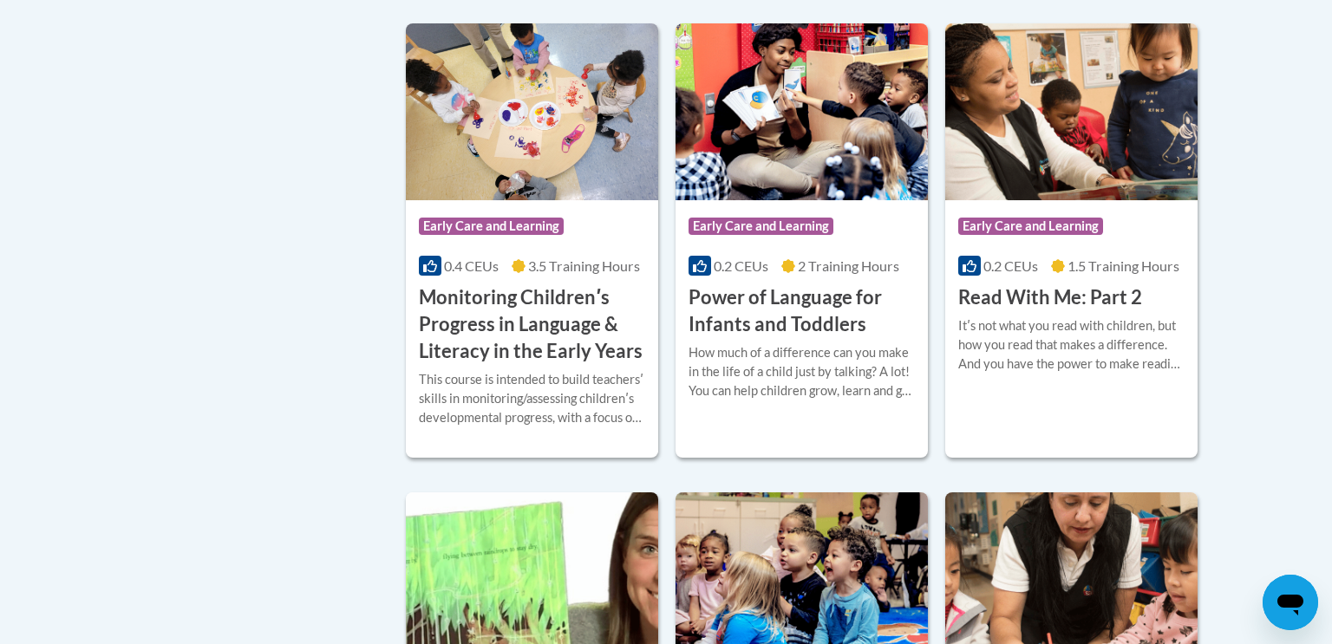
scroll to position [1446, 0]
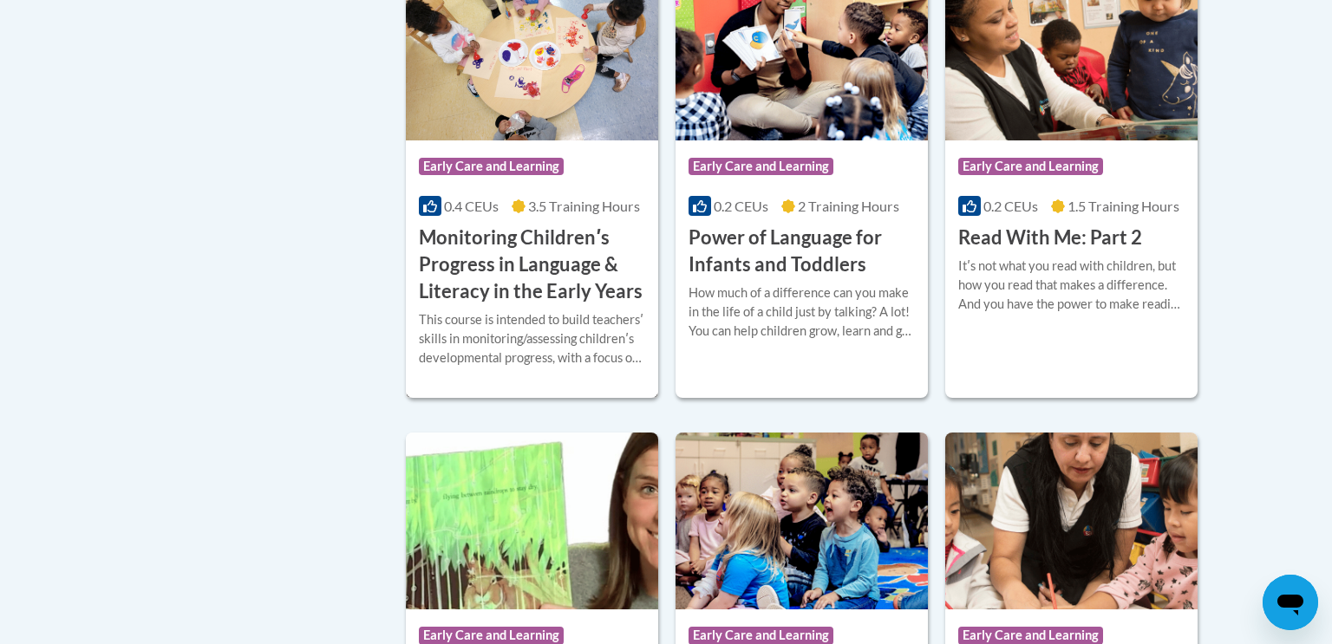
click at [494, 303] on h3 "Monitoring Childrenʹs Progress in Language & Literacy in the Early Years" at bounding box center [532, 265] width 226 height 80
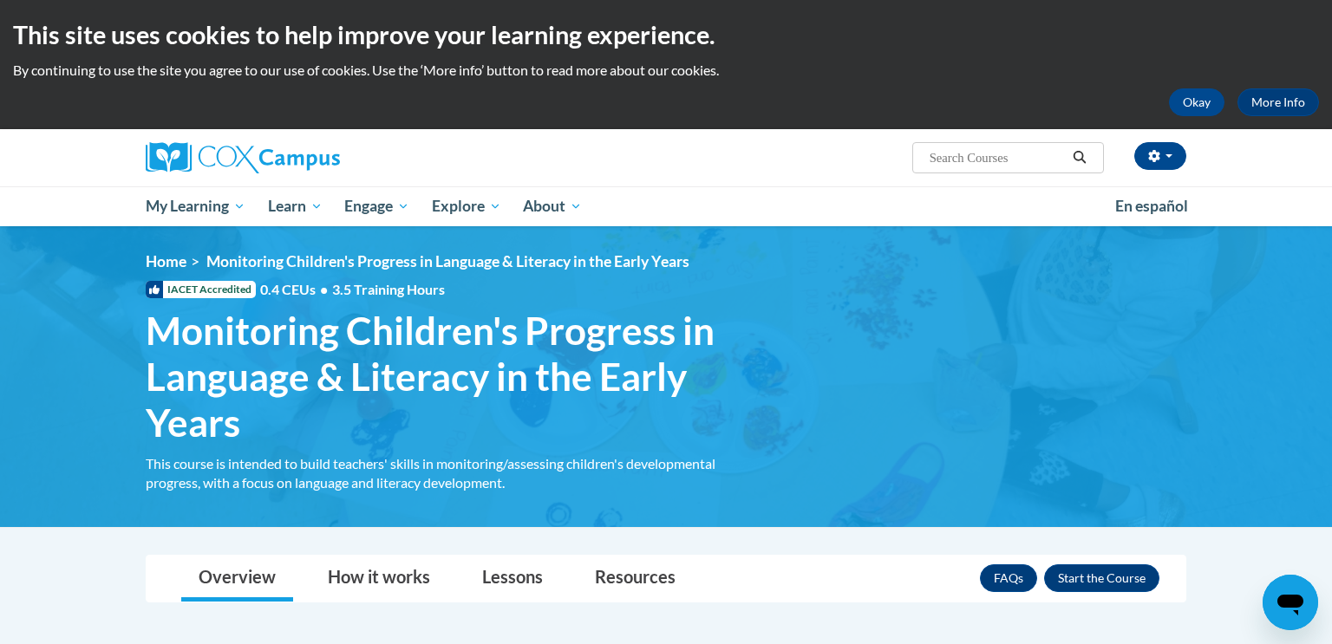
click at [37, 491] on img at bounding box center [666, 376] width 1332 height 300
click at [1091, 571] on button "Enroll" at bounding box center [1101, 578] width 115 height 28
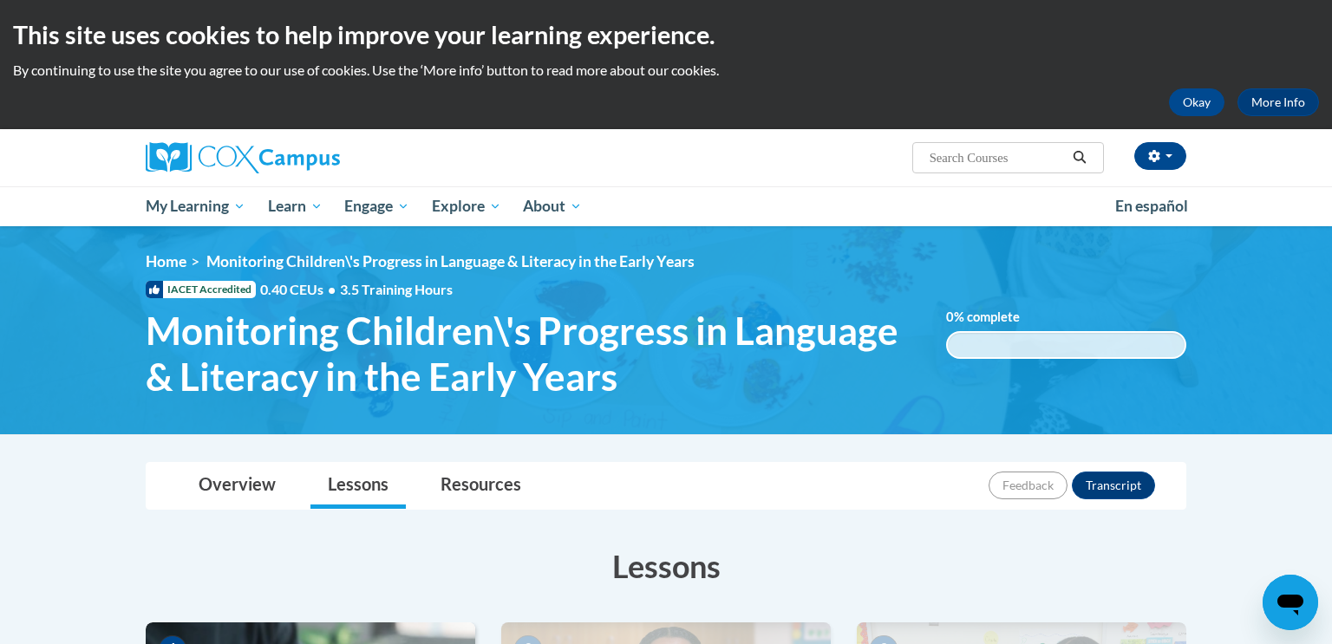
click at [53, 232] on img at bounding box center [666, 330] width 1332 height 208
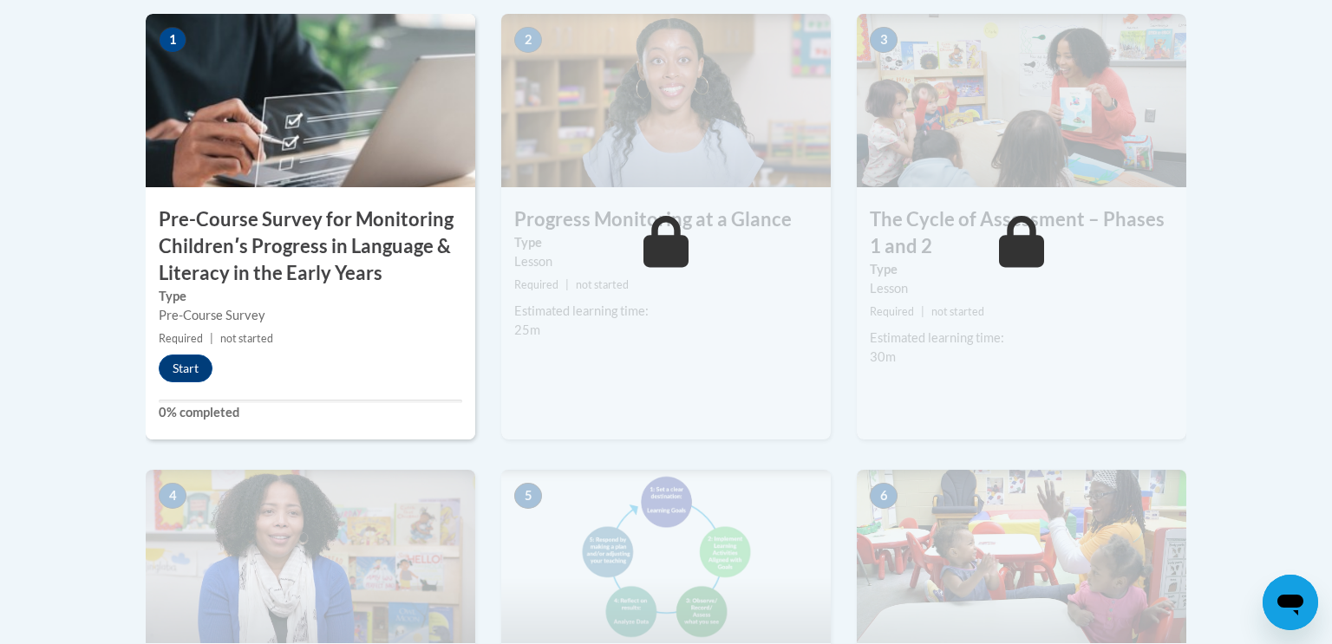
scroll to position [624, 0]
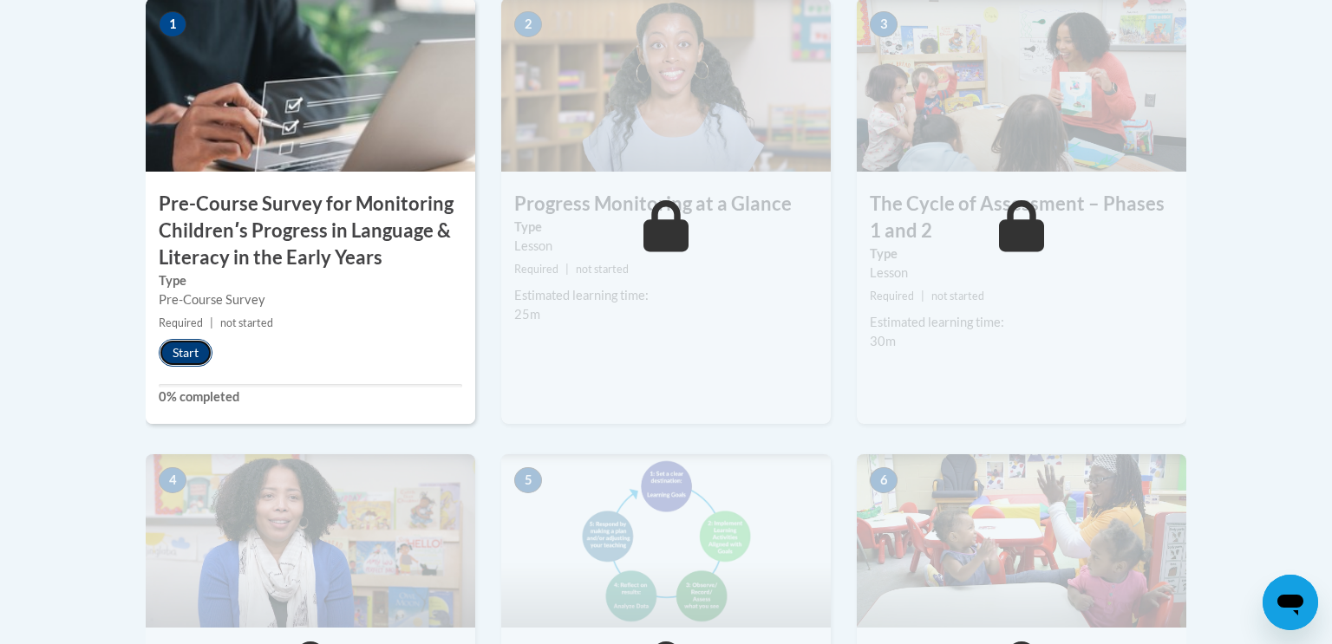
click at [179, 347] on button "Start" at bounding box center [186, 353] width 54 height 28
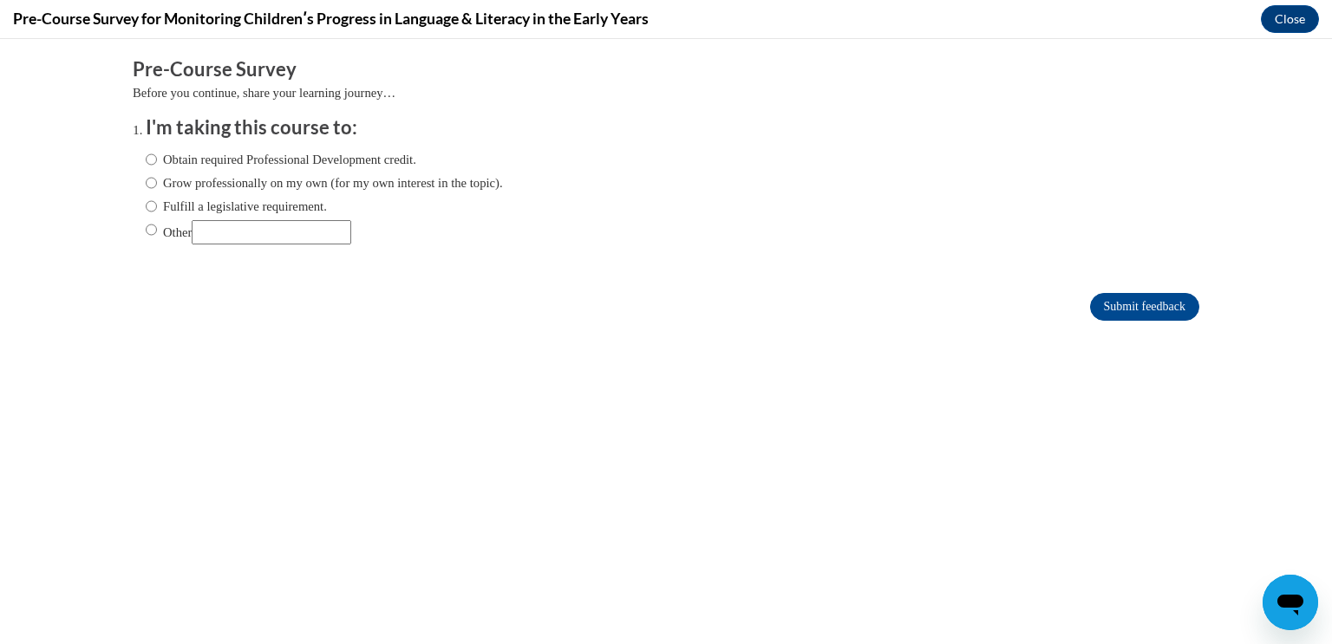
scroll to position [0, 0]
click at [156, 162] on input "Obtain required Professional Development credit." at bounding box center [151, 159] width 11 height 19
radio input "true"
click at [1147, 315] on input "Submit feedback" at bounding box center [1144, 307] width 109 height 28
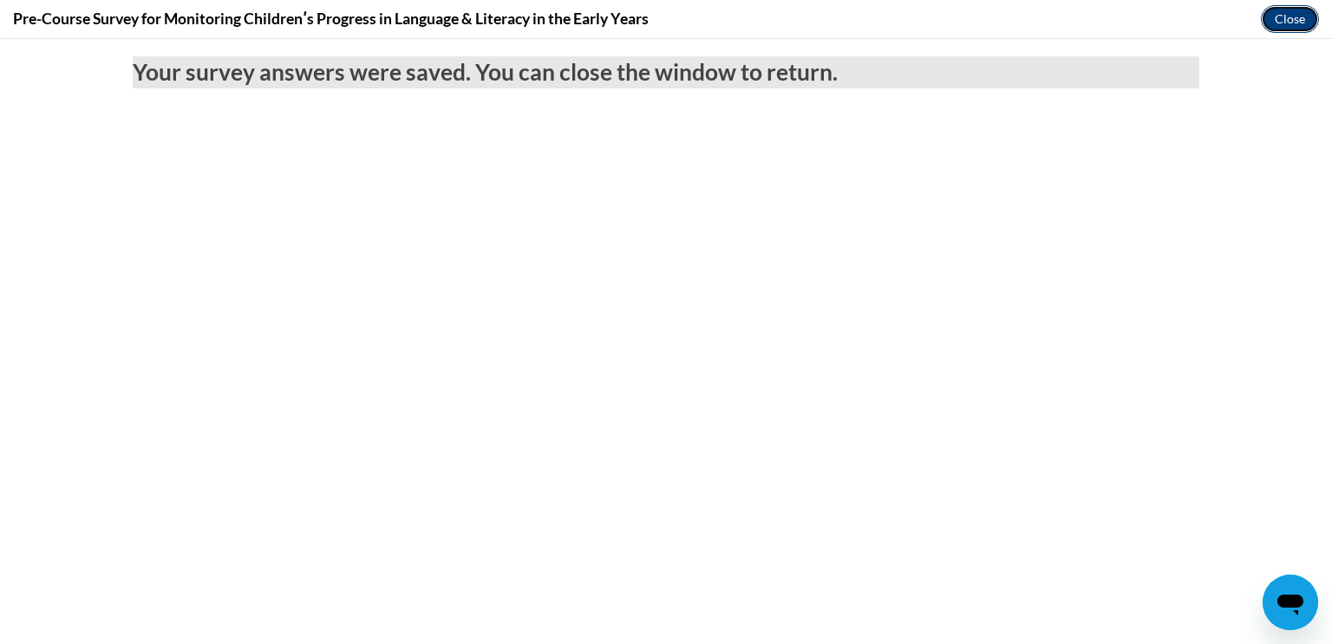
click at [1289, 28] on button "Close" at bounding box center [1290, 19] width 58 height 28
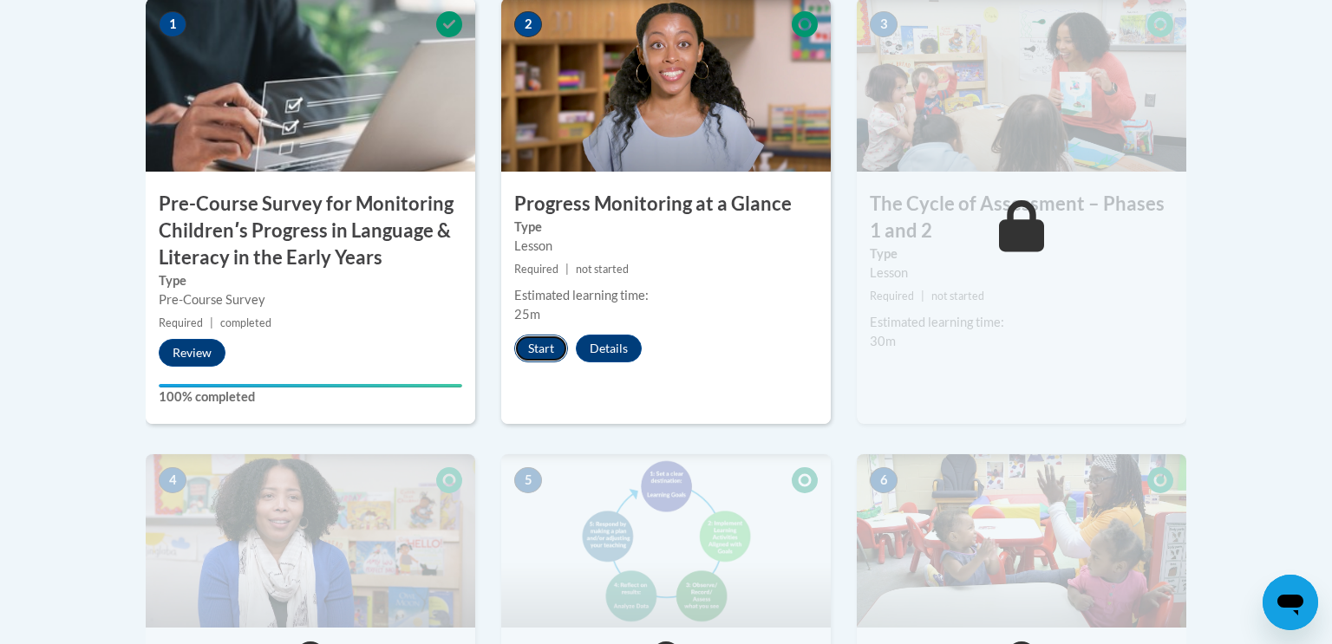
click at [528, 349] on button "Start" at bounding box center [541, 349] width 54 height 28
